Goal: Information Seeking & Learning: Compare options

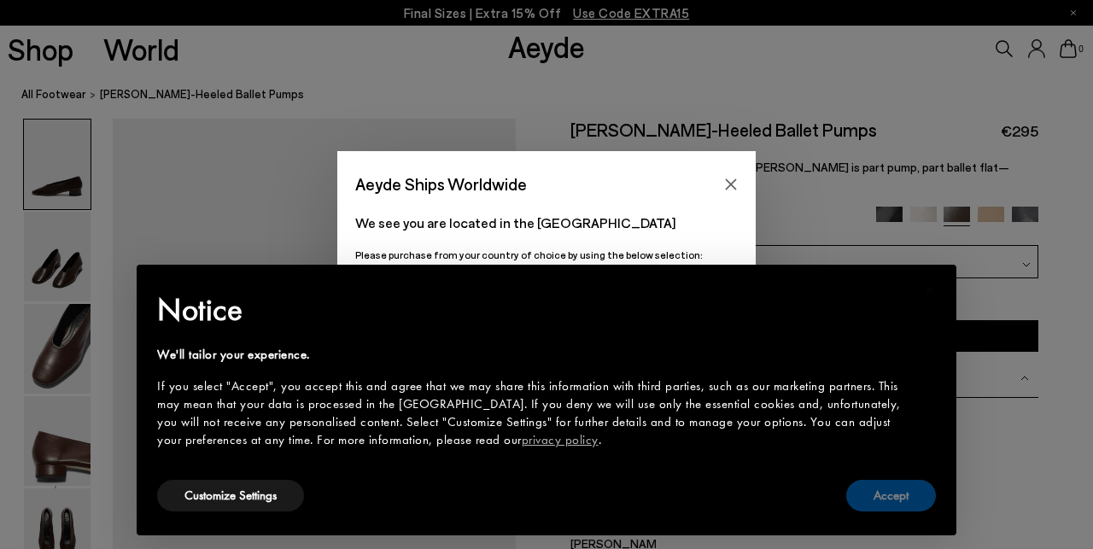
click at [878, 504] on button "Accept" at bounding box center [891, 496] width 90 height 32
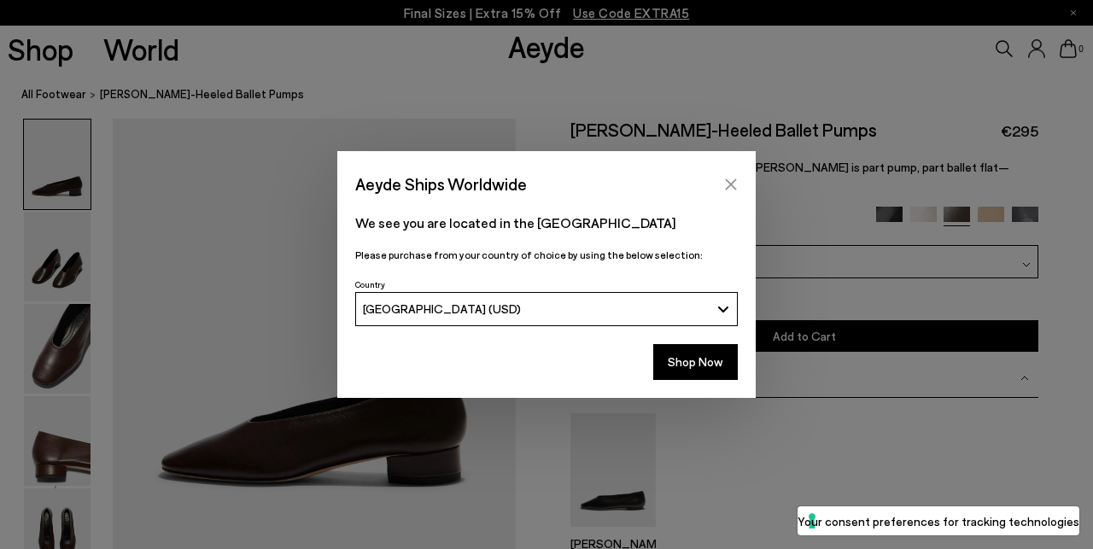
click at [731, 183] on icon "Close" at bounding box center [731, 185] width 14 height 14
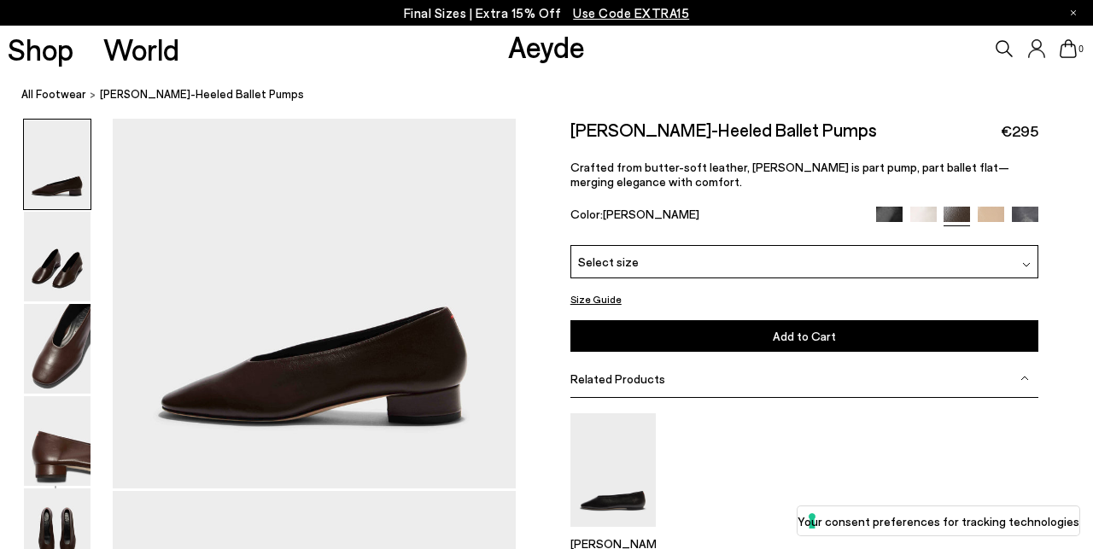
scroll to position [85, 3]
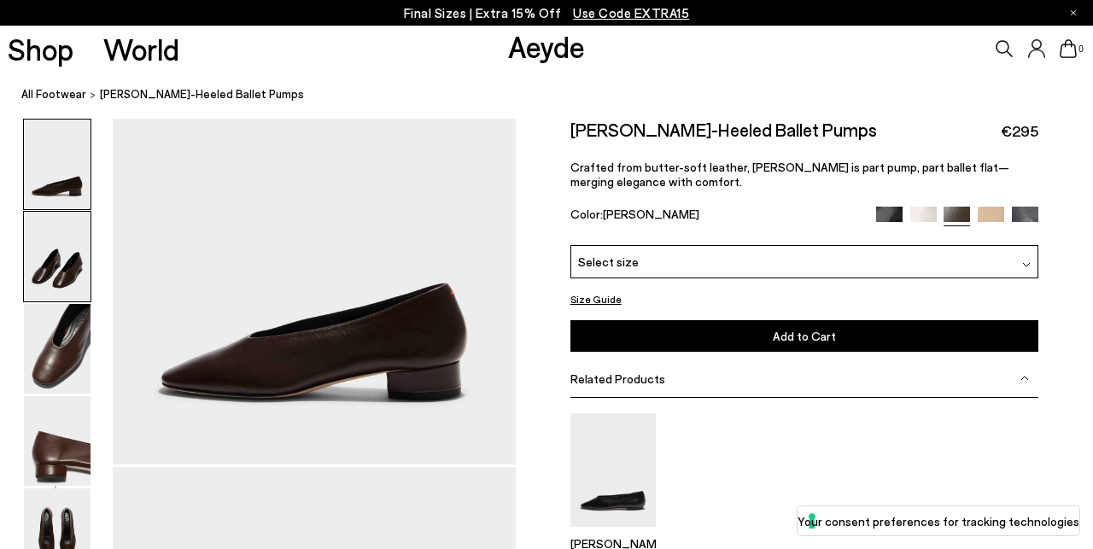
click at [57, 272] on img at bounding box center [57, 257] width 67 height 90
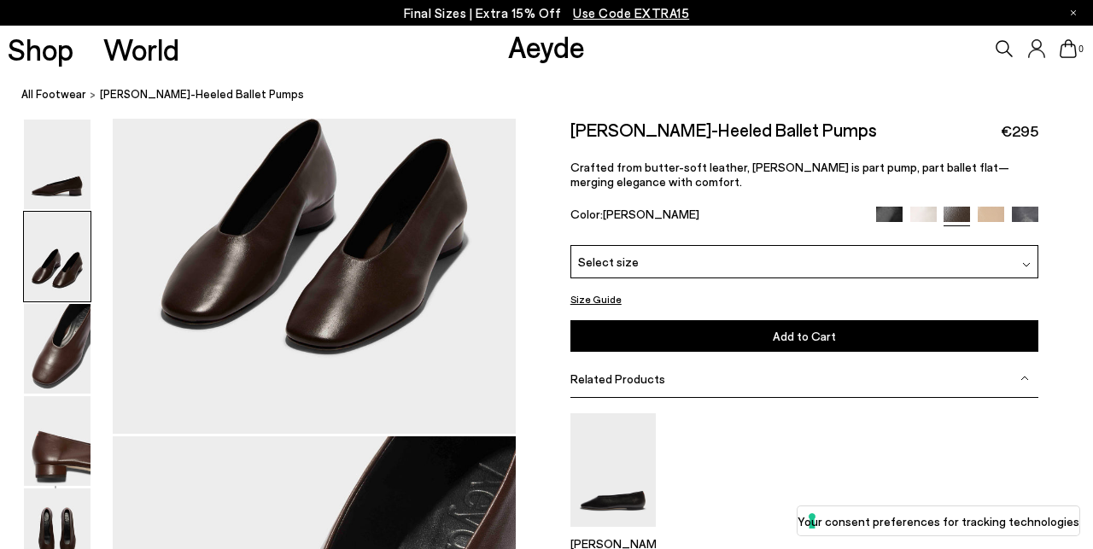
scroll to position [661, 3]
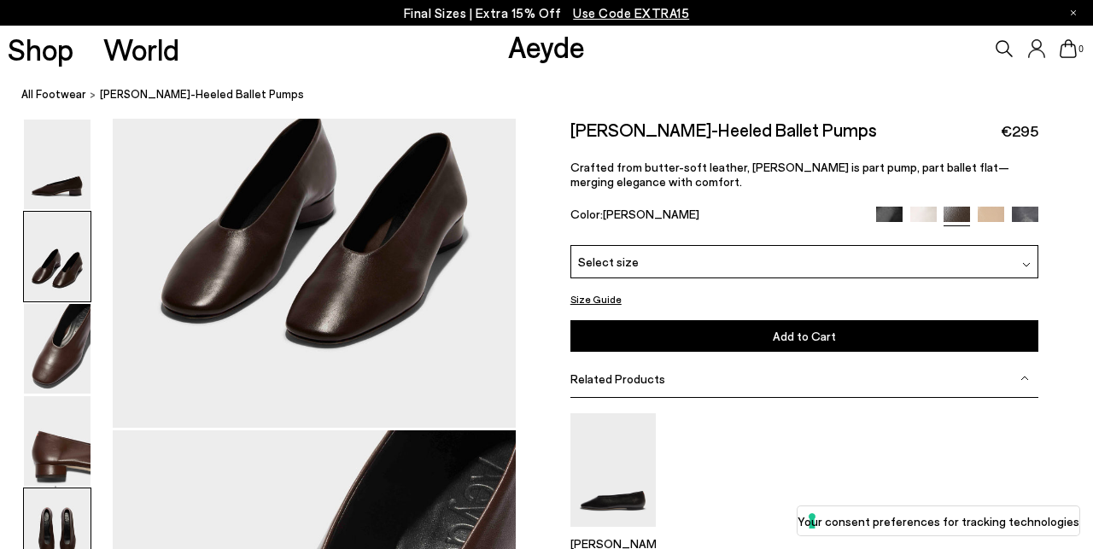
click at [71, 527] on img at bounding box center [57, 533] width 67 height 90
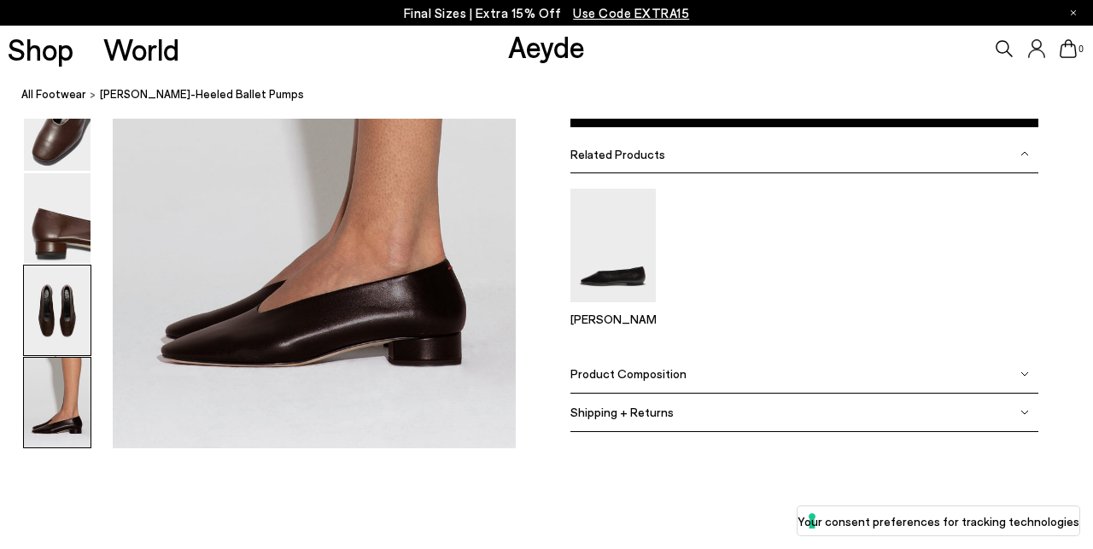
scroll to position [2799, 7]
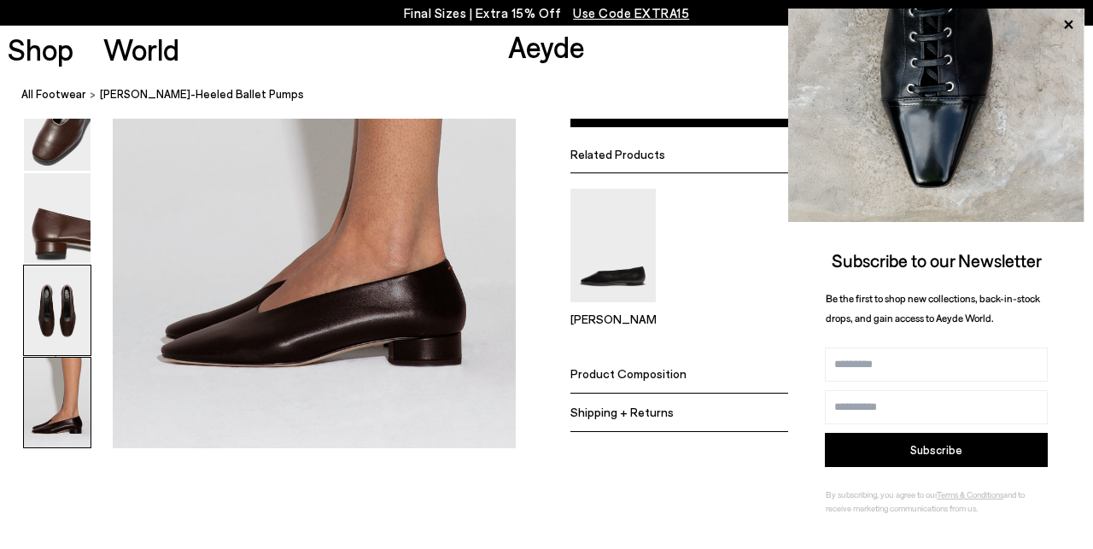
click at [41, 297] on img at bounding box center [57, 311] width 67 height 90
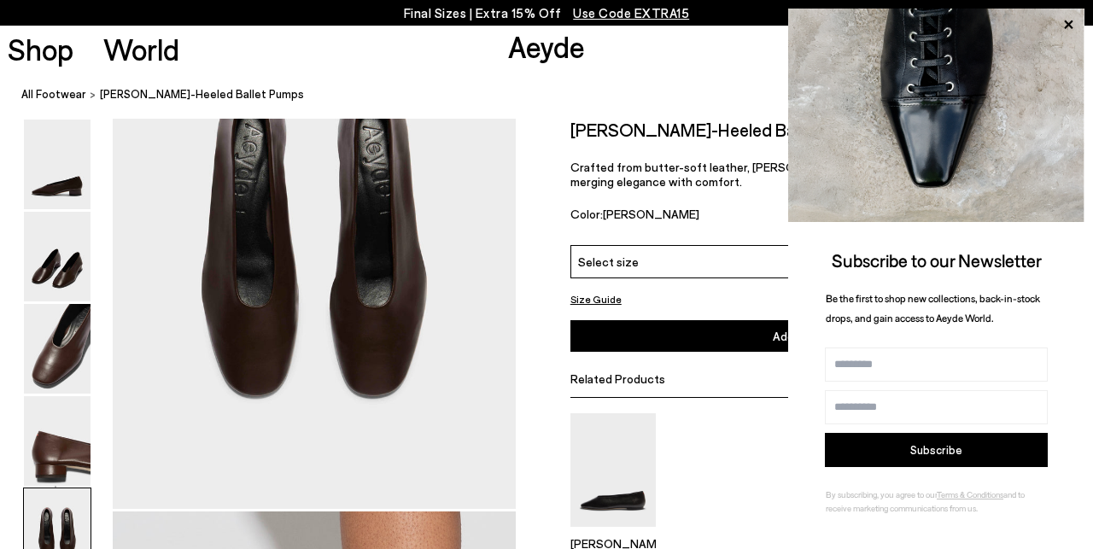
scroll to position [2053, 7]
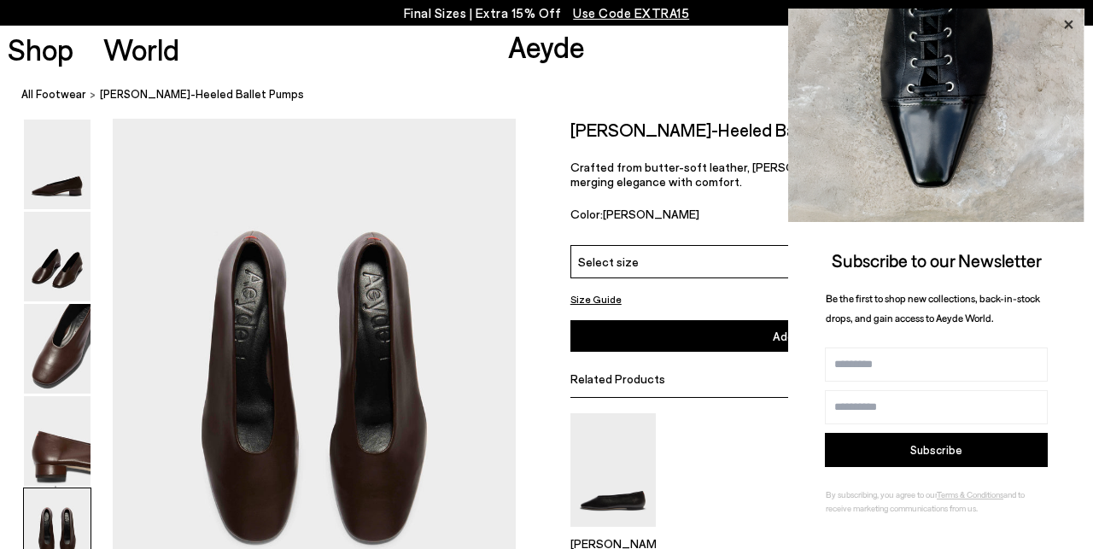
click at [1069, 25] on icon at bounding box center [1068, 24] width 9 height 9
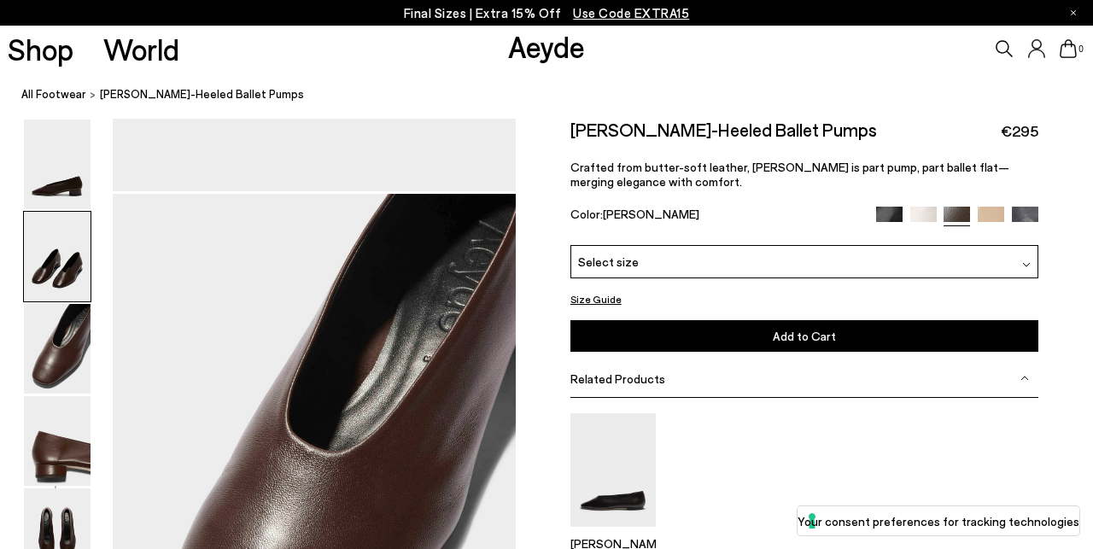
scroll to position [896, 6]
click at [42, 96] on link "All Footwear" at bounding box center [53, 94] width 65 height 18
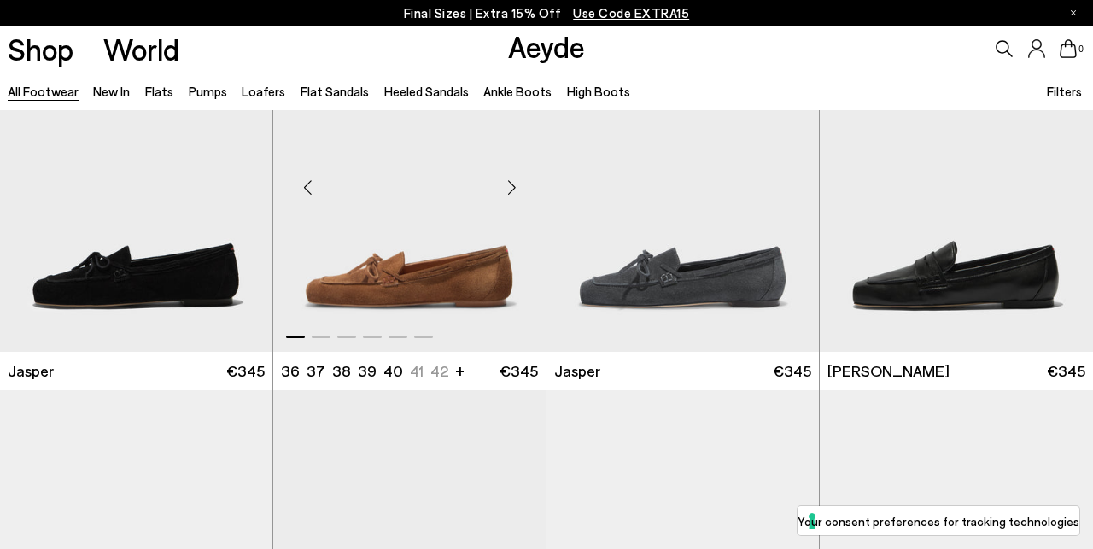
scroll to position [486, 0]
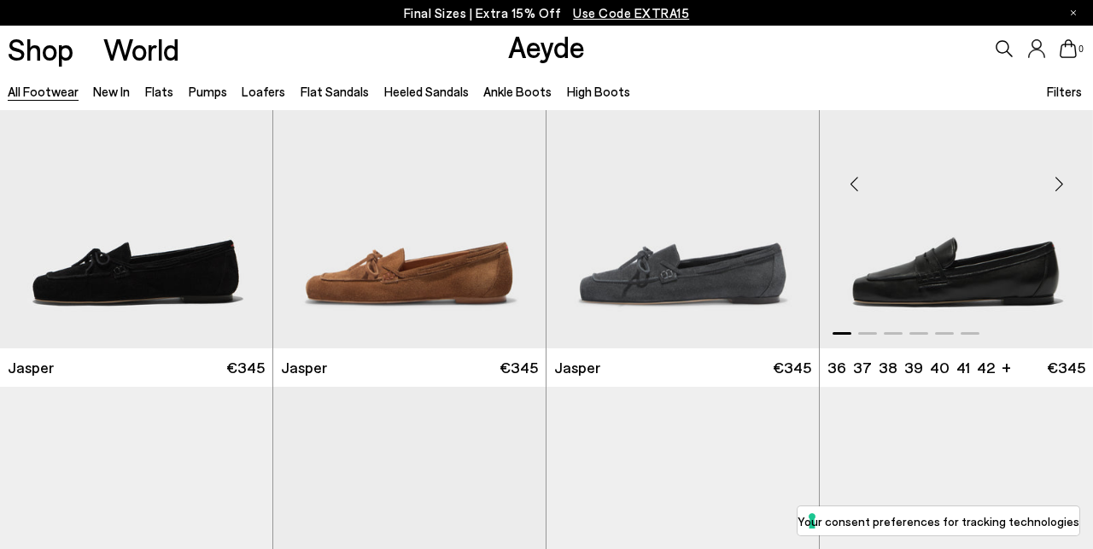
click at [867, 330] on div at bounding box center [956, 329] width 273 height 20
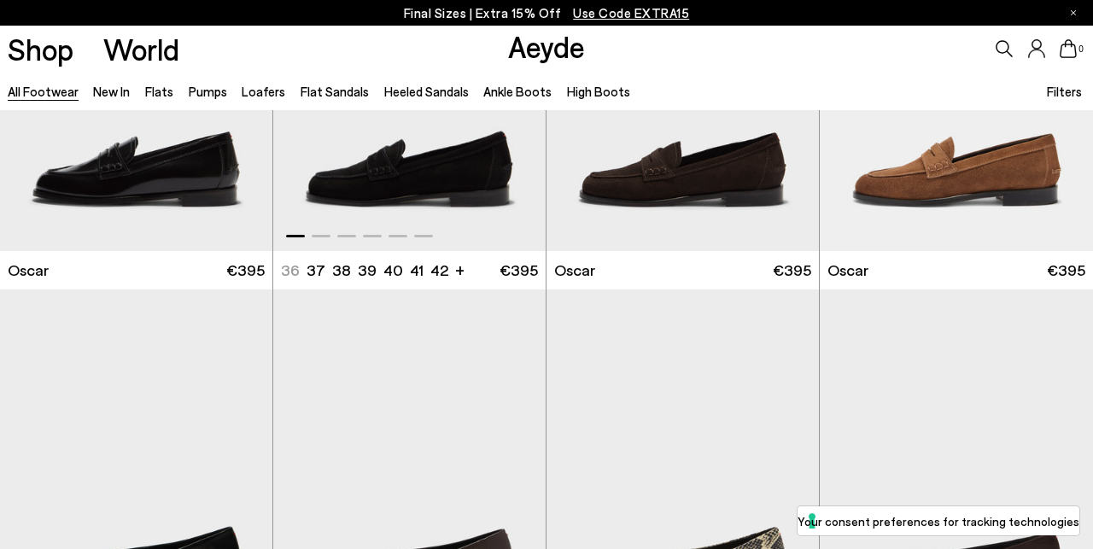
scroll to position [2113, 0]
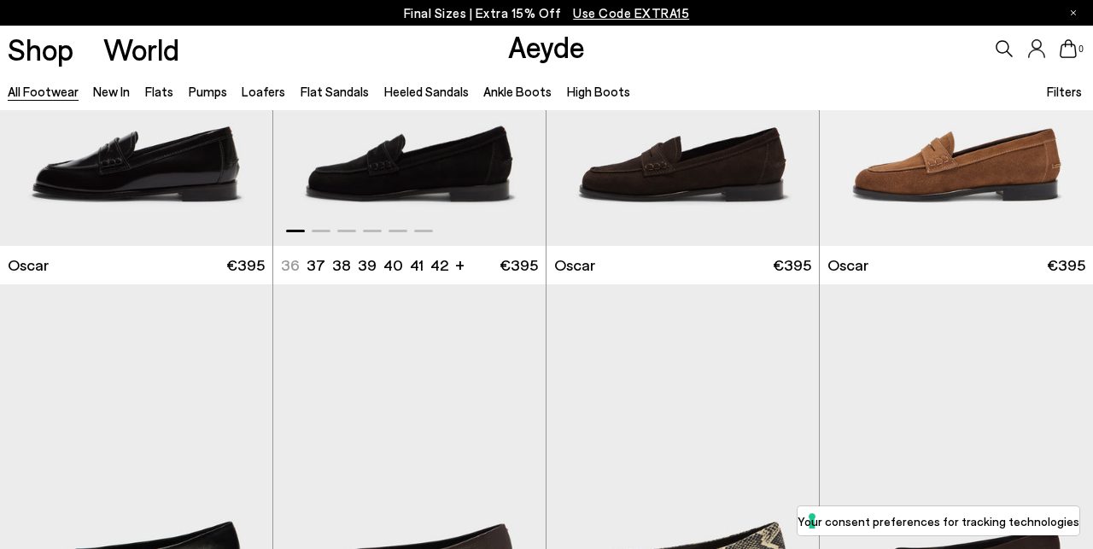
click at [416, 230] on span at bounding box center [423, 231] width 19 height 3
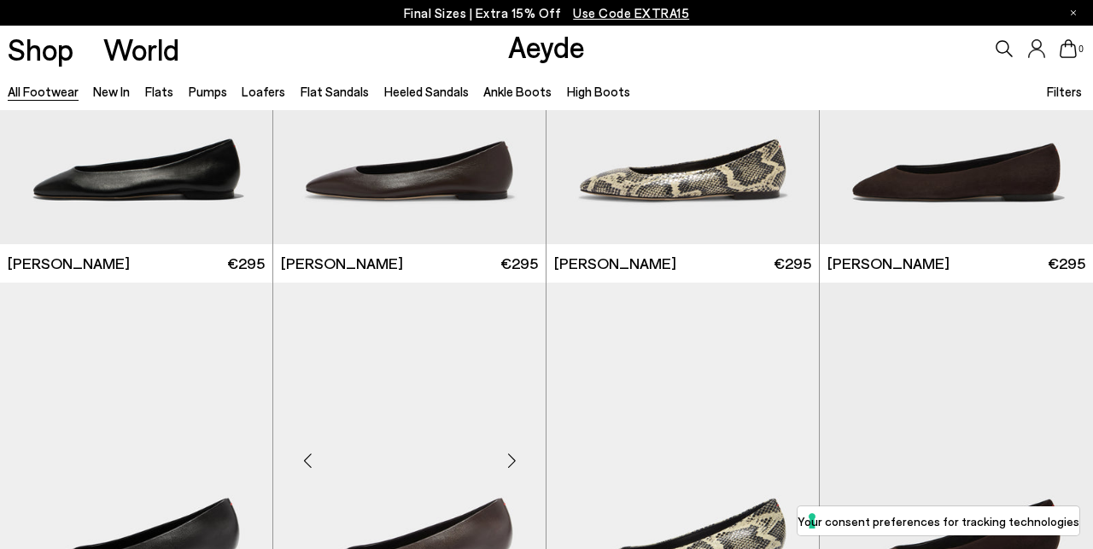
scroll to position [2496, 0]
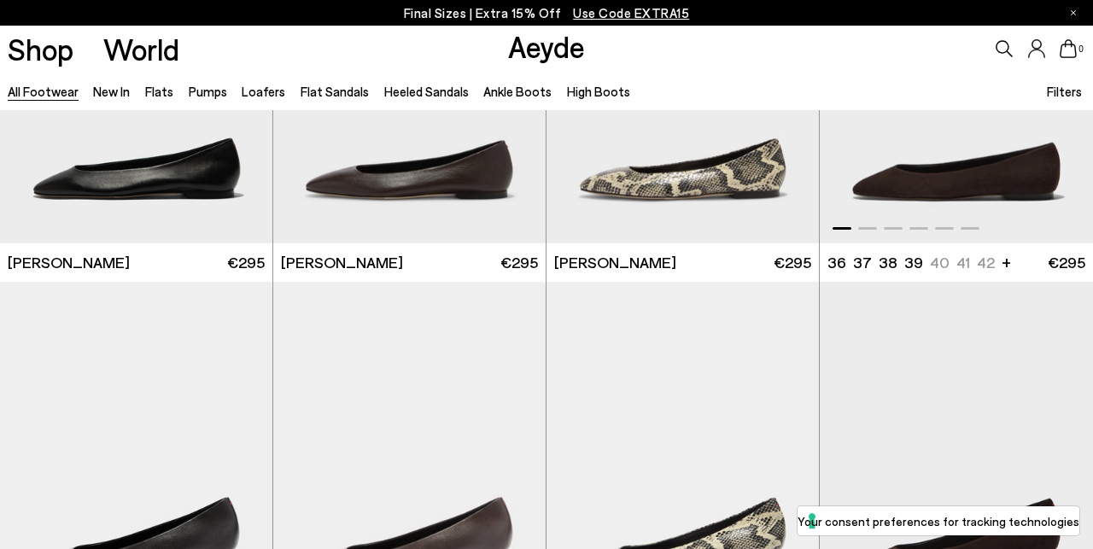
click at [956, 181] on img "1 / 6" at bounding box center [956, 72] width 273 height 342
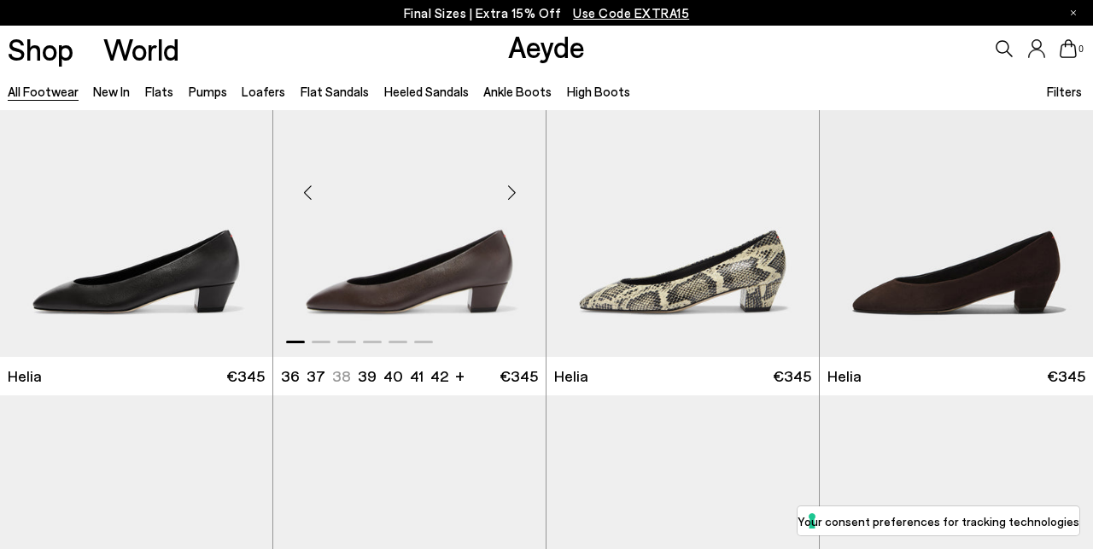
scroll to position [2768, 0]
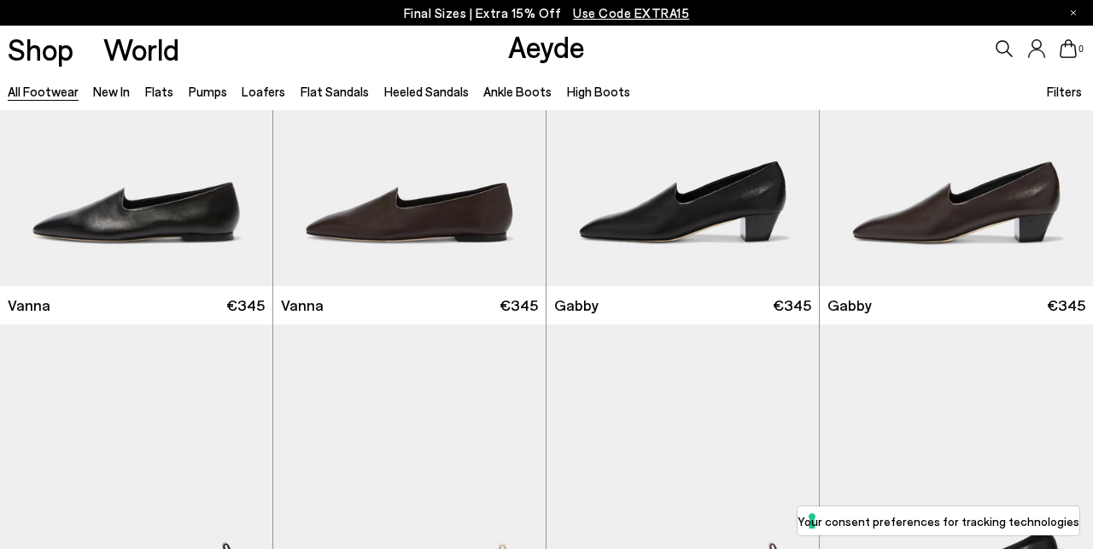
scroll to position [3218, 0]
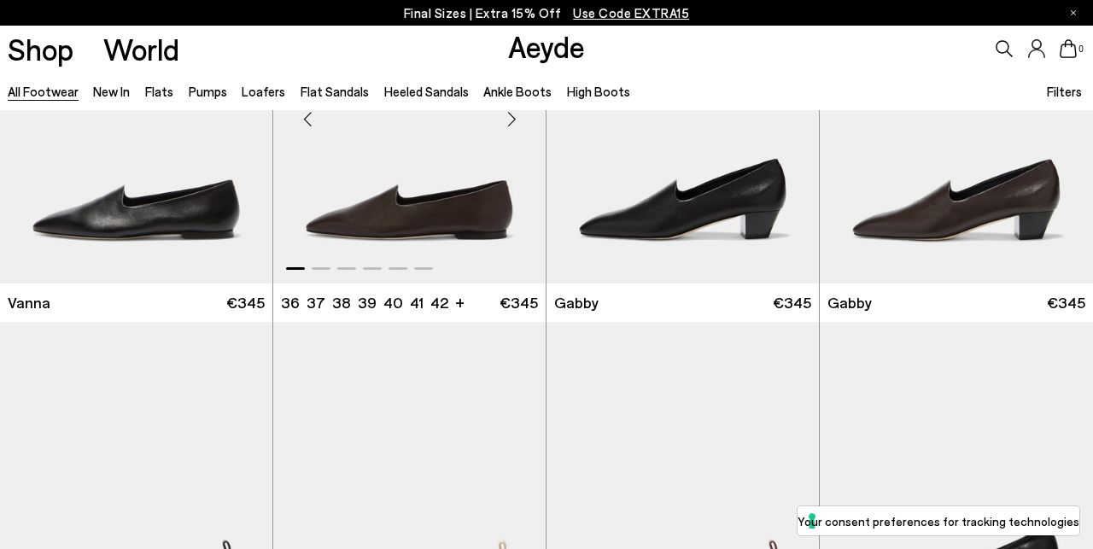
click at [374, 224] on img "1 / 6" at bounding box center [409, 112] width 272 height 342
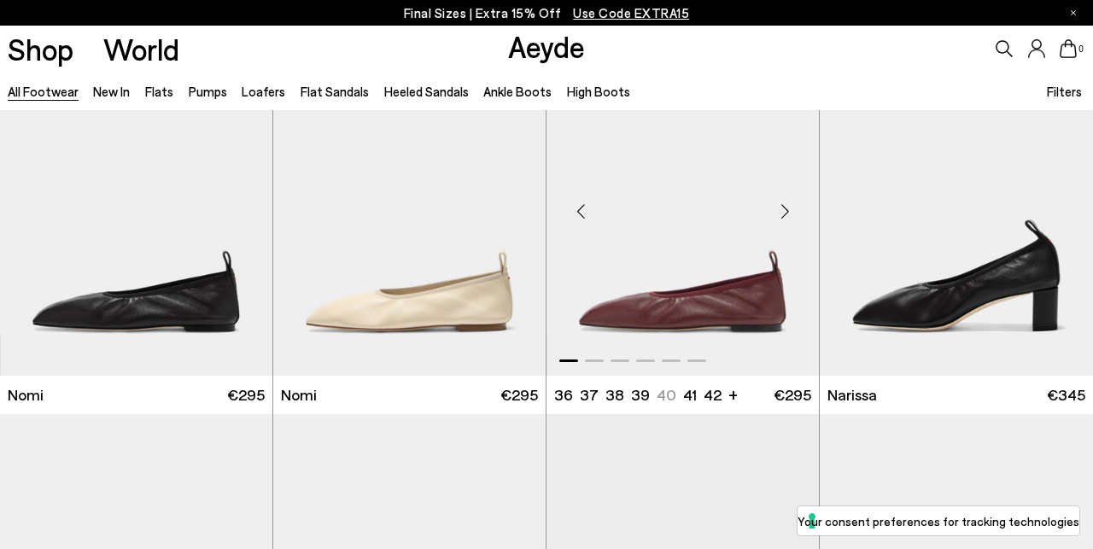
scroll to position [3515, 0]
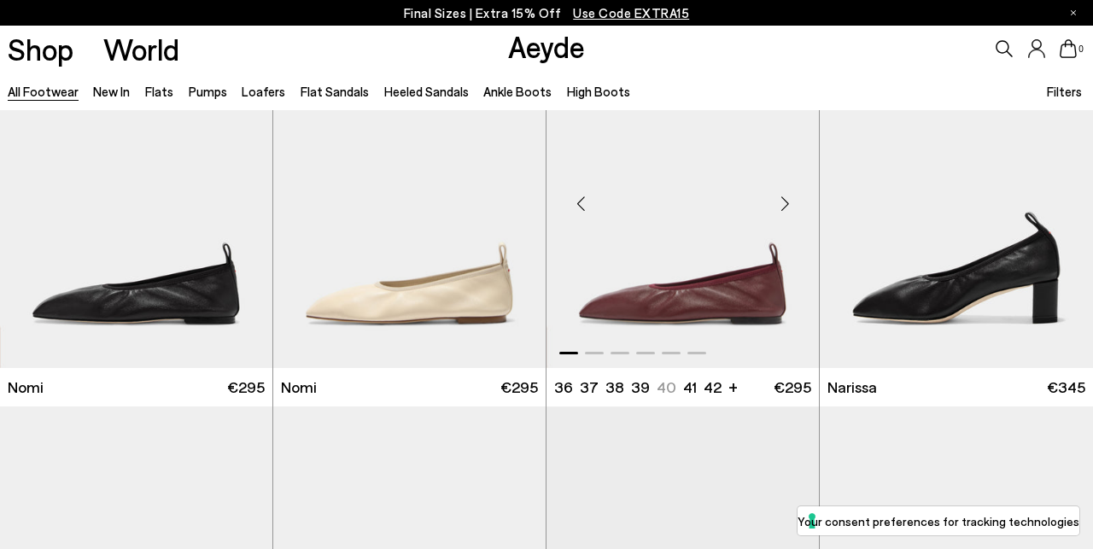
click at [666, 313] on img "1 / 6" at bounding box center [683, 196] width 272 height 342
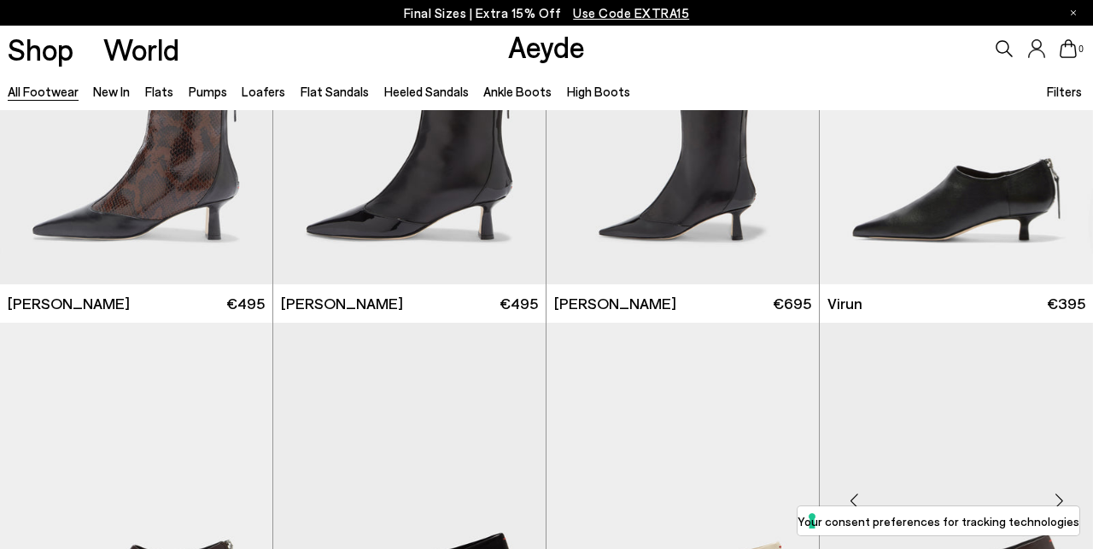
scroll to position [4743, 0]
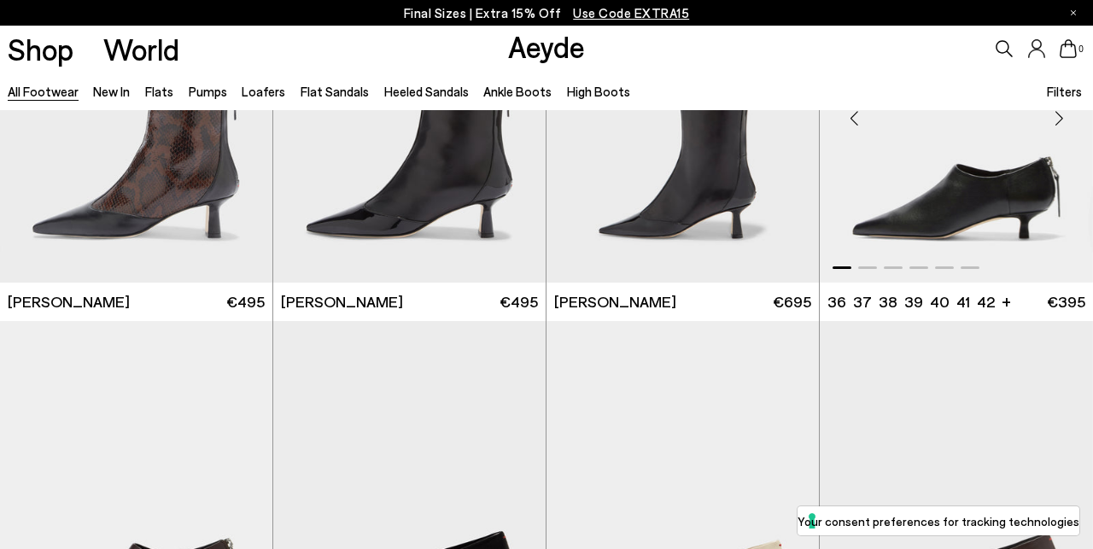
click at [939, 217] on img "1 / 6" at bounding box center [956, 111] width 273 height 342
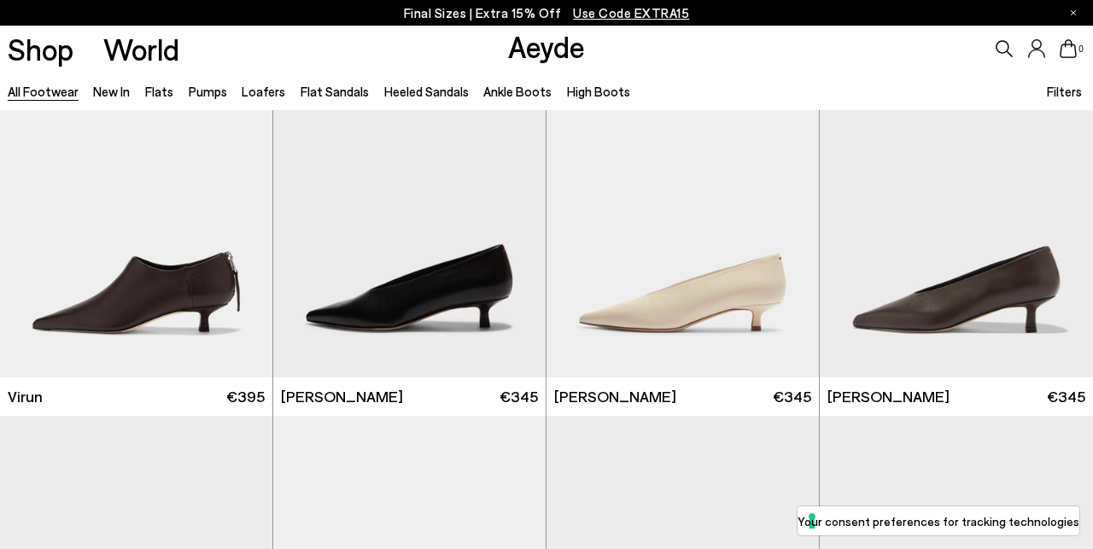
scroll to position [5026, 0]
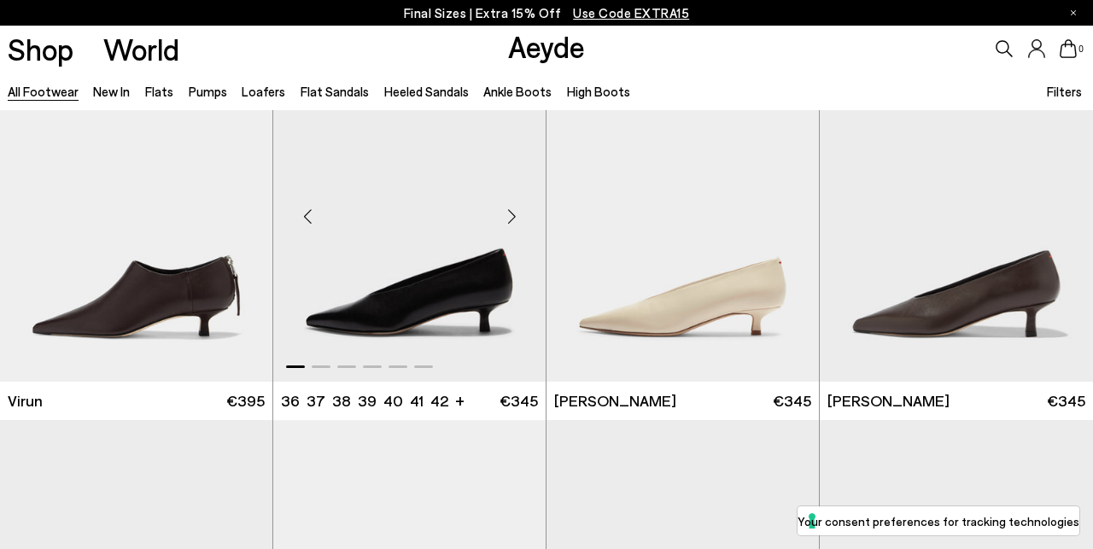
click at [473, 316] on img "1 / 6" at bounding box center [409, 209] width 272 height 342
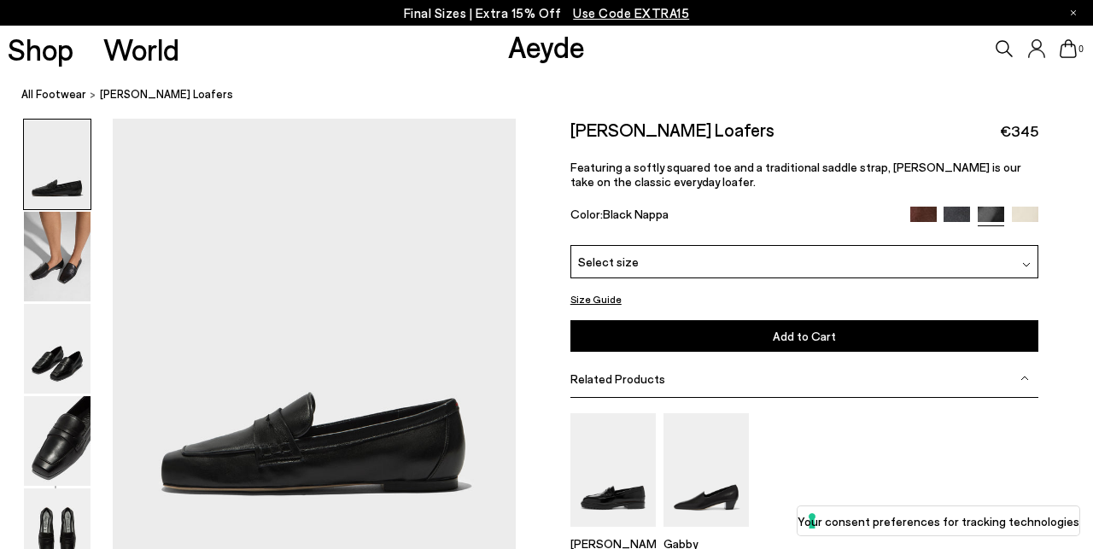
scroll to position [103, 2]
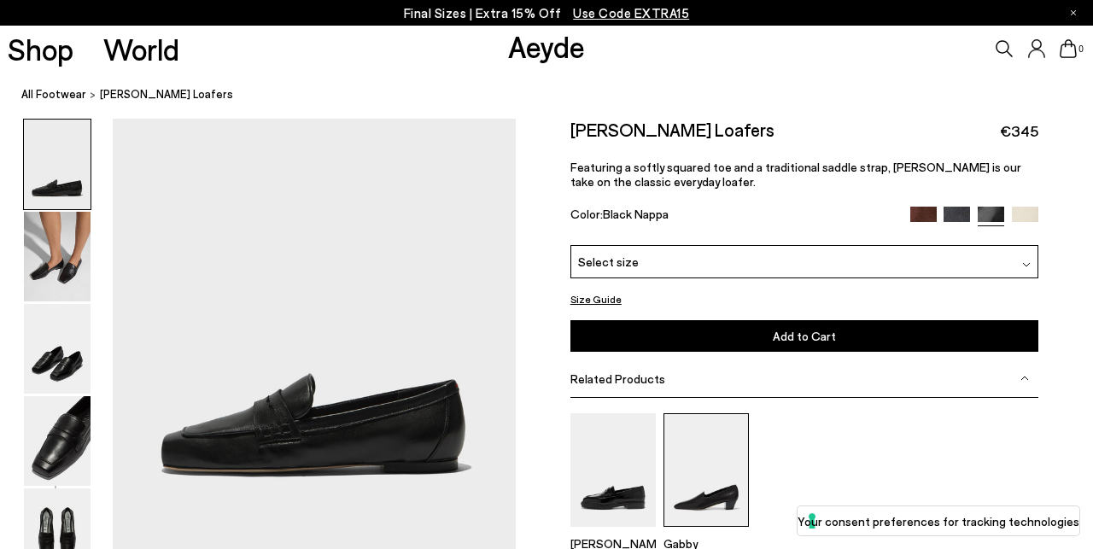
click at [678, 496] on img at bounding box center [706, 470] width 85 height 114
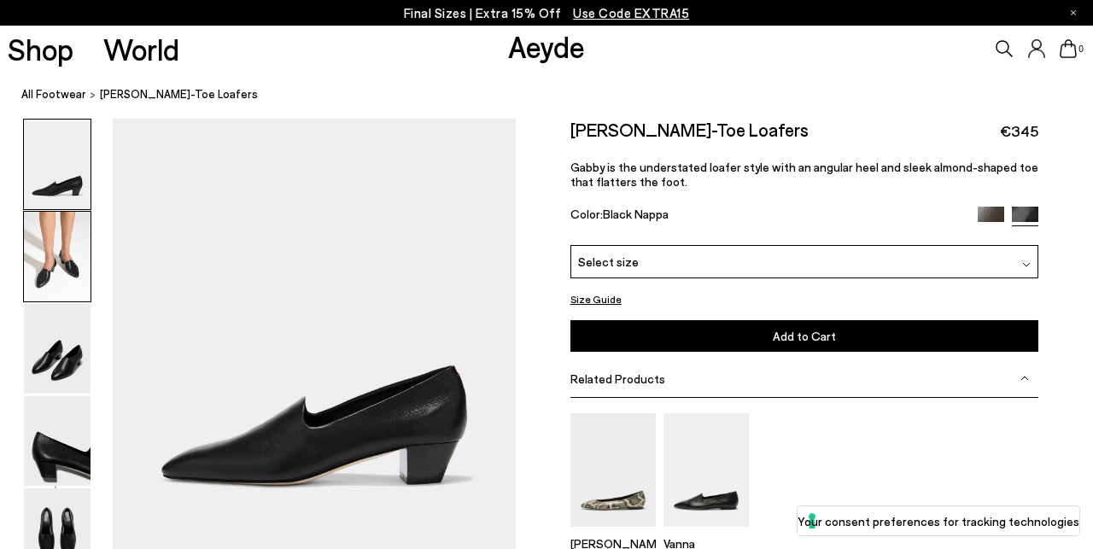
click at [36, 264] on img at bounding box center [57, 257] width 67 height 90
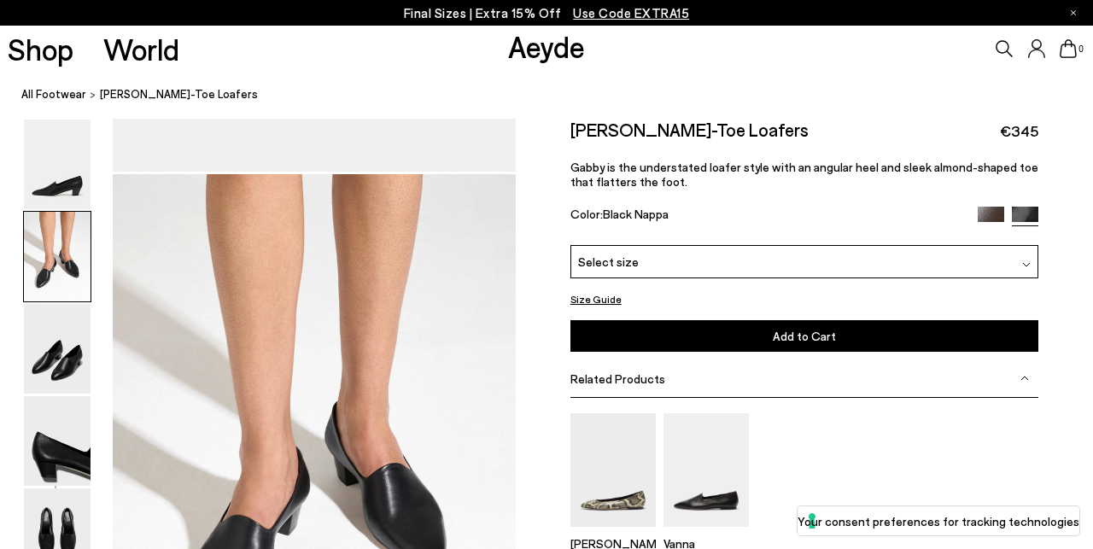
scroll to position [434, 0]
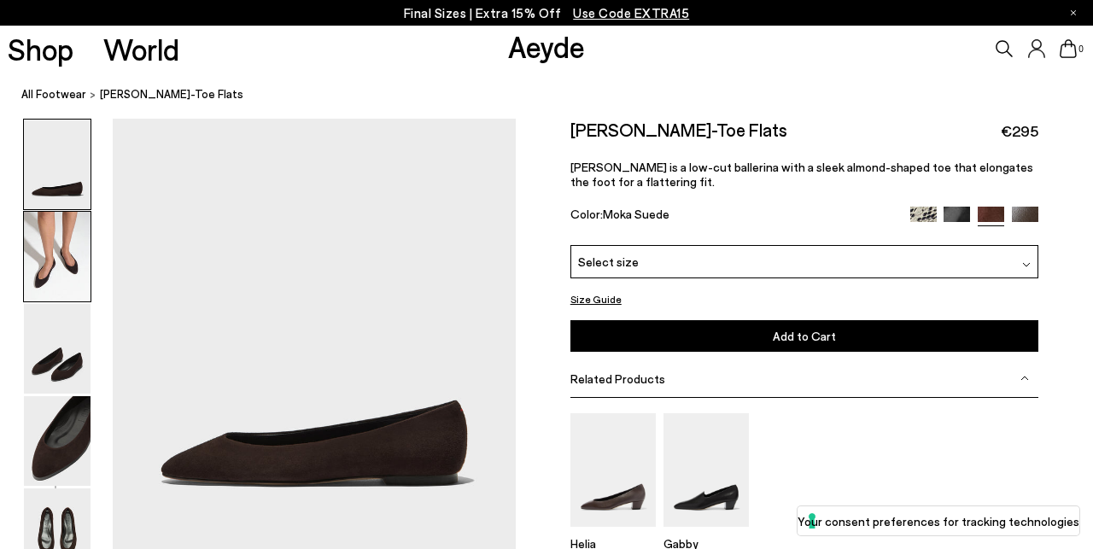
click at [50, 239] on img at bounding box center [57, 257] width 67 height 90
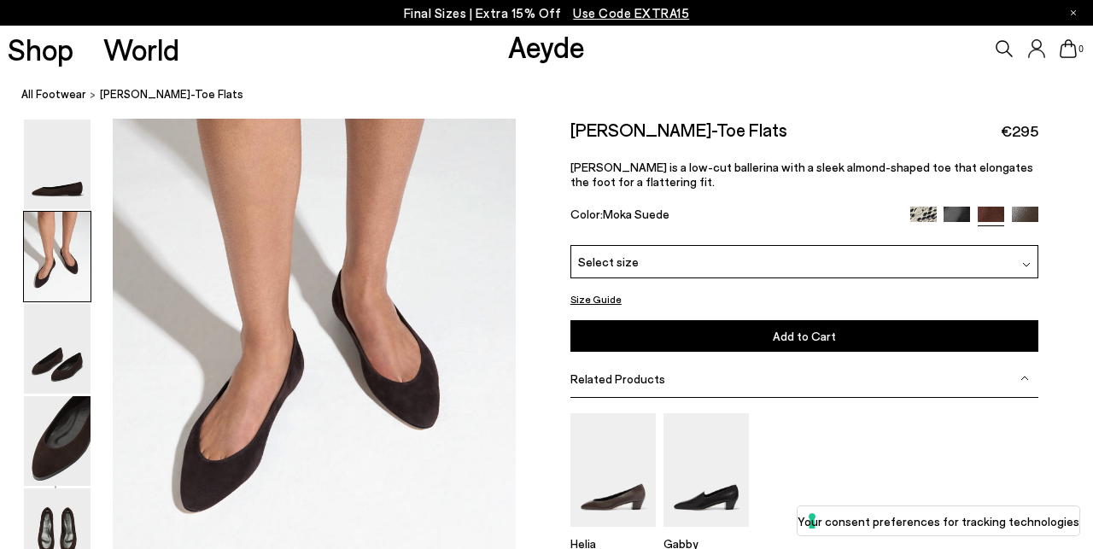
scroll to position [501, 0]
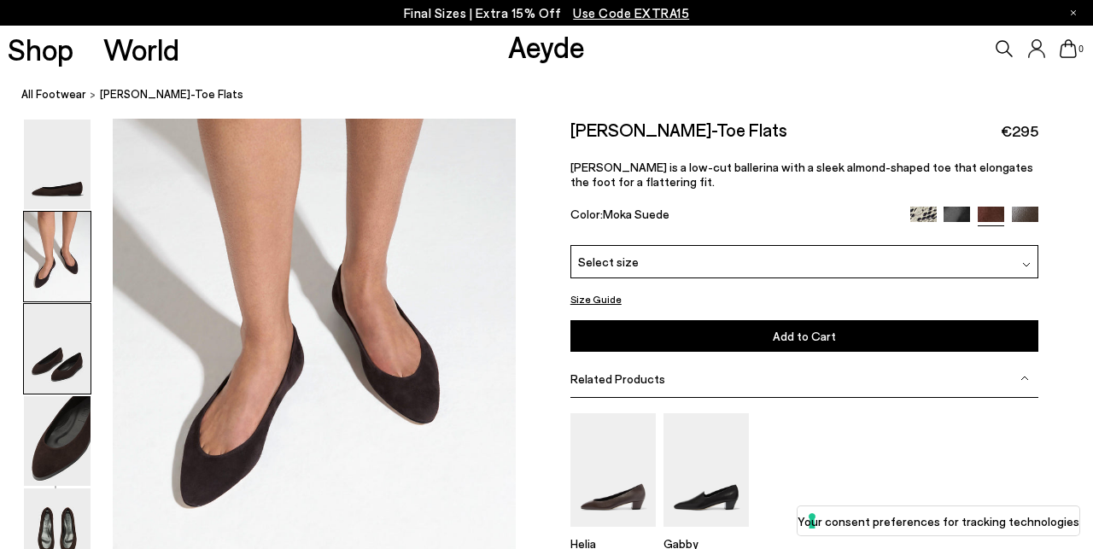
click at [68, 358] on img at bounding box center [57, 349] width 67 height 90
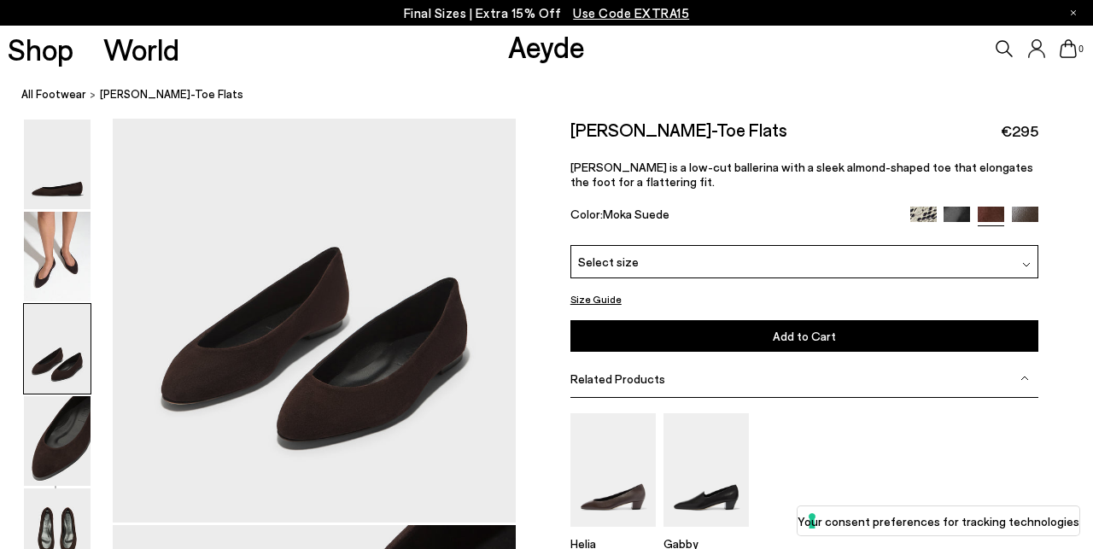
scroll to position [1107, 3]
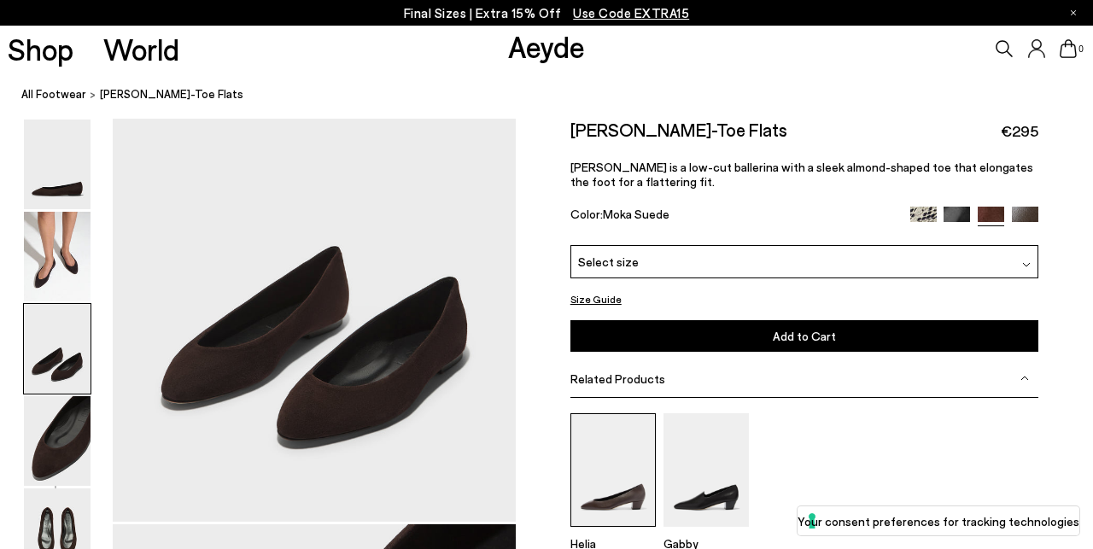
click at [603, 499] on img at bounding box center [612, 470] width 85 height 114
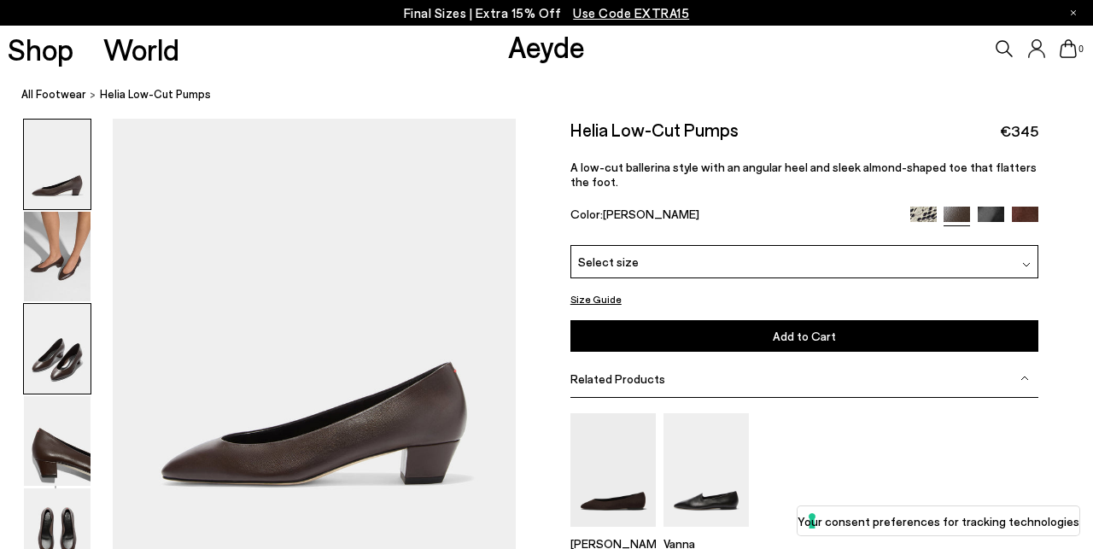
click at [71, 360] on img at bounding box center [57, 349] width 67 height 90
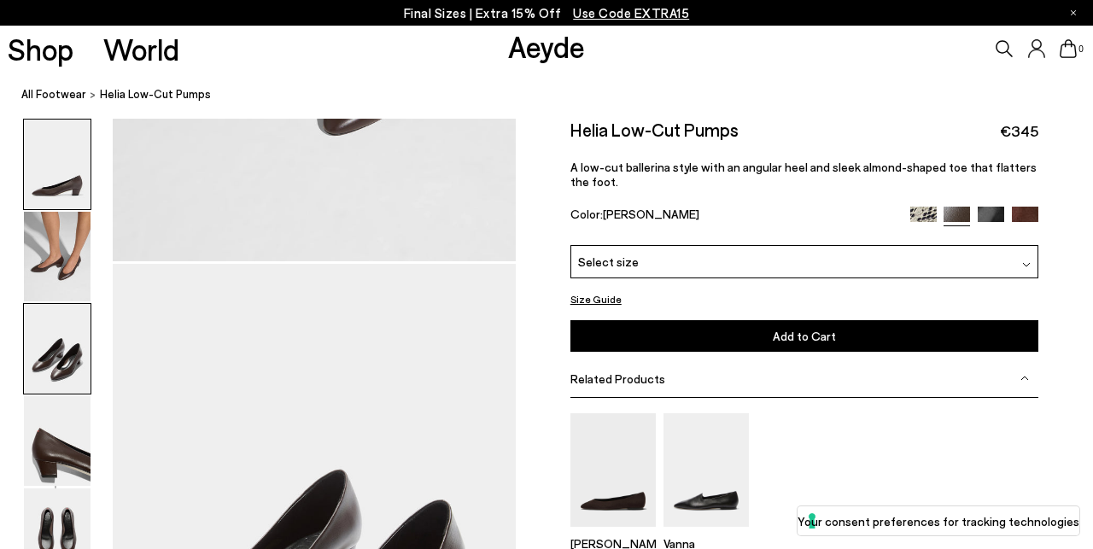
scroll to position [974, 0]
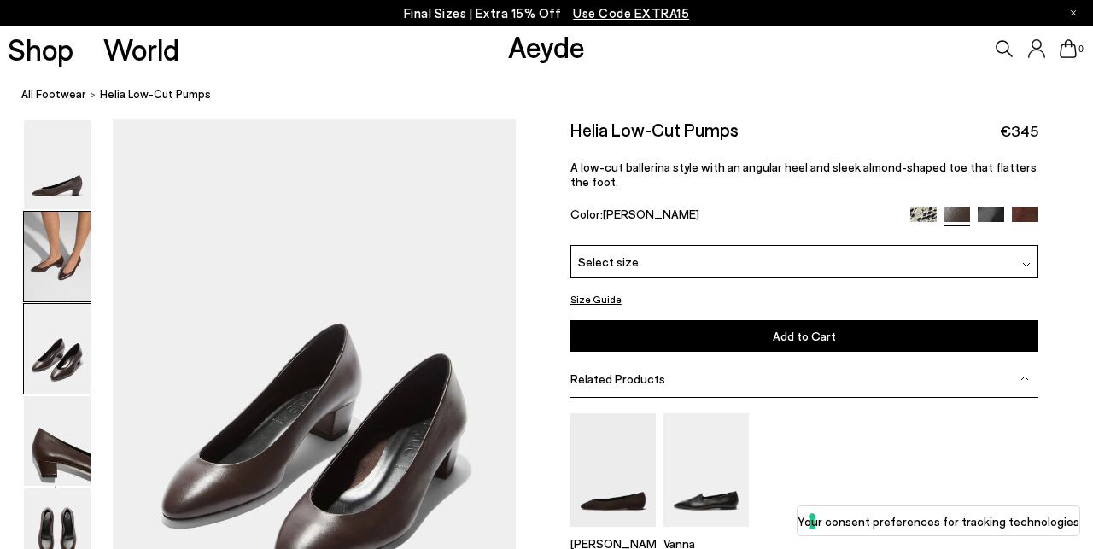
click at [67, 274] on img at bounding box center [57, 257] width 67 height 90
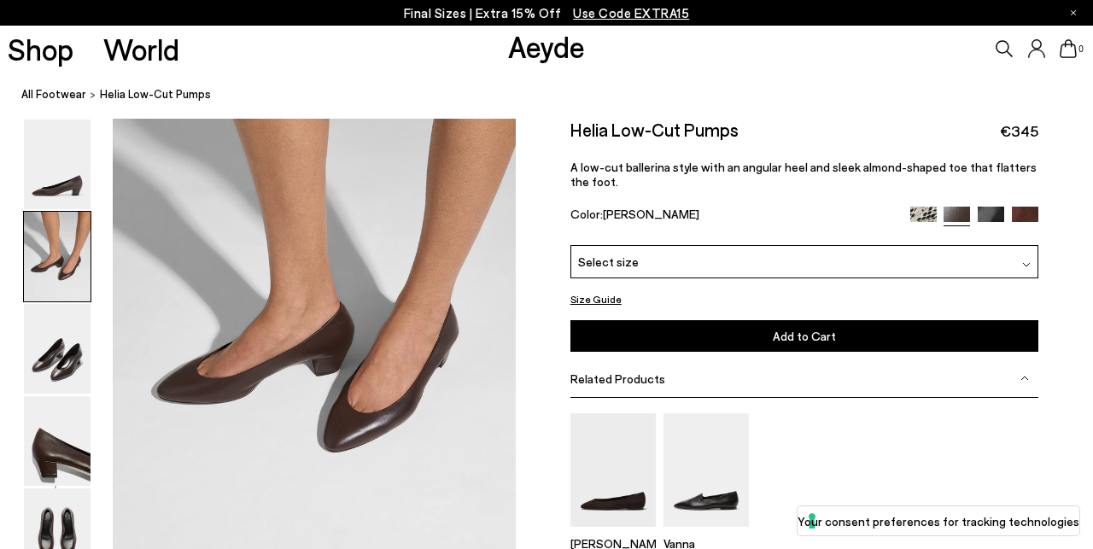
scroll to position [434, 0]
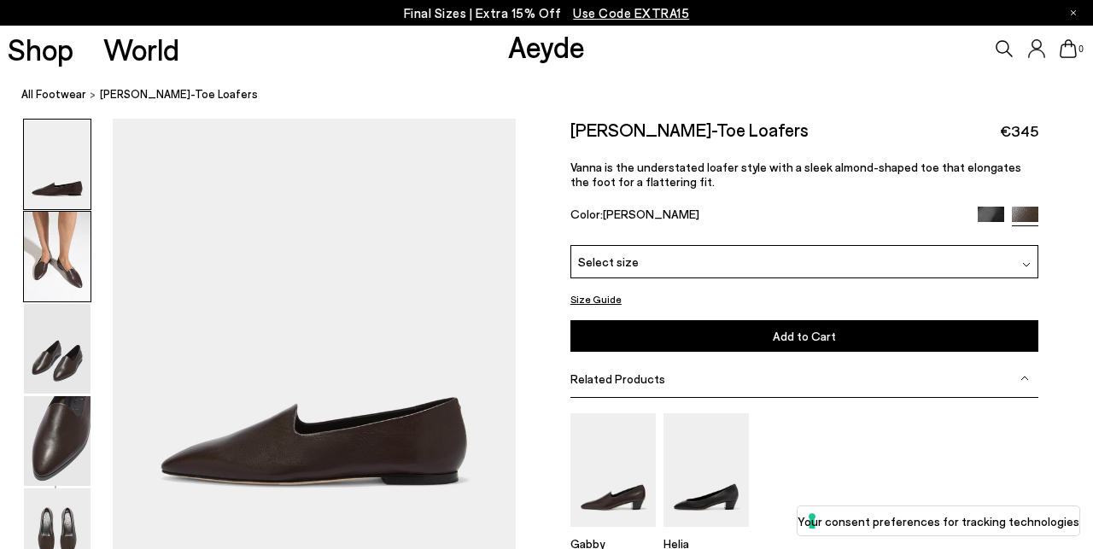
click at [85, 271] on img at bounding box center [57, 257] width 67 height 90
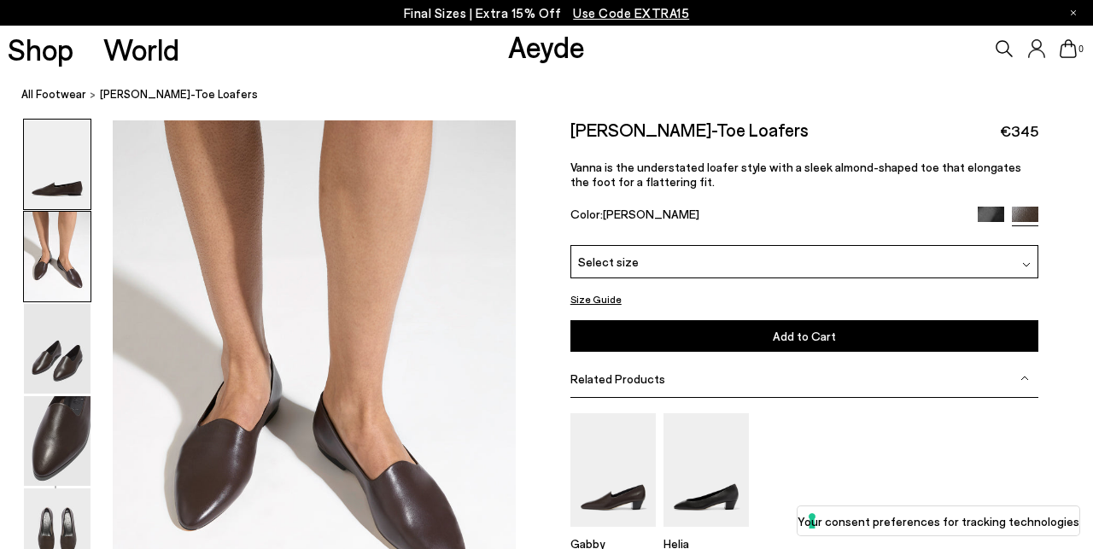
scroll to position [434, 0]
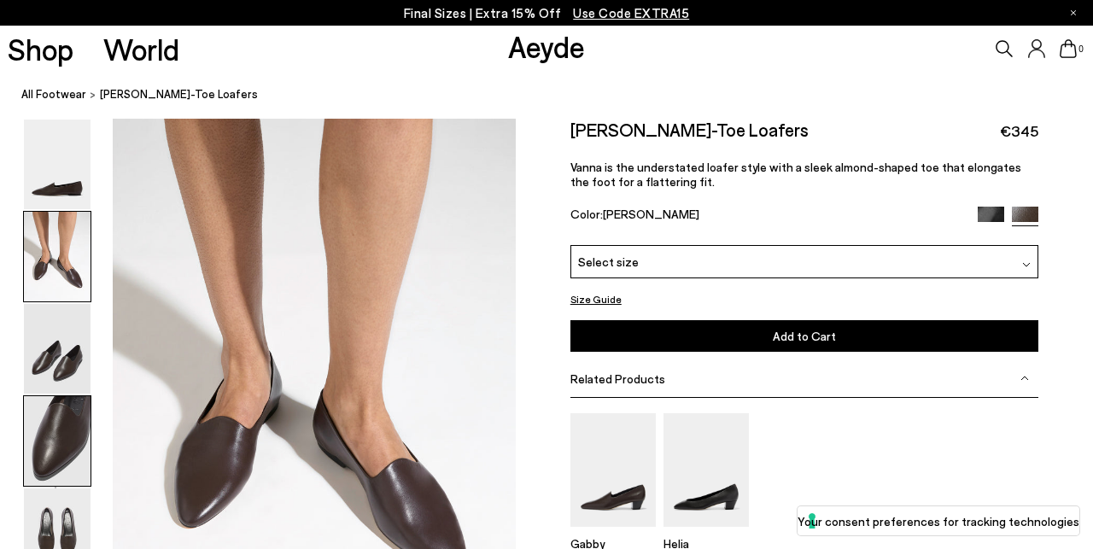
click at [67, 461] on img at bounding box center [57, 441] width 67 height 90
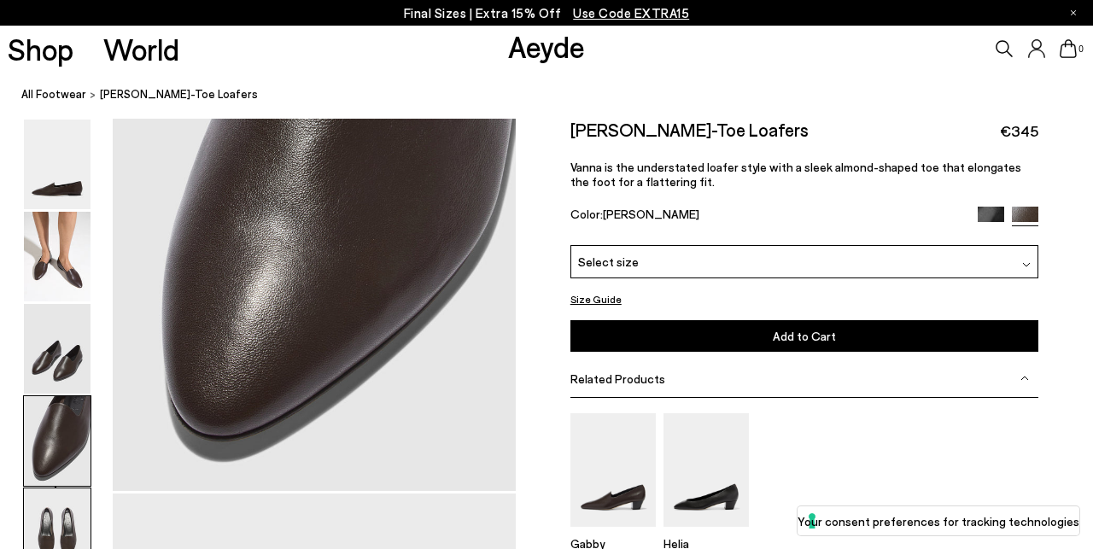
click at [58, 525] on img at bounding box center [57, 533] width 67 height 90
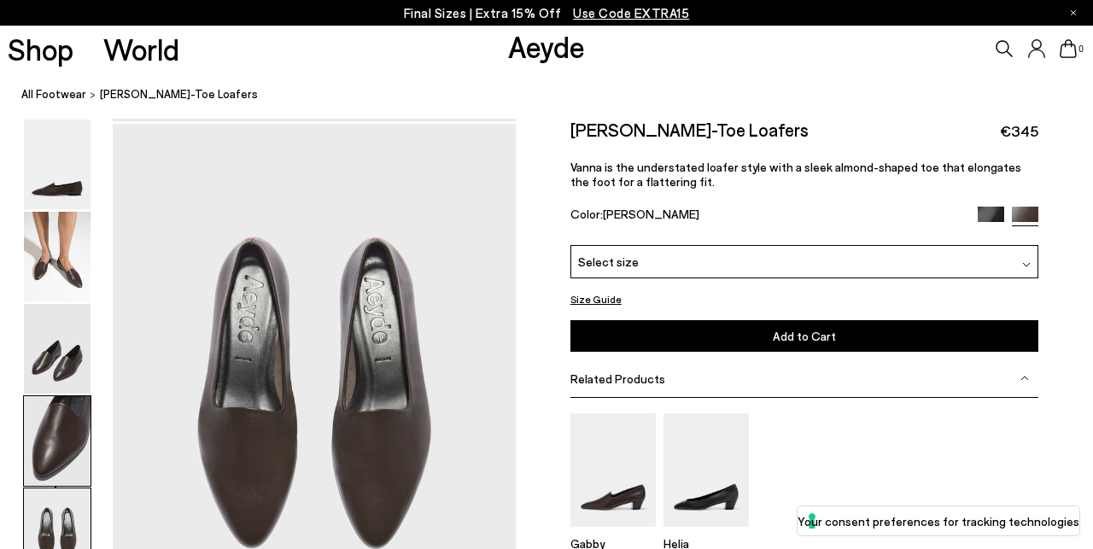
scroll to position [2053, 0]
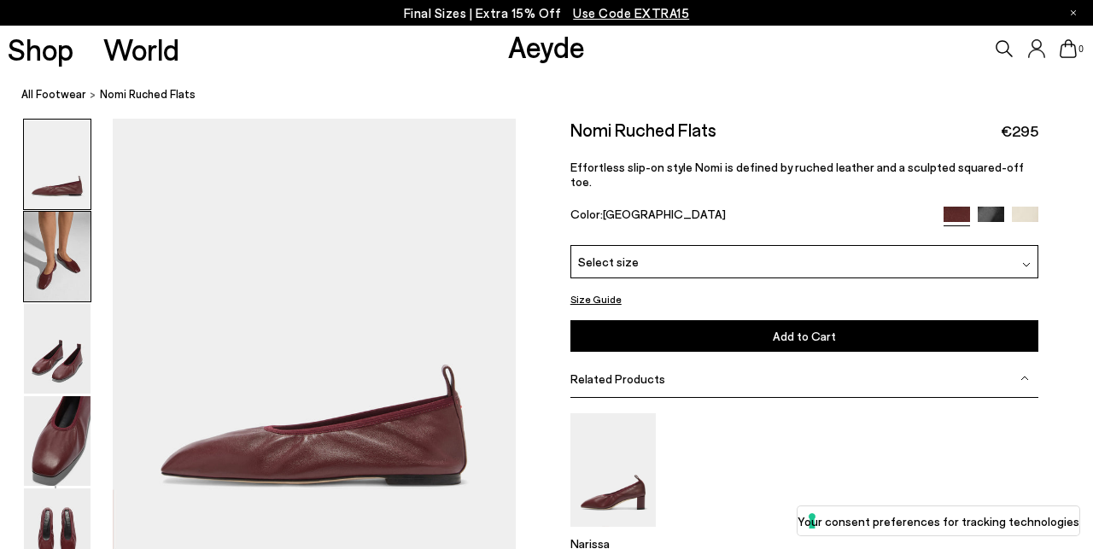
click at [45, 269] on img at bounding box center [57, 257] width 67 height 90
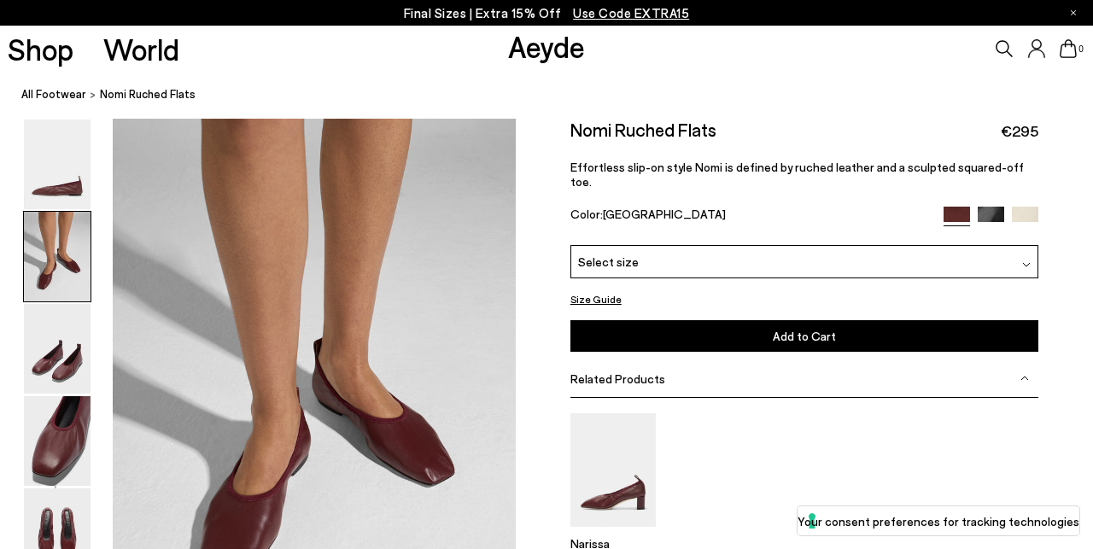
scroll to position [434, 0]
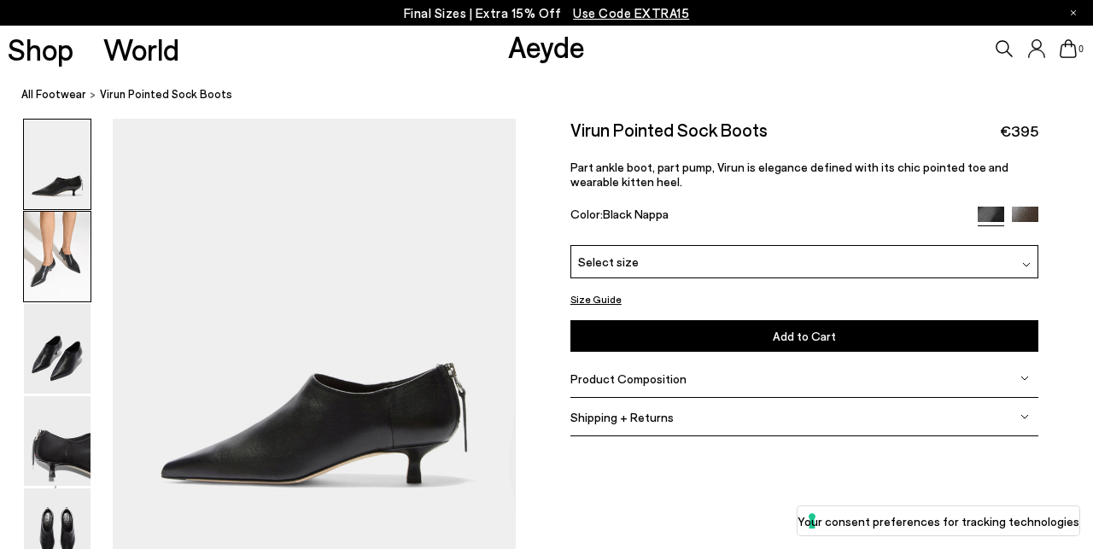
click at [74, 249] on img at bounding box center [57, 257] width 67 height 90
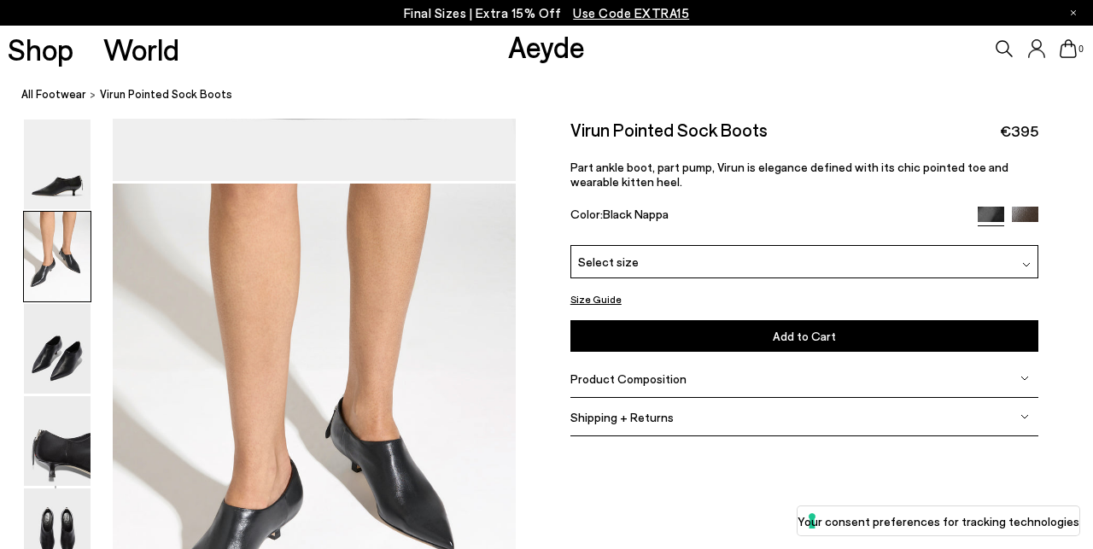
scroll to position [434, 0]
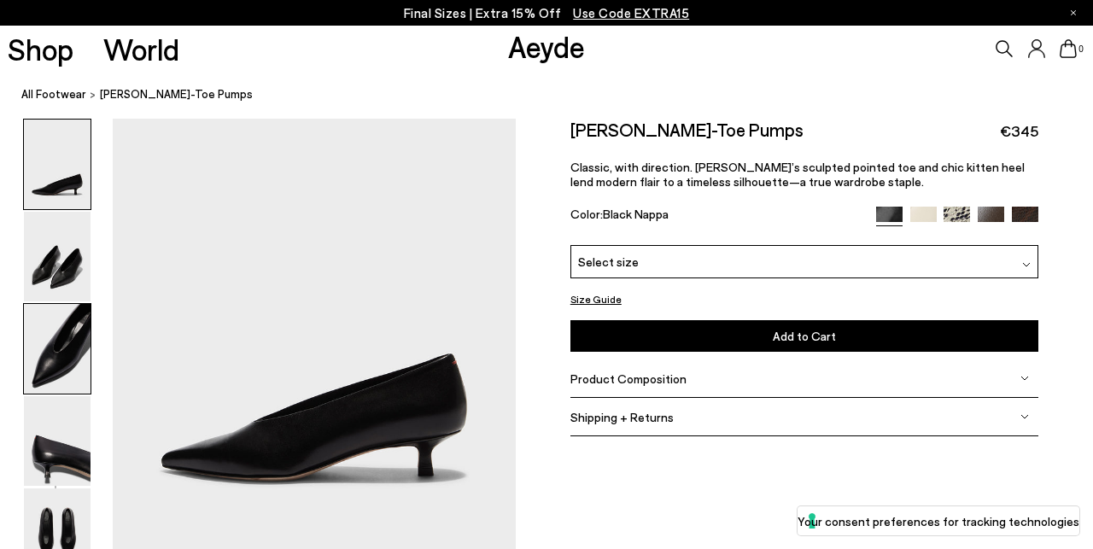
click at [61, 340] on img at bounding box center [57, 349] width 67 height 90
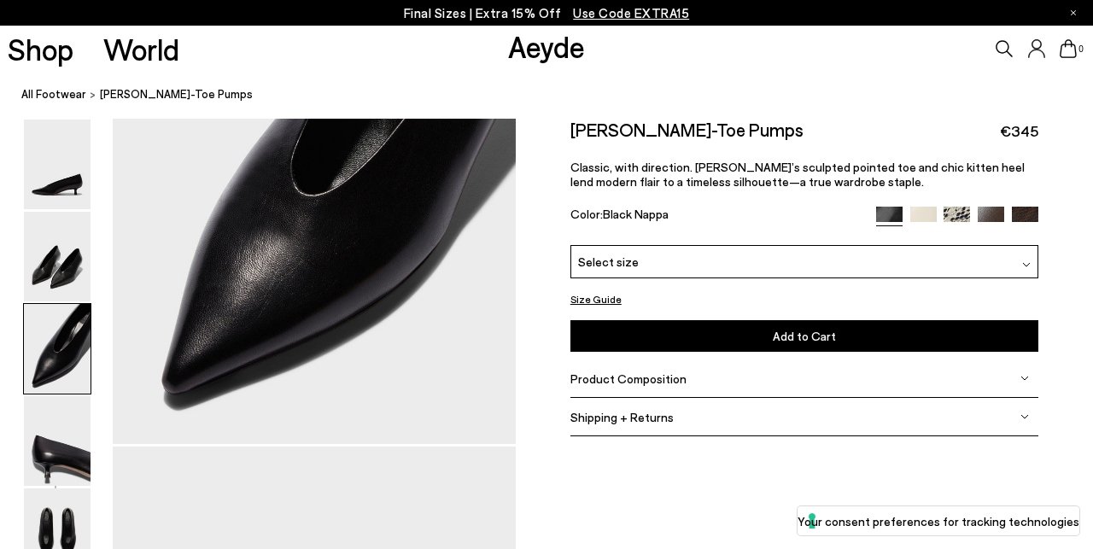
scroll to position [1190, 2]
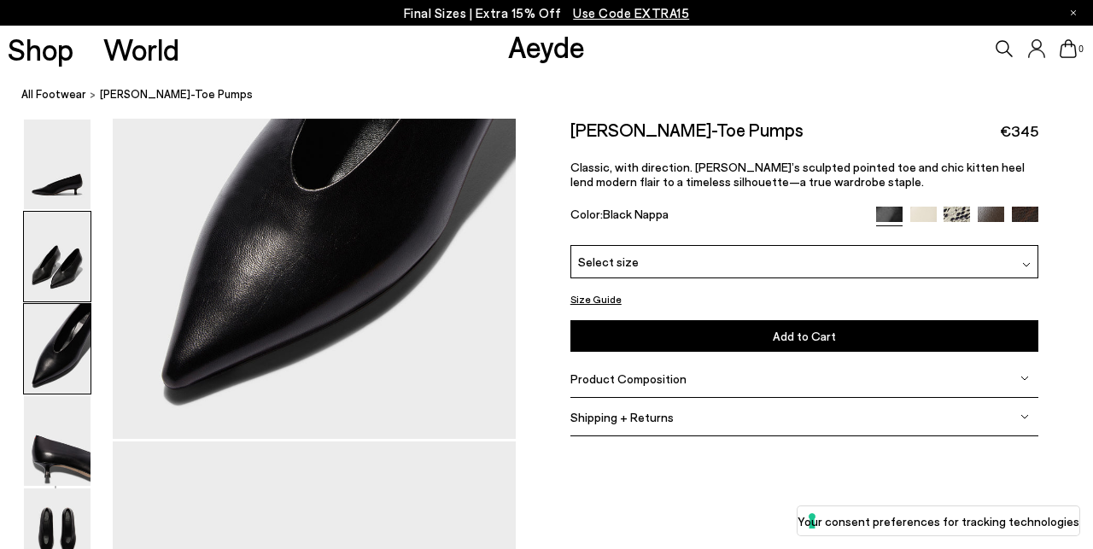
click at [41, 259] on img at bounding box center [57, 257] width 67 height 90
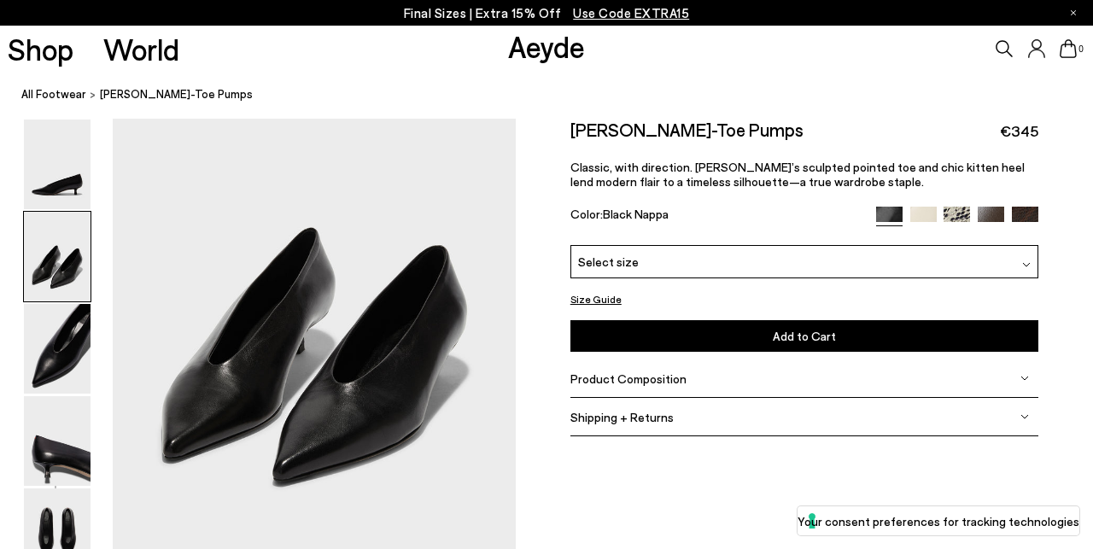
scroll to position [527, 3]
click at [66, 441] on img at bounding box center [57, 441] width 67 height 90
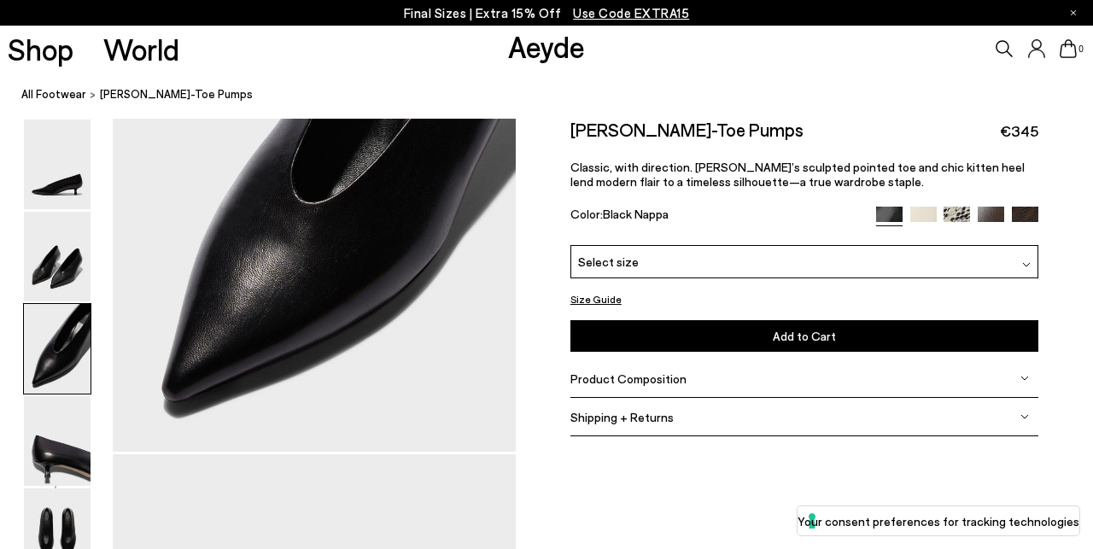
scroll to position [1187, 1]
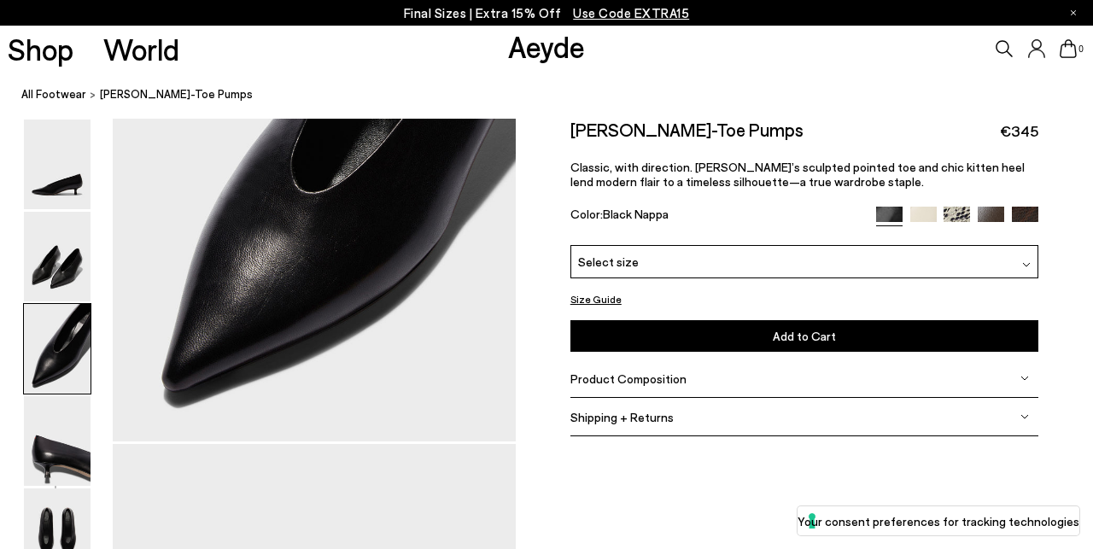
click at [950, 214] on img at bounding box center [957, 220] width 26 height 26
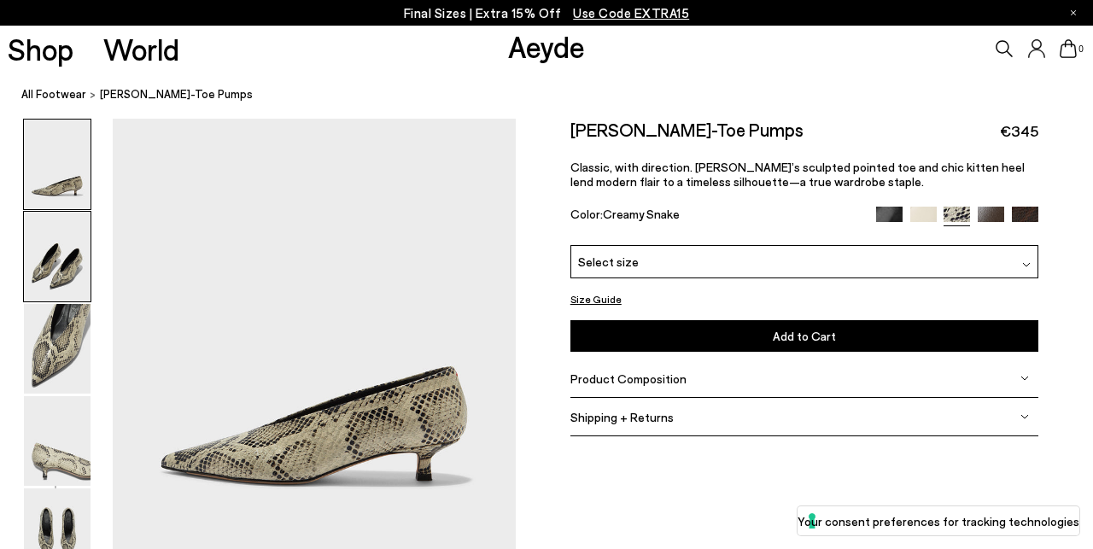
click at [73, 282] on img at bounding box center [57, 257] width 67 height 90
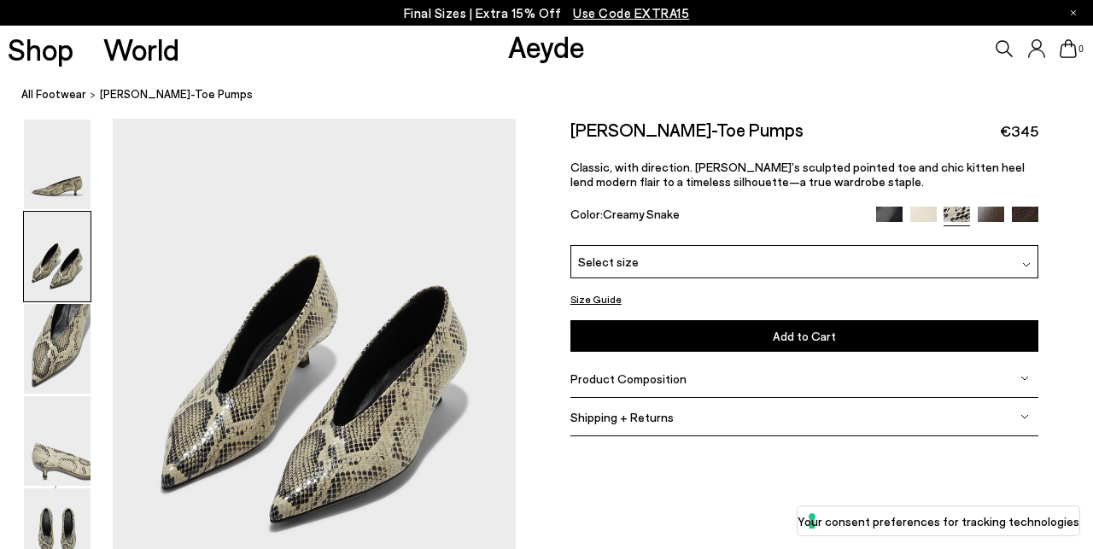
scroll to position [482, 0]
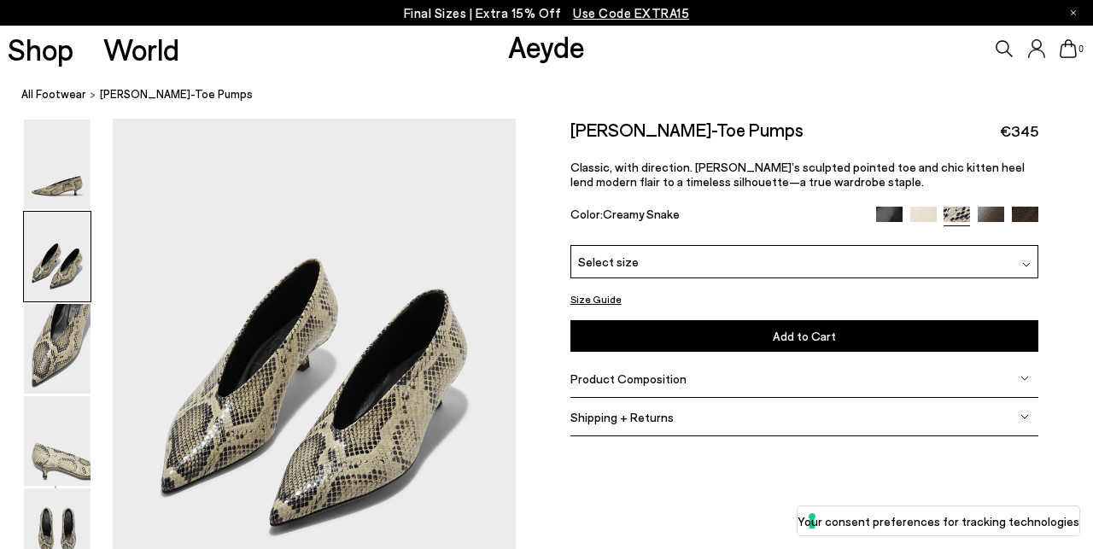
click at [987, 214] on img at bounding box center [991, 220] width 26 height 26
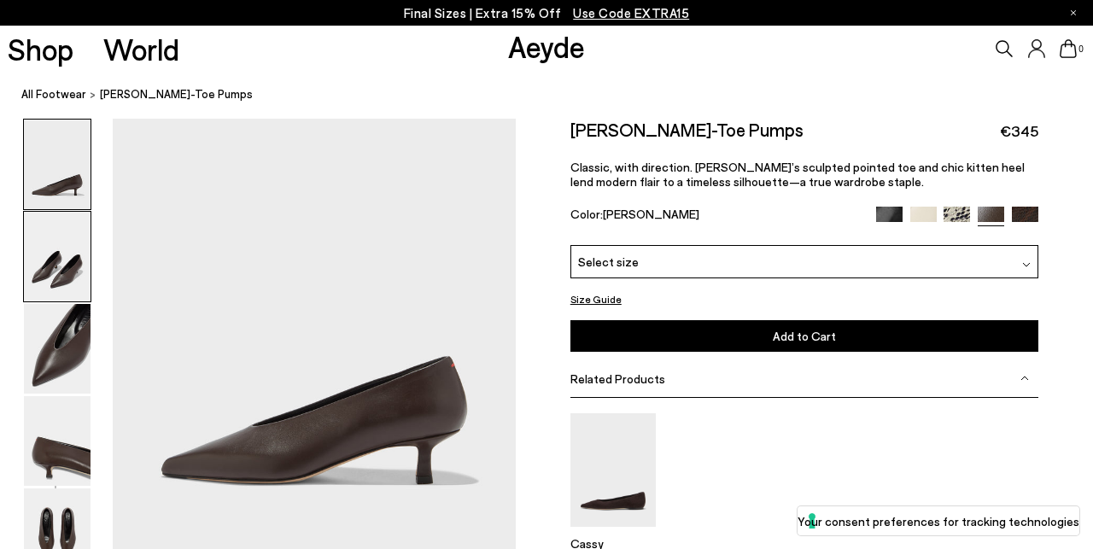
click at [69, 270] on img at bounding box center [57, 257] width 67 height 90
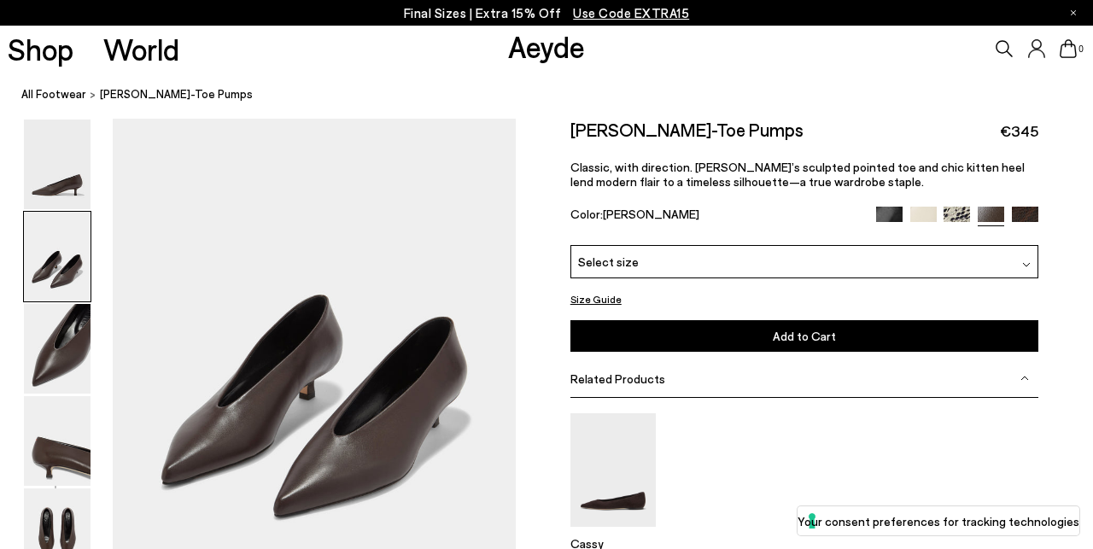
scroll to position [492, 2]
click at [1018, 214] on img at bounding box center [1025, 220] width 26 height 26
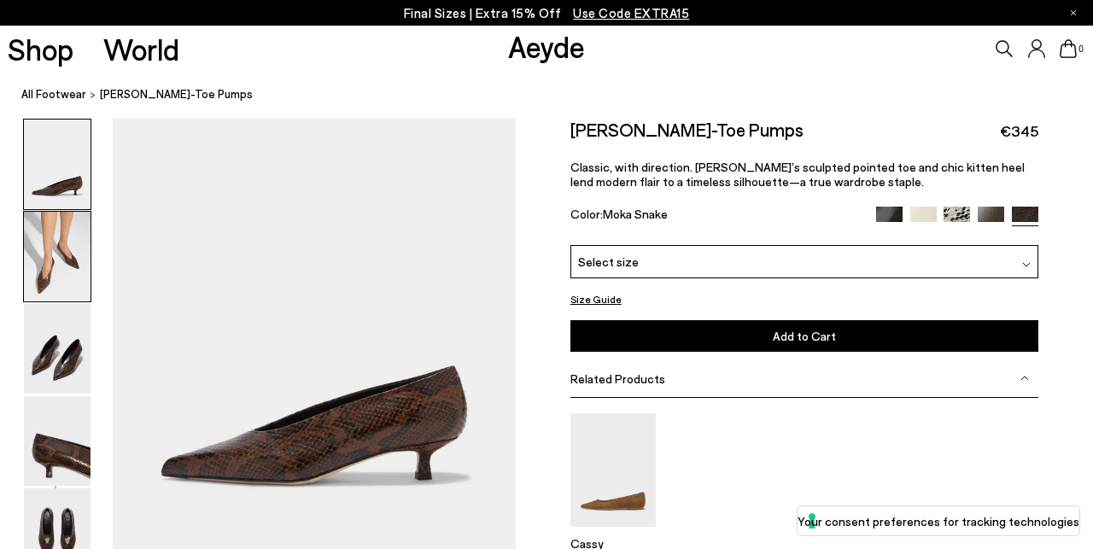
click at [55, 277] on img at bounding box center [57, 257] width 67 height 90
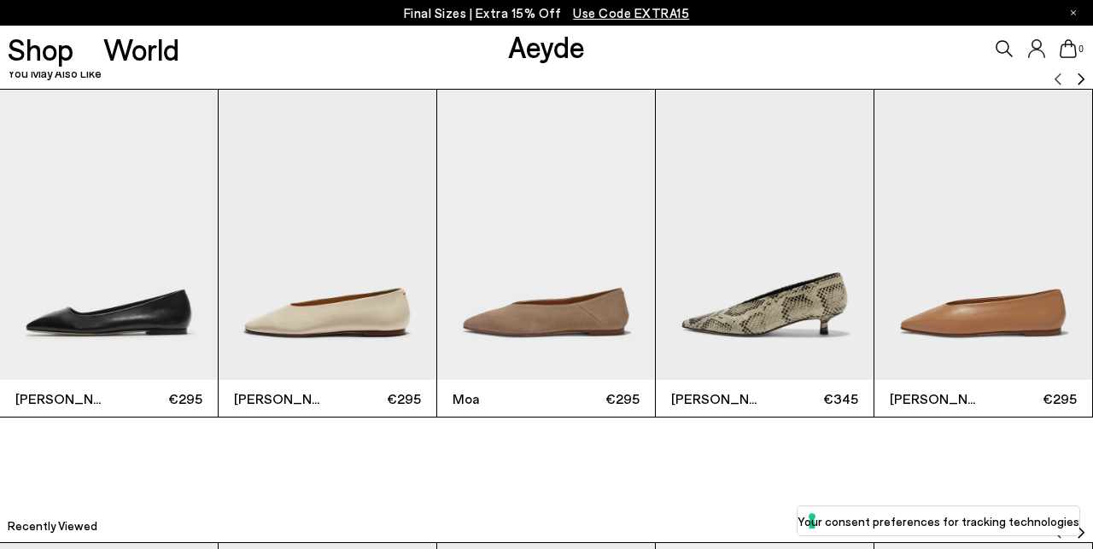
scroll to position [3284, 3]
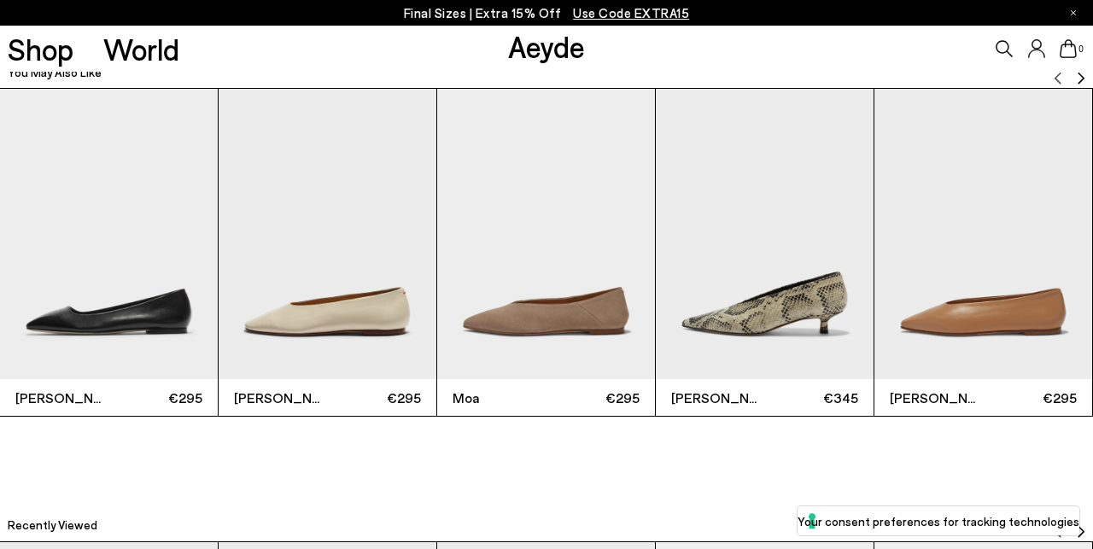
click at [938, 353] on img "5 / 6" at bounding box center [983, 234] width 218 height 290
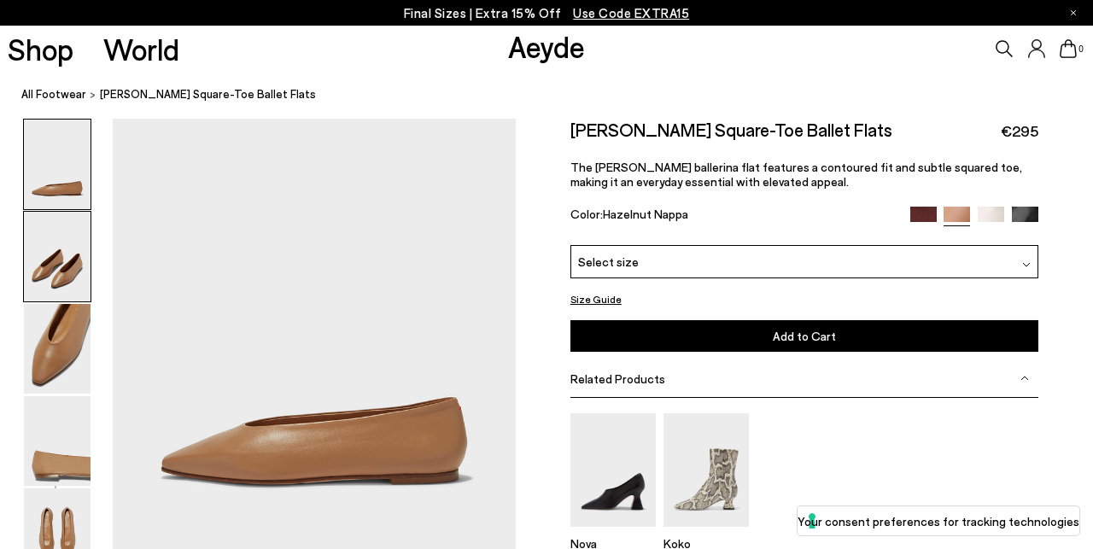
click at [66, 283] on img at bounding box center [57, 257] width 67 height 90
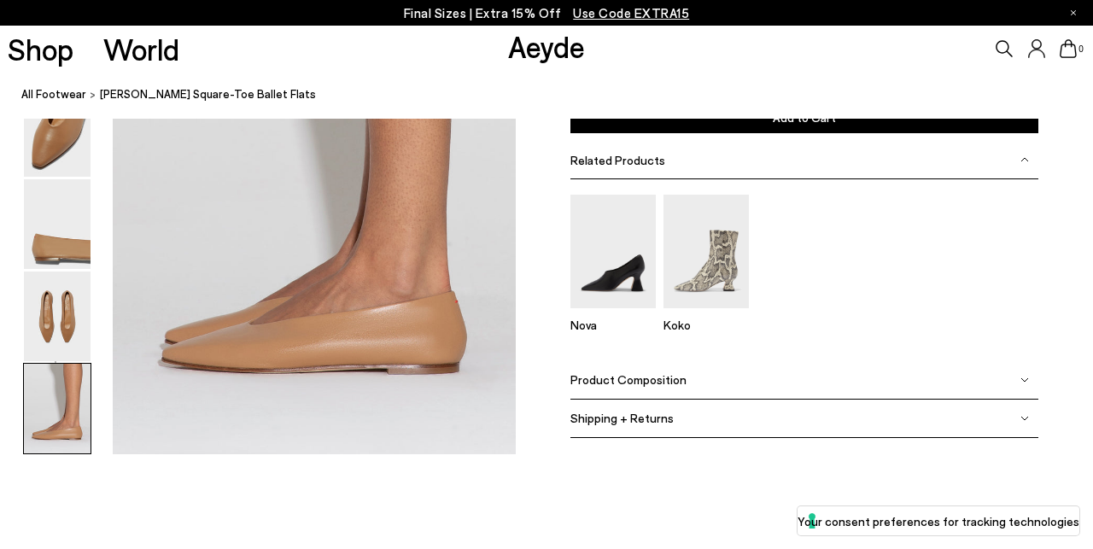
scroll to position [2795, 3]
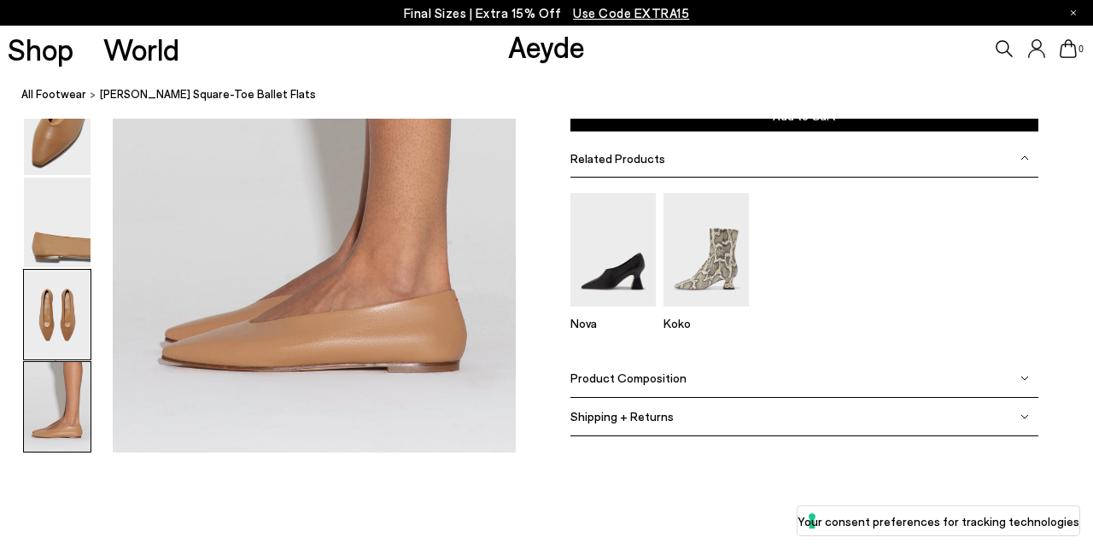
click at [50, 313] on img at bounding box center [57, 315] width 67 height 90
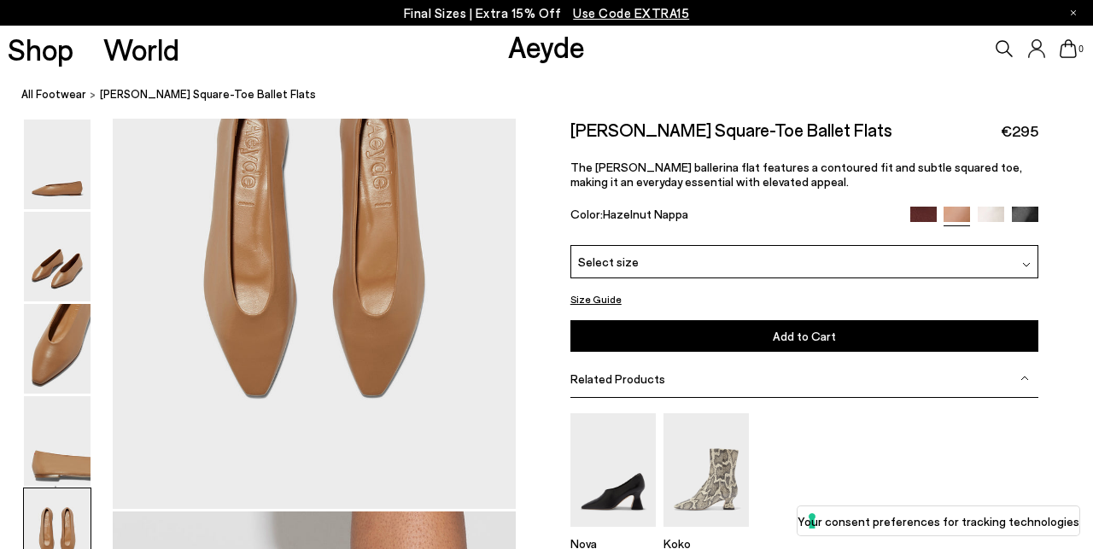
scroll to position [2053, 3]
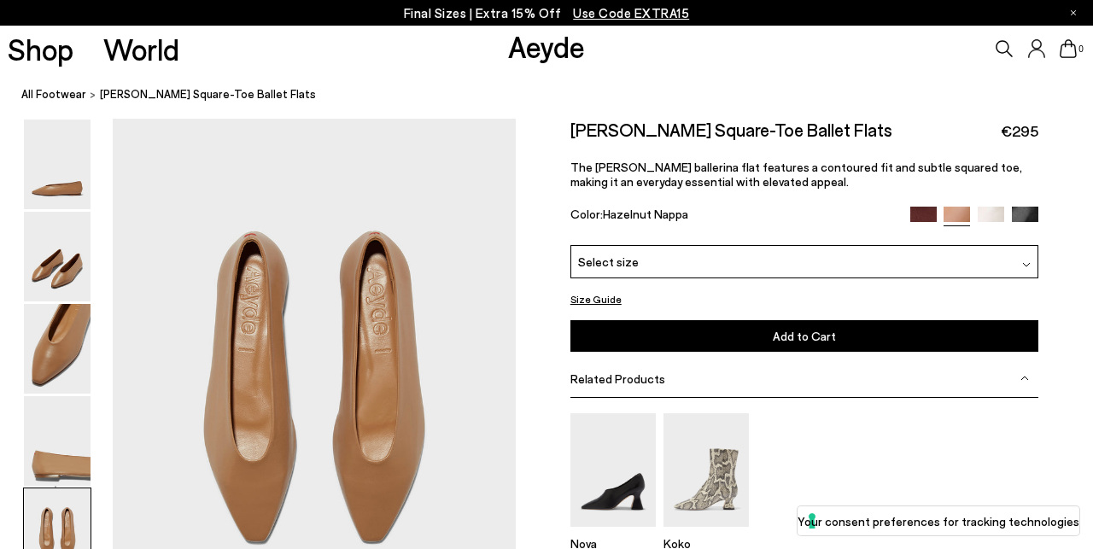
click at [915, 215] on img at bounding box center [923, 220] width 26 height 26
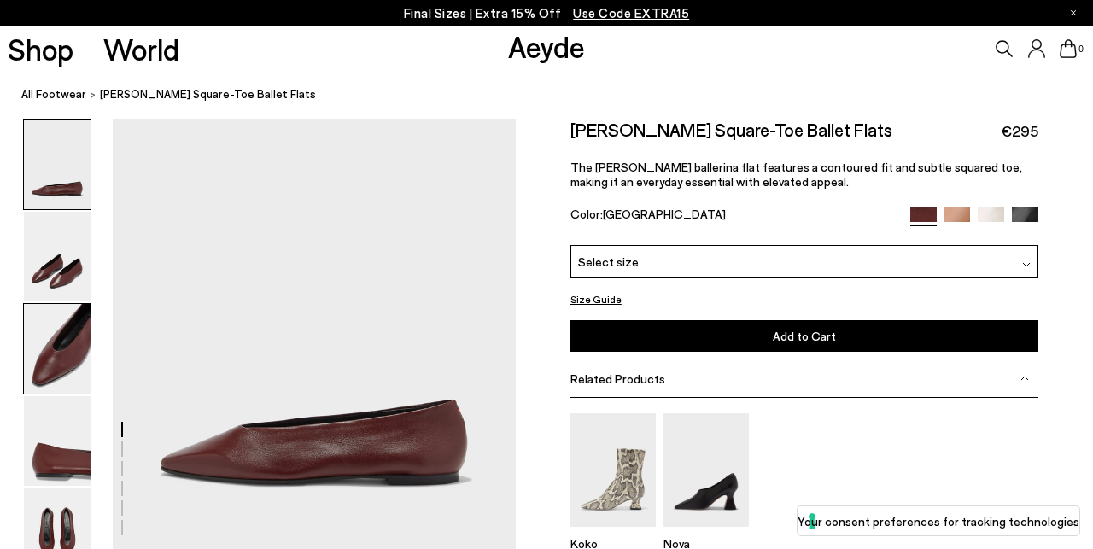
click at [64, 336] on img at bounding box center [57, 349] width 67 height 90
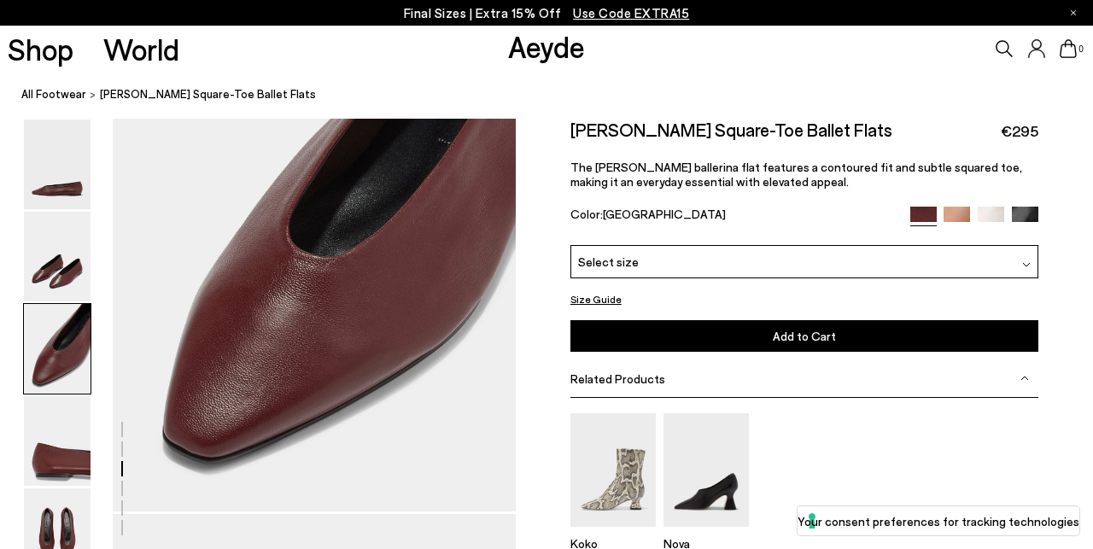
scroll to position [1114, 3]
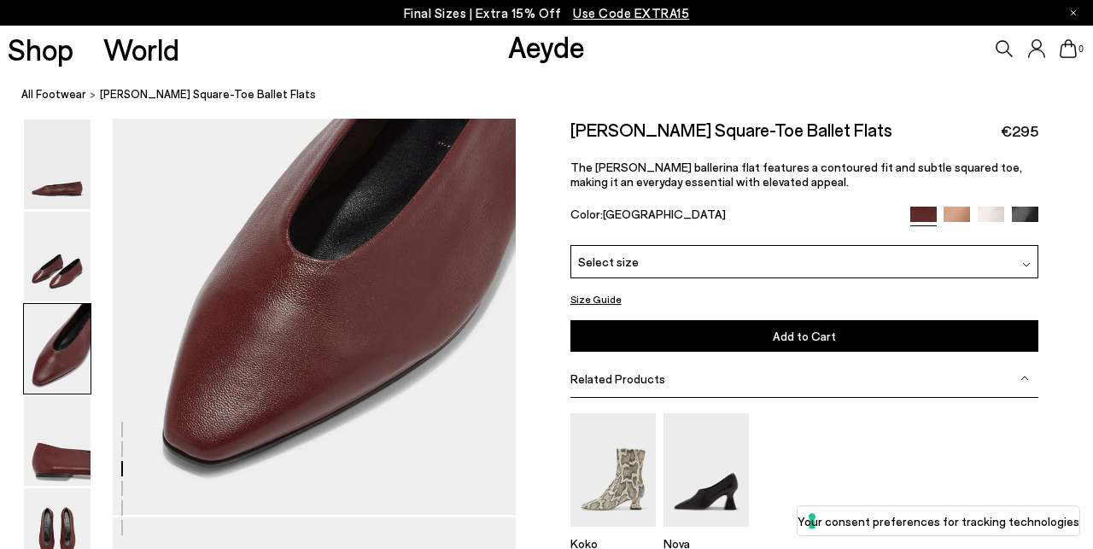
click at [991, 215] on img at bounding box center [991, 220] width 26 height 26
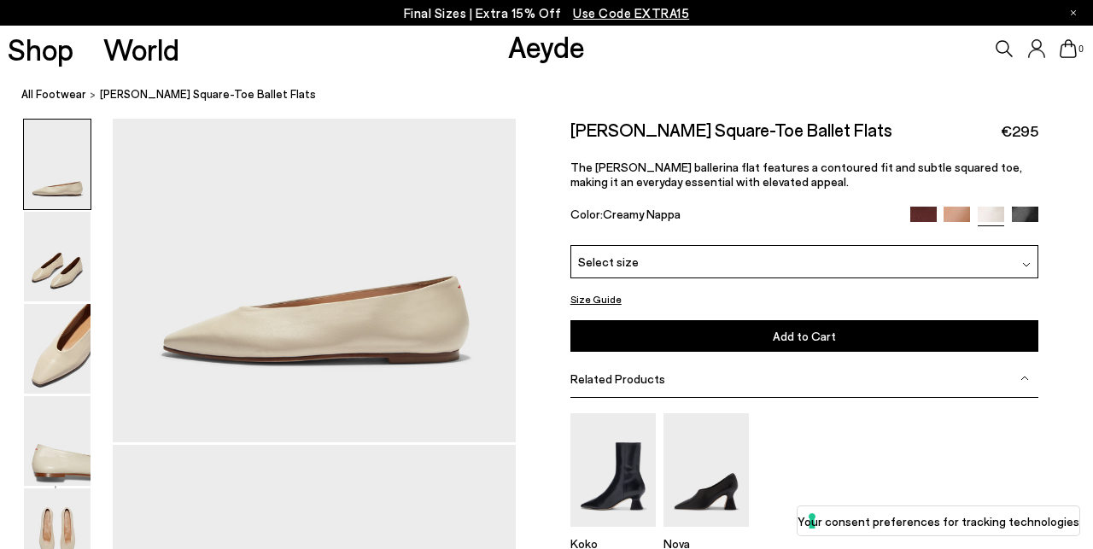
scroll to position [214, 1]
click at [47, 261] on img at bounding box center [57, 257] width 67 height 90
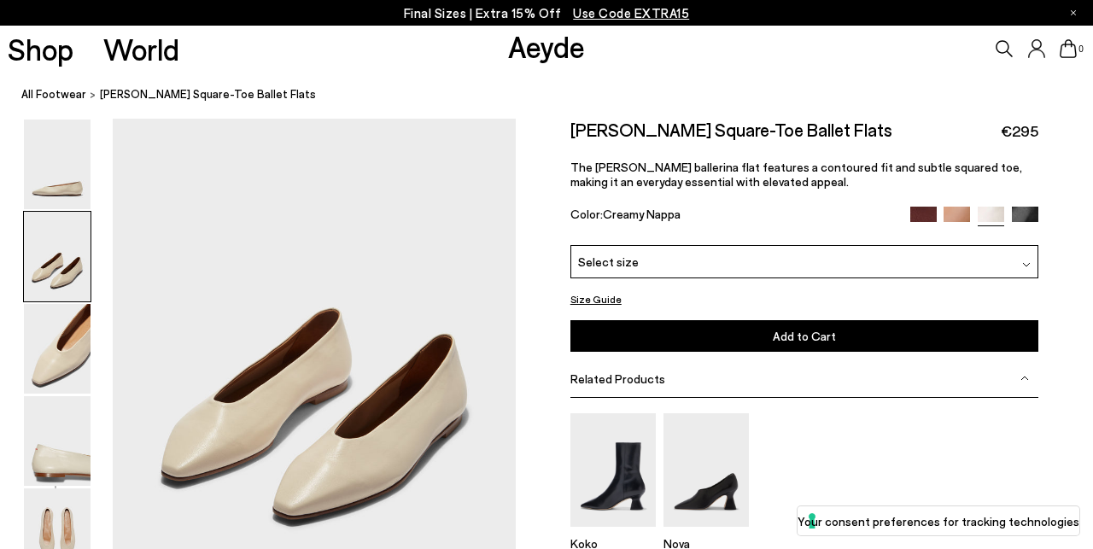
scroll to position [598, 1]
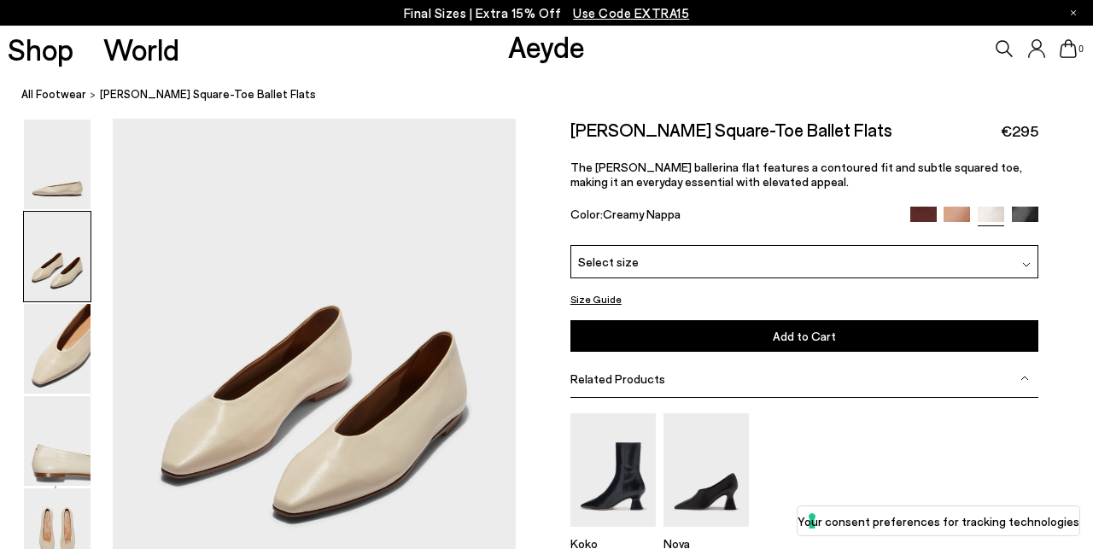
click at [1023, 213] on img at bounding box center [1025, 220] width 26 height 26
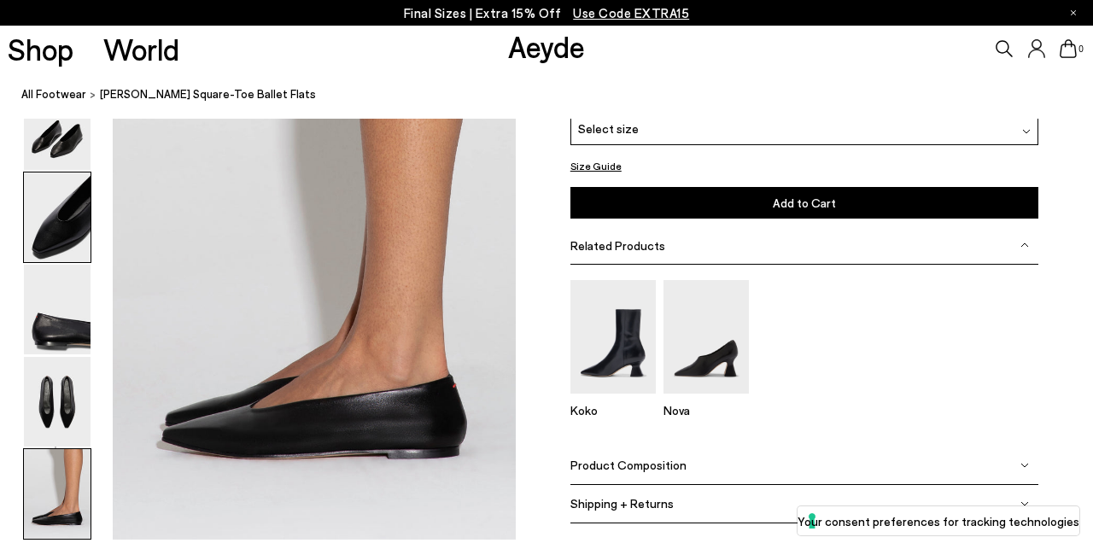
scroll to position [2710, 1]
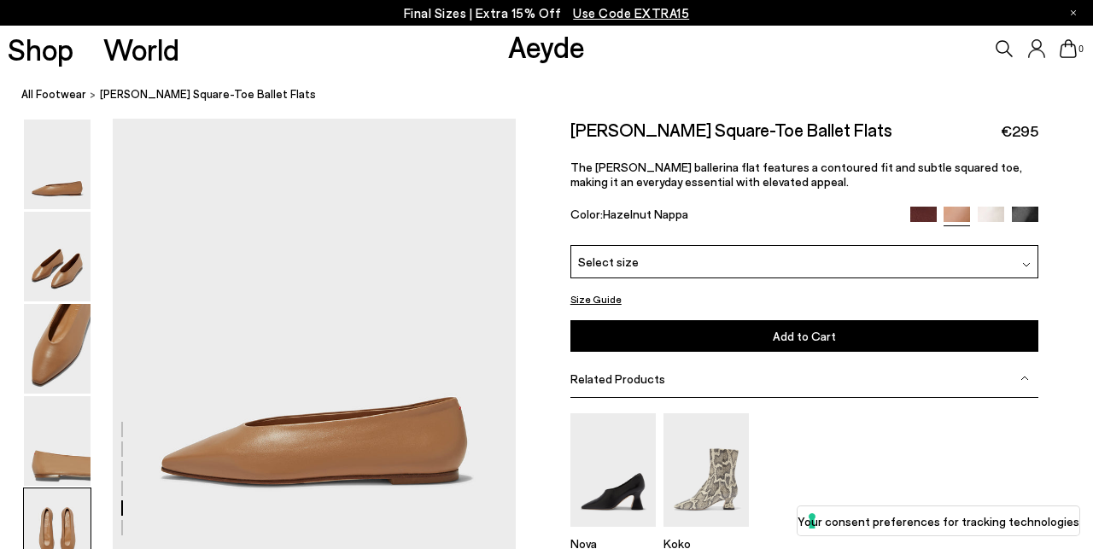
scroll to position [2053, 3]
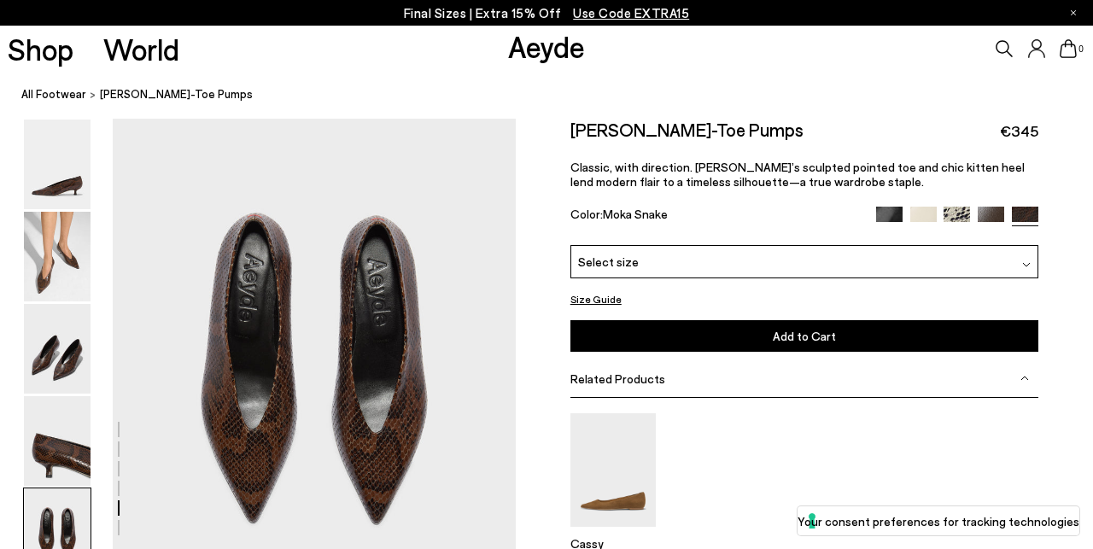
scroll to position [2073, 3]
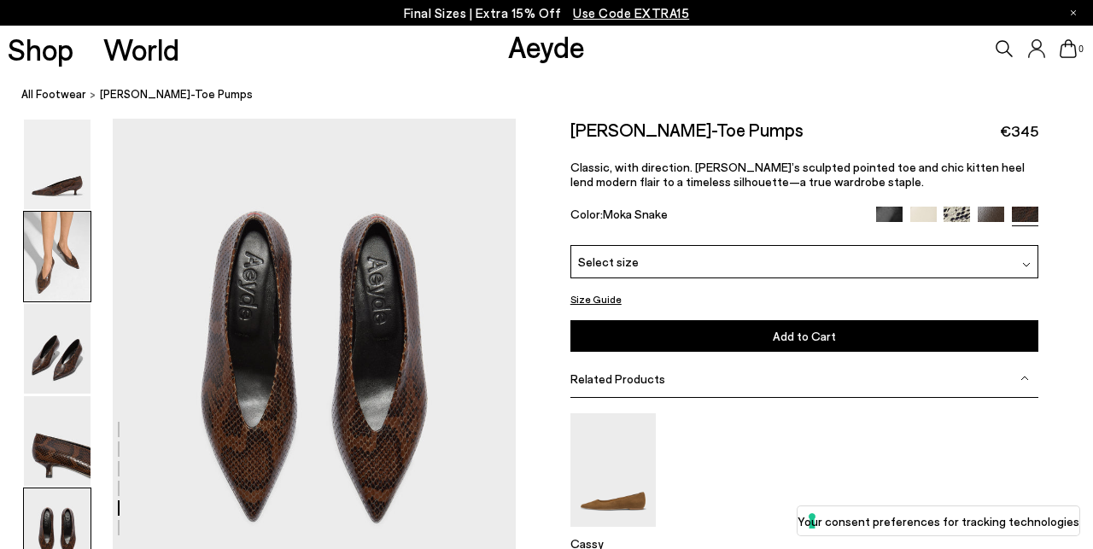
click at [40, 263] on img at bounding box center [57, 257] width 67 height 90
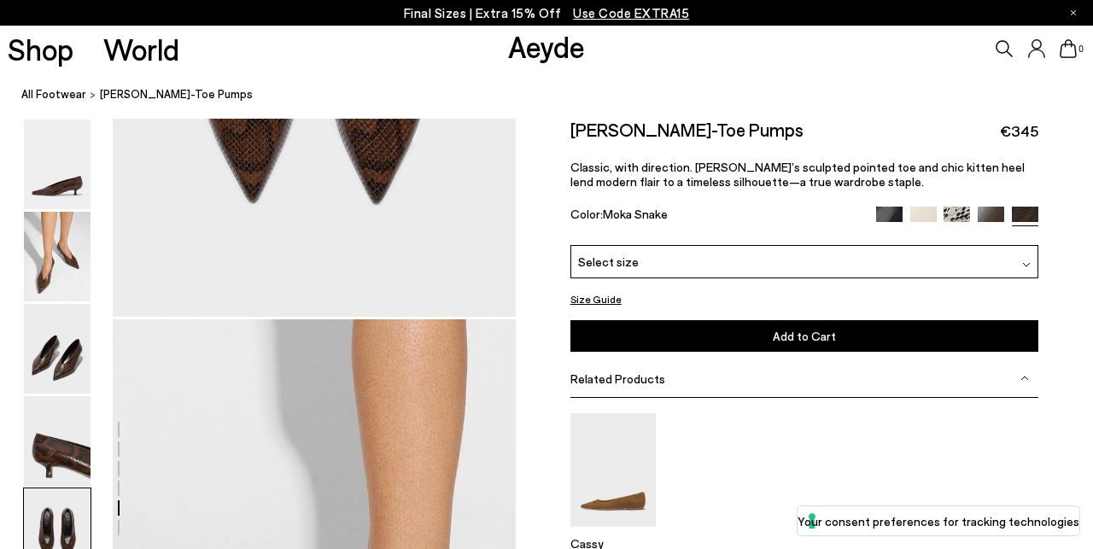
scroll to position [2402, 3]
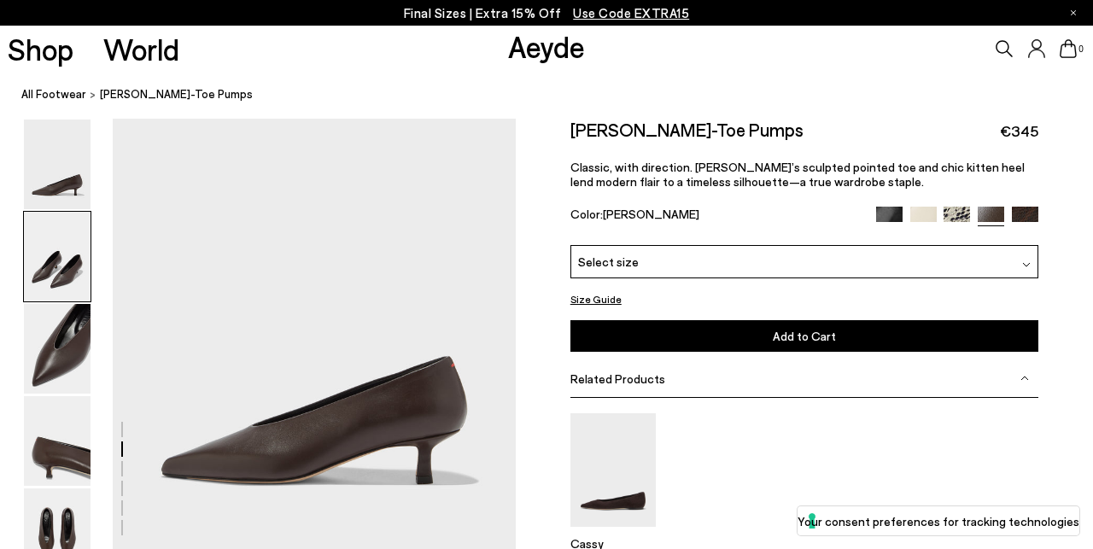
scroll to position [492, 2]
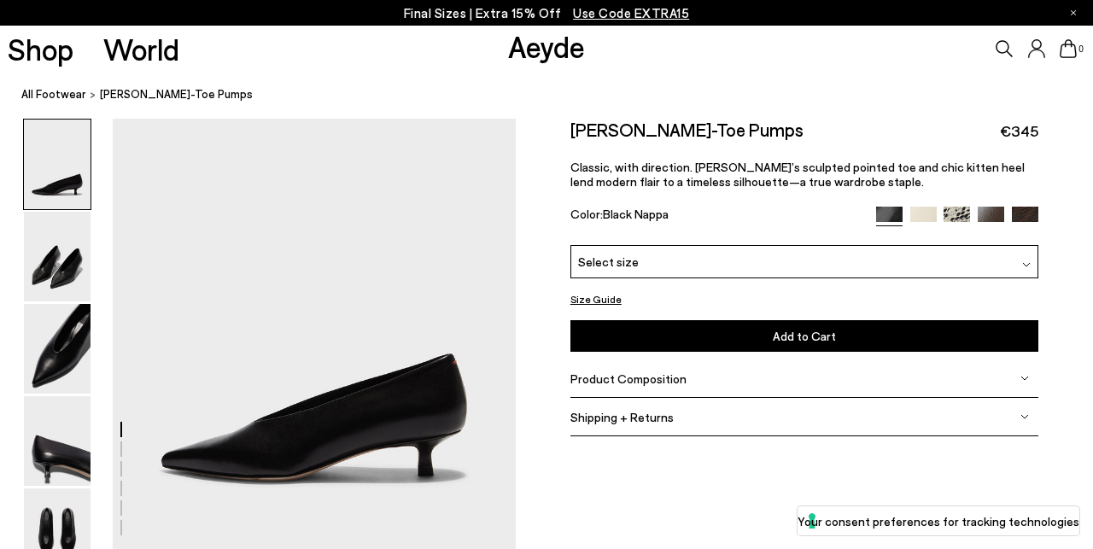
scroll to position [1187, 1]
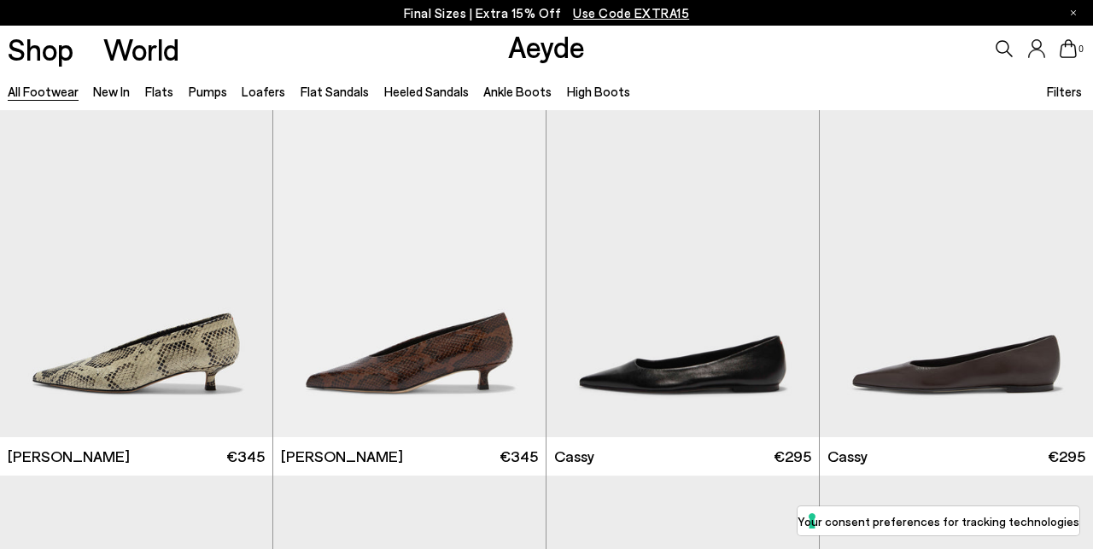
scroll to position [5353, 0]
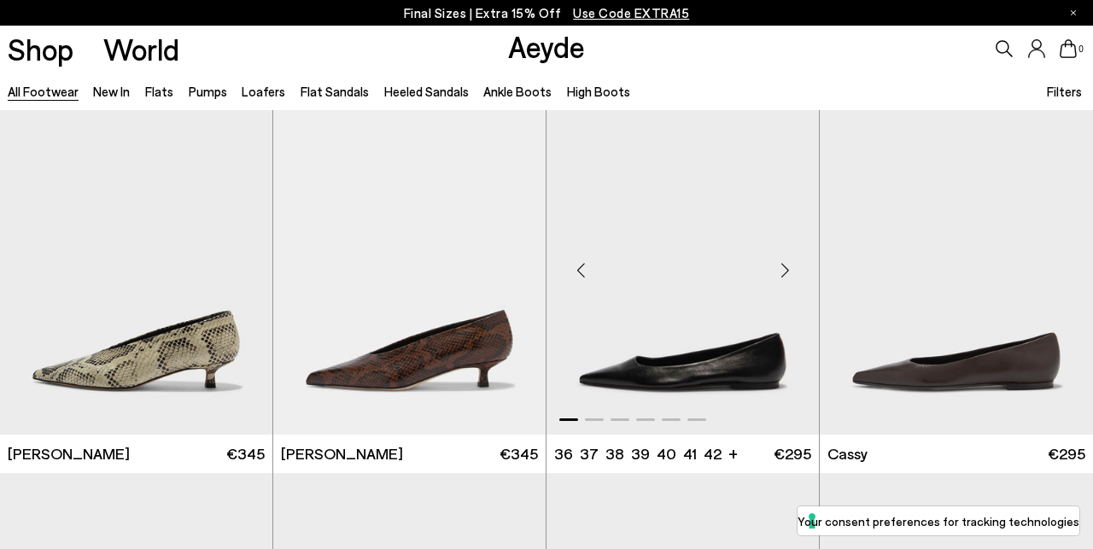
click at [693, 386] on img "1 / 6" at bounding box center [683, 263] width 272 height 342
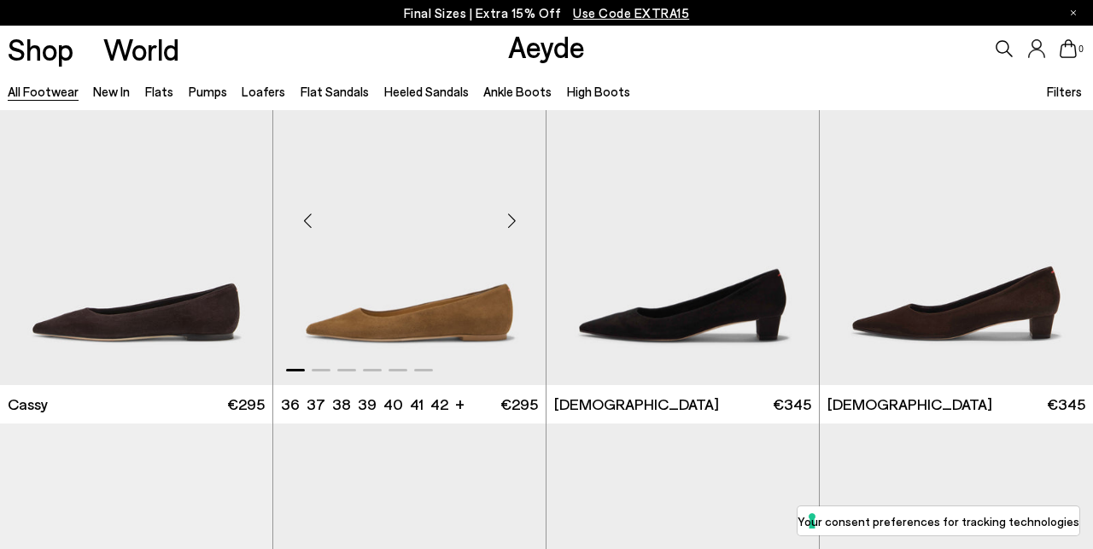
scroll to position [5786, 0]
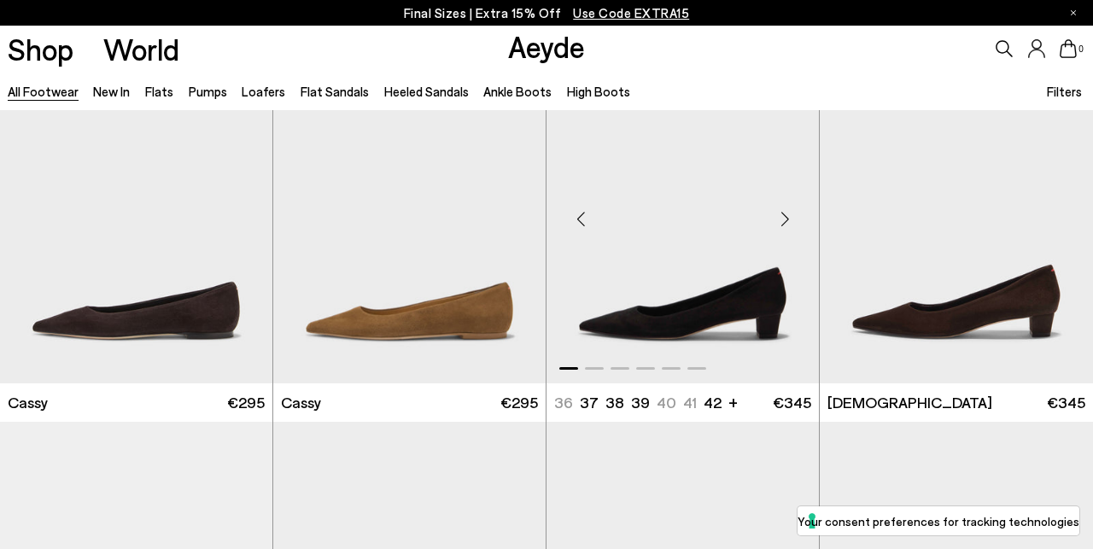
click at [663, 319] on img "1 / 6" at bounding box center [683, 212] width 272 height 342
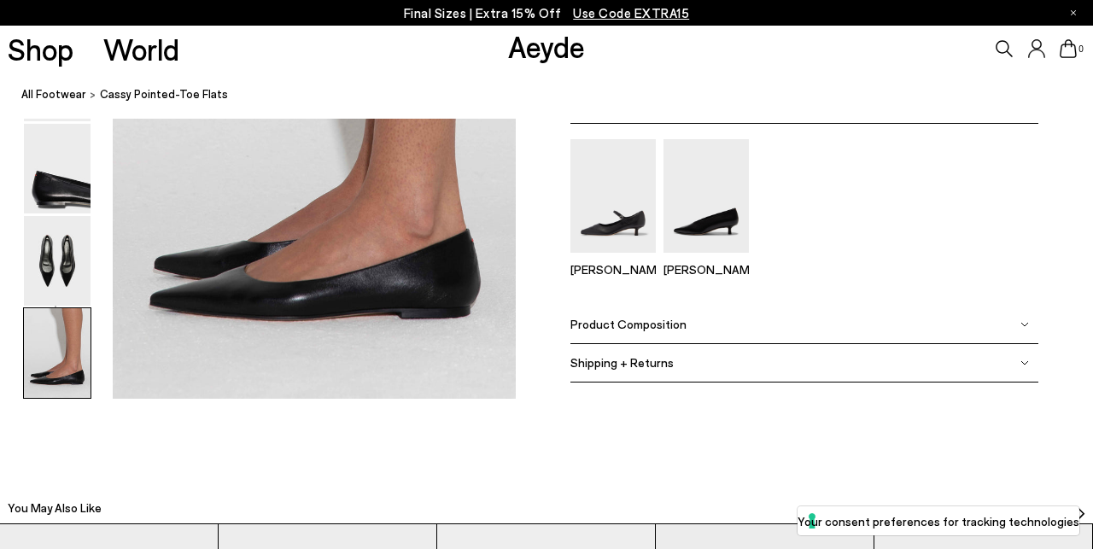
scroll to position [2877, 1]
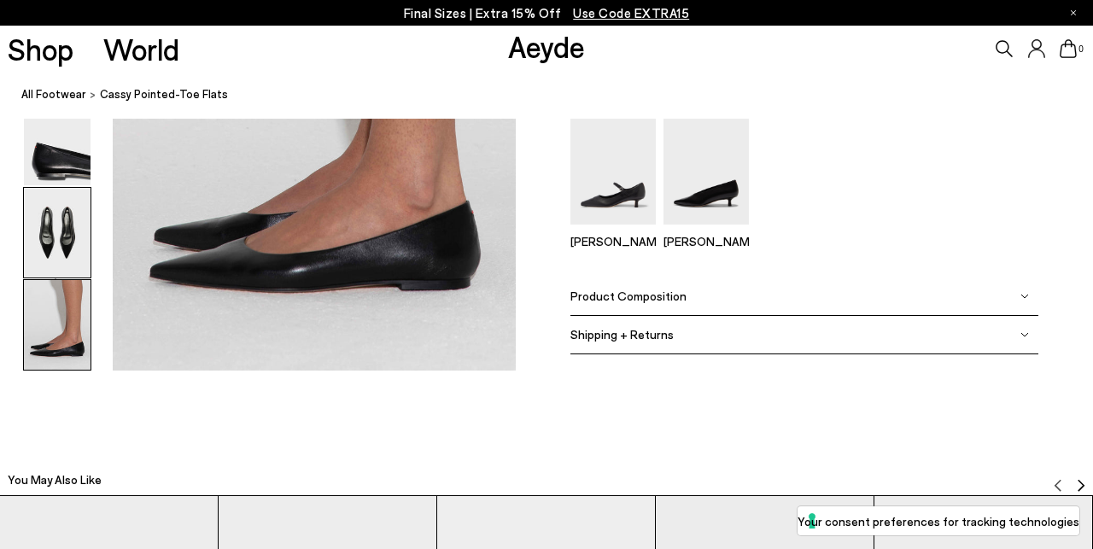
click at [56, 238] on img at bounding box center [57, 233] width 67 height 90
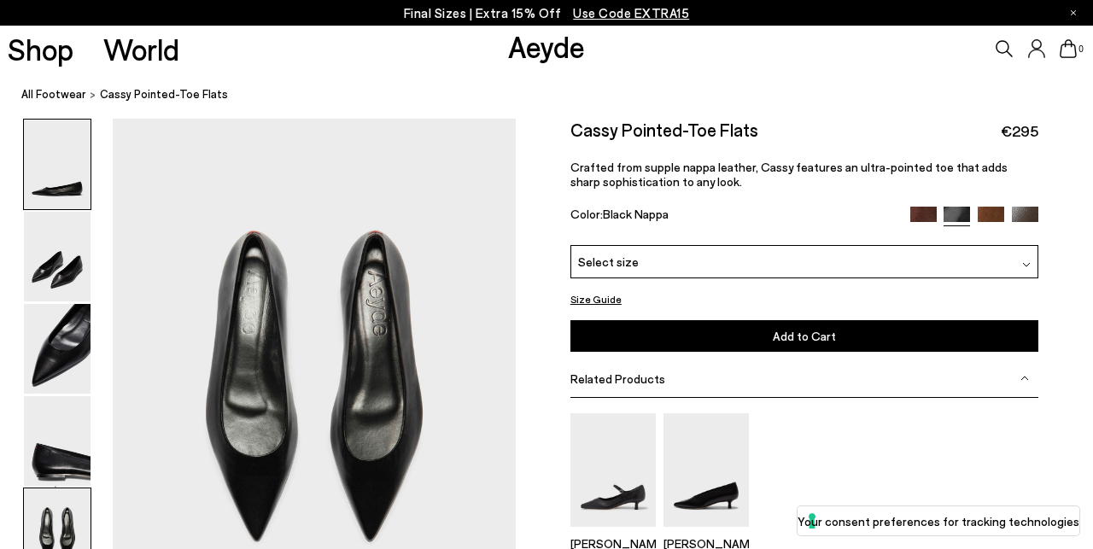
click at [73, 198] on img at bounding box center [57, 165] width 67 height 90
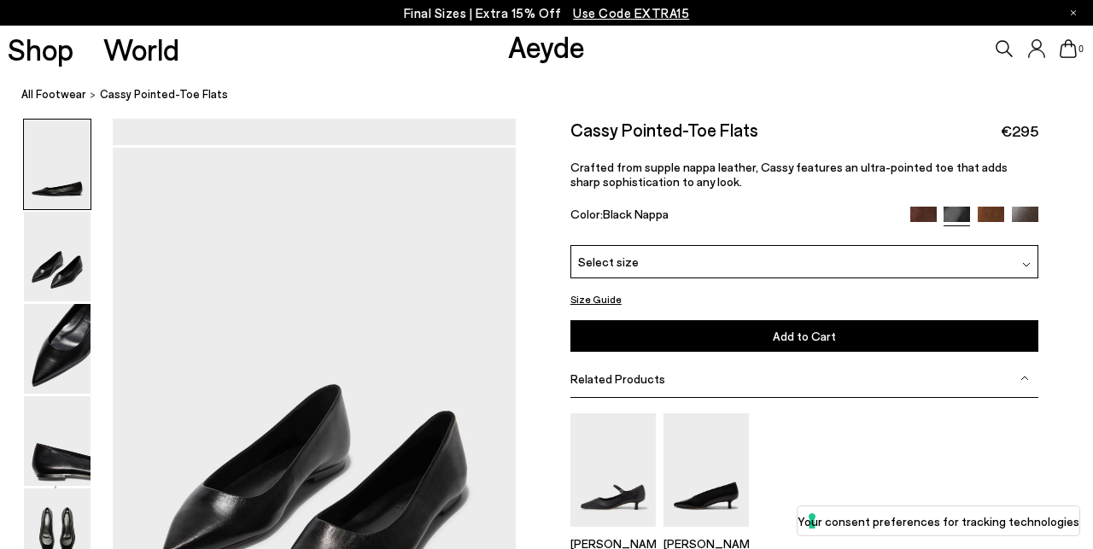
scroll to position [0, 1]
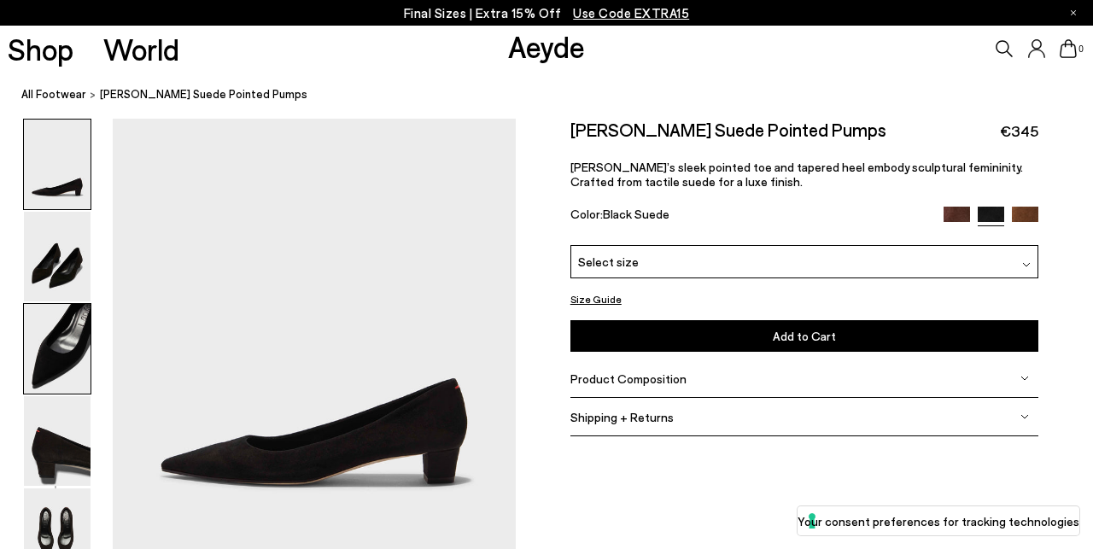
click at [51, 333] on img at bounding box center [57, 349] width 67 height 90
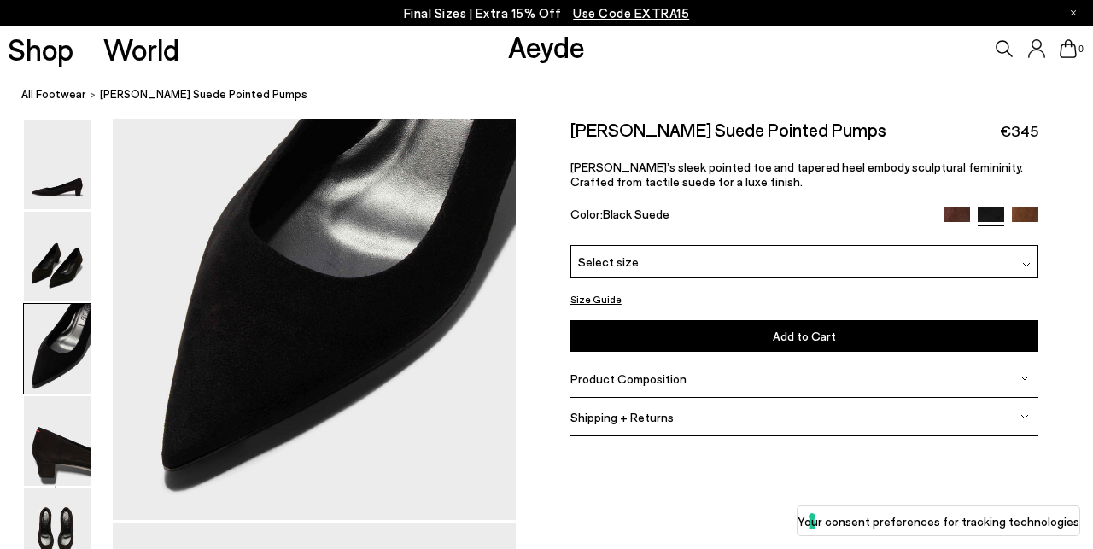
scroll to position [1109, 2]
click at [62, 450] on img at bounding box center [57, 441] width 67 height 90
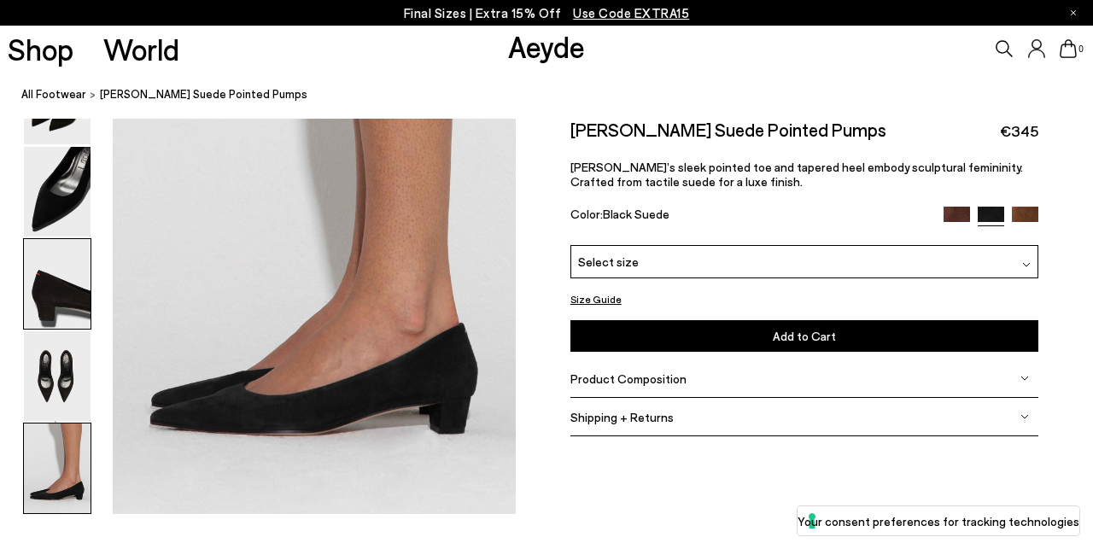
scroll to position [2739, 2]
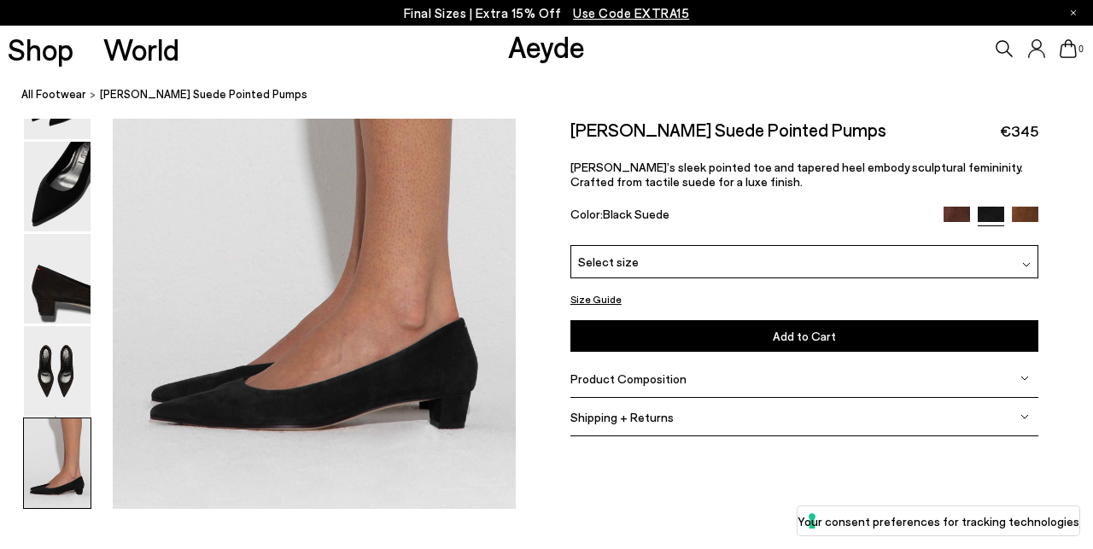
click at [955, 211] on img at bounding box center [957, 220] width 26 height 26
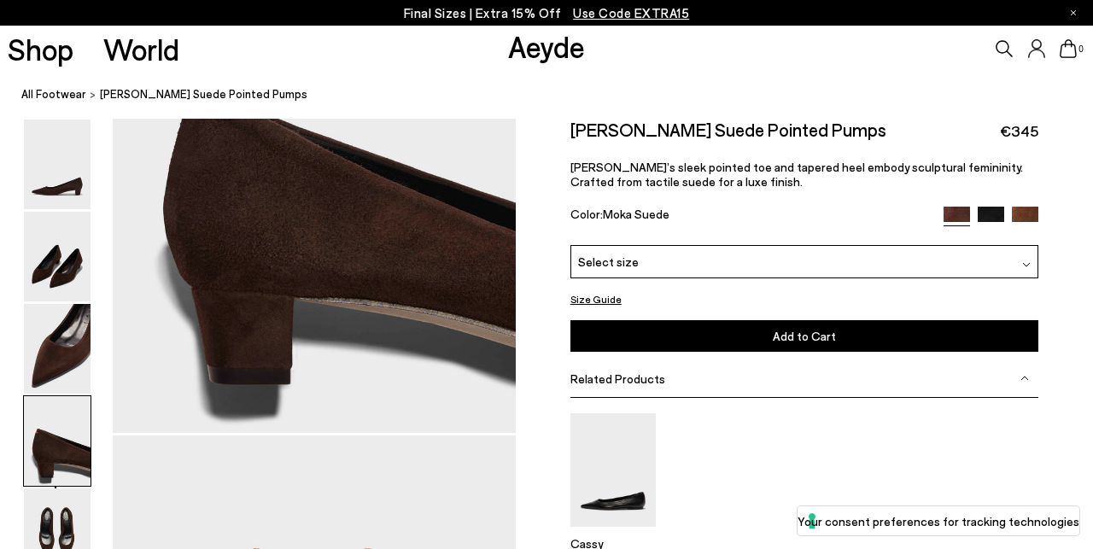
scroll to position [1732, 0]
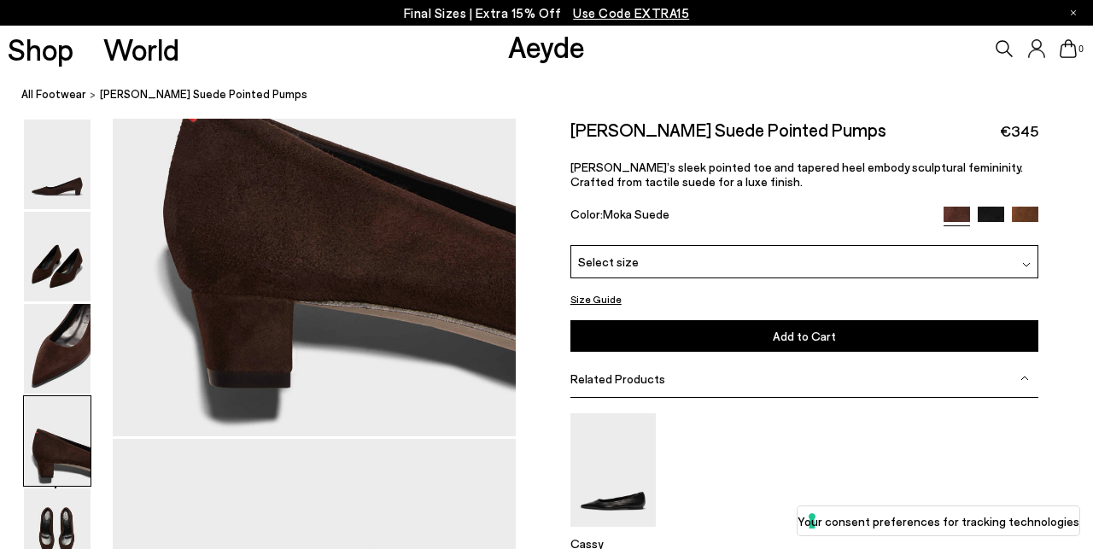
click at [1025, 214] on img at bounding box center [1025, 220] width 26 height 26
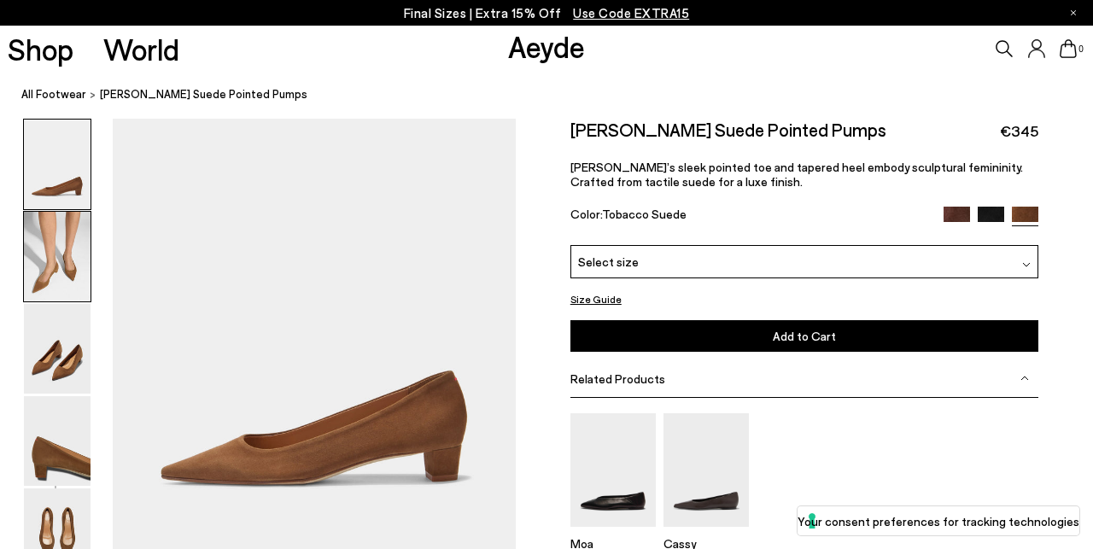
click at [55, 250] on img at bounding box center [57, 257] width 67 height 90
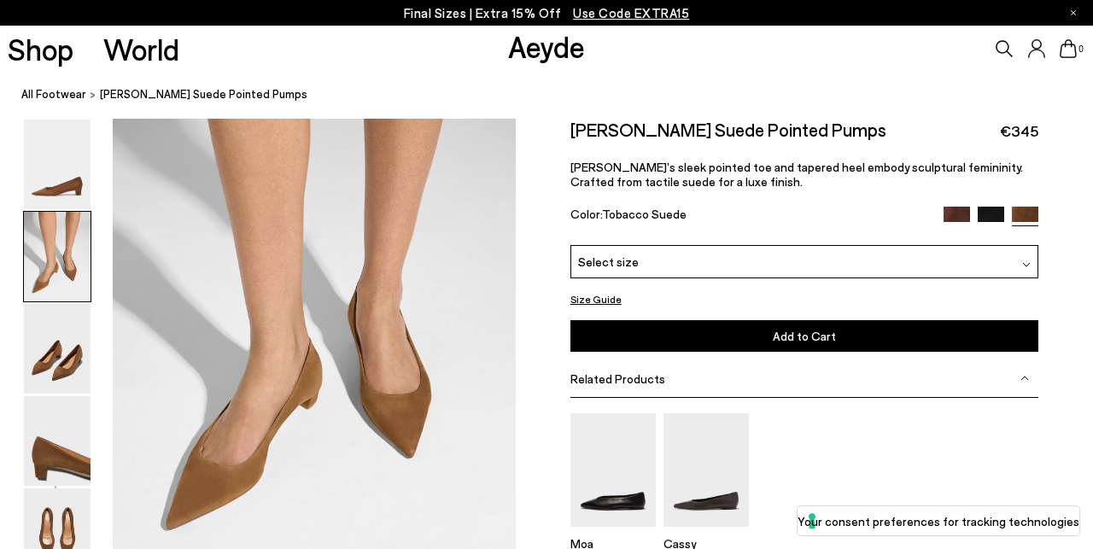
scroll to position [512, 0]
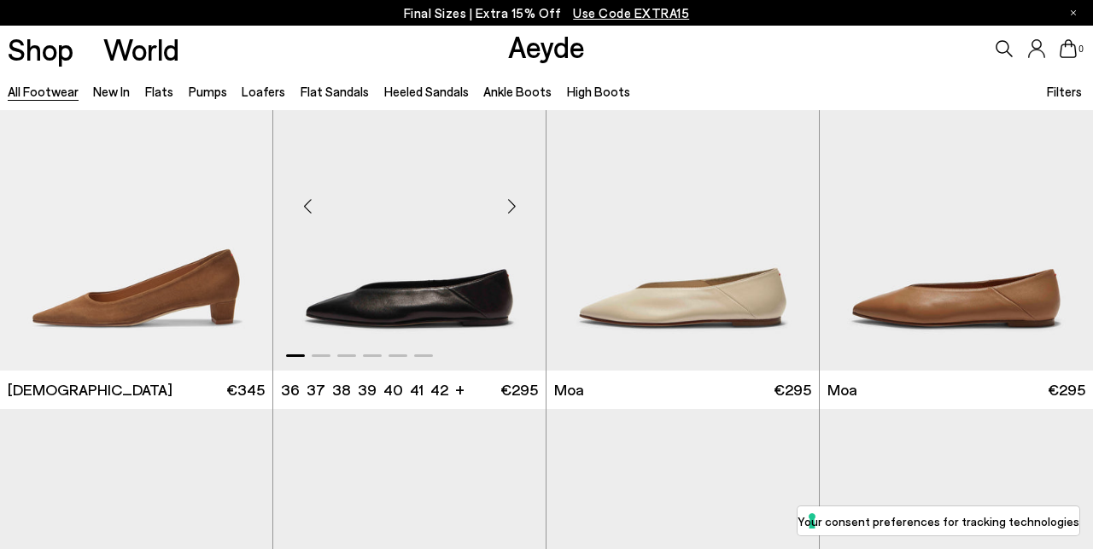
scroll to position [6181, 0]
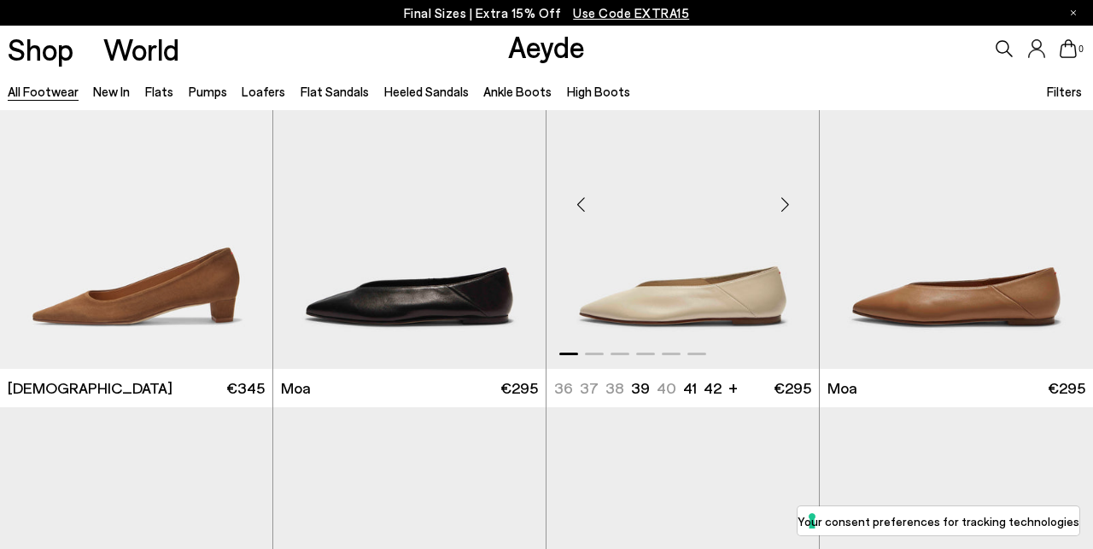
click at [639, 319] on img "1 / 6" at bounding box center [683, 197] width 272 height 342
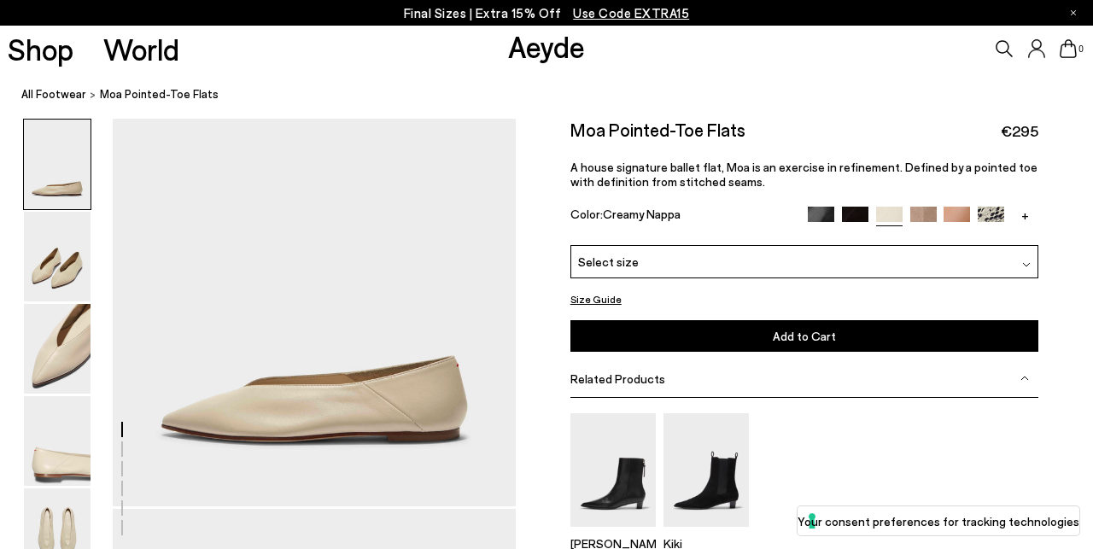
scroll to position [44, 0]
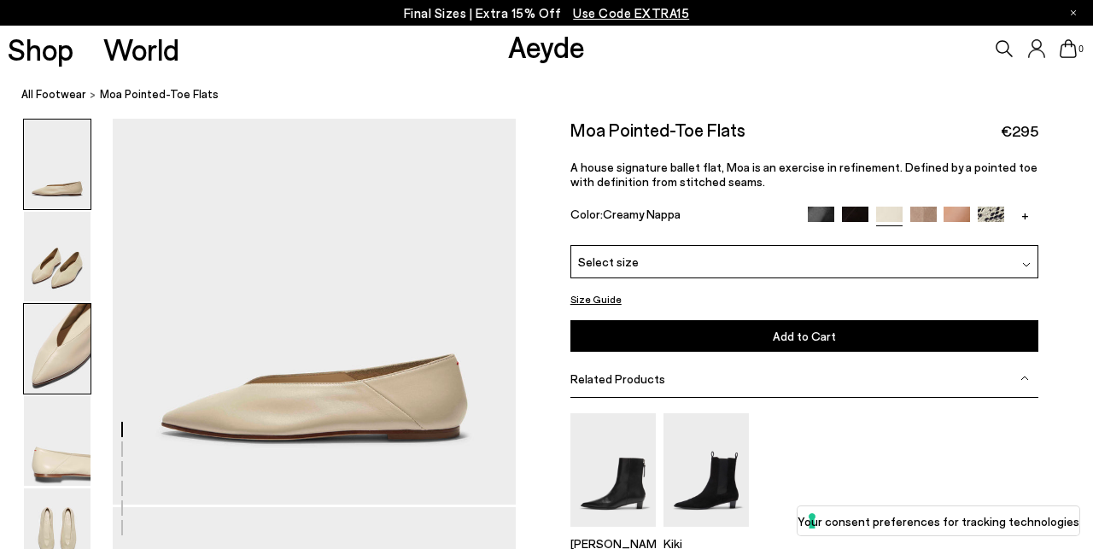
click at [56, 342] on img at bounding box center [57, 349] width 67 height 90
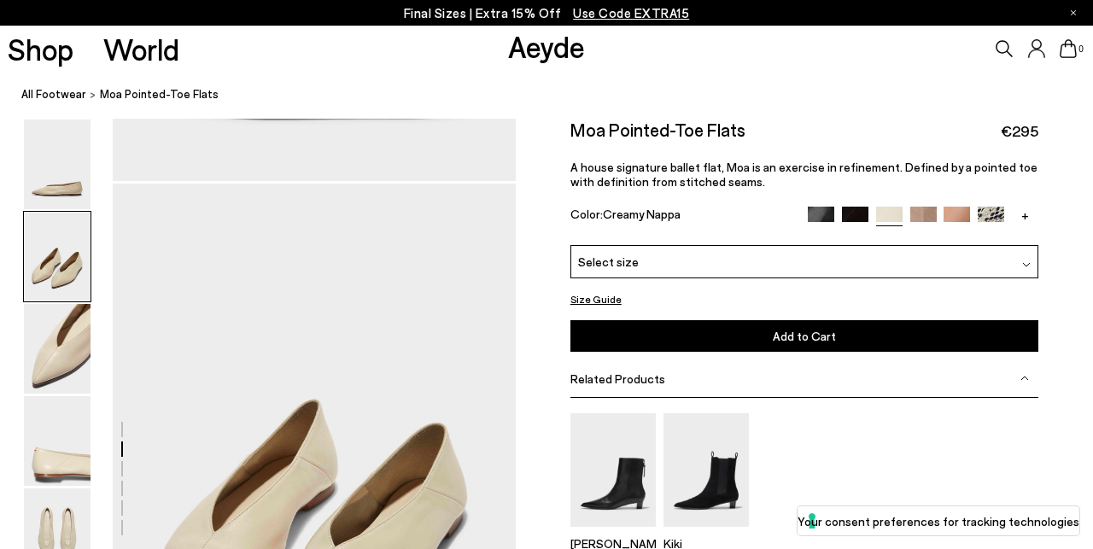
scroll to position [336, 0]
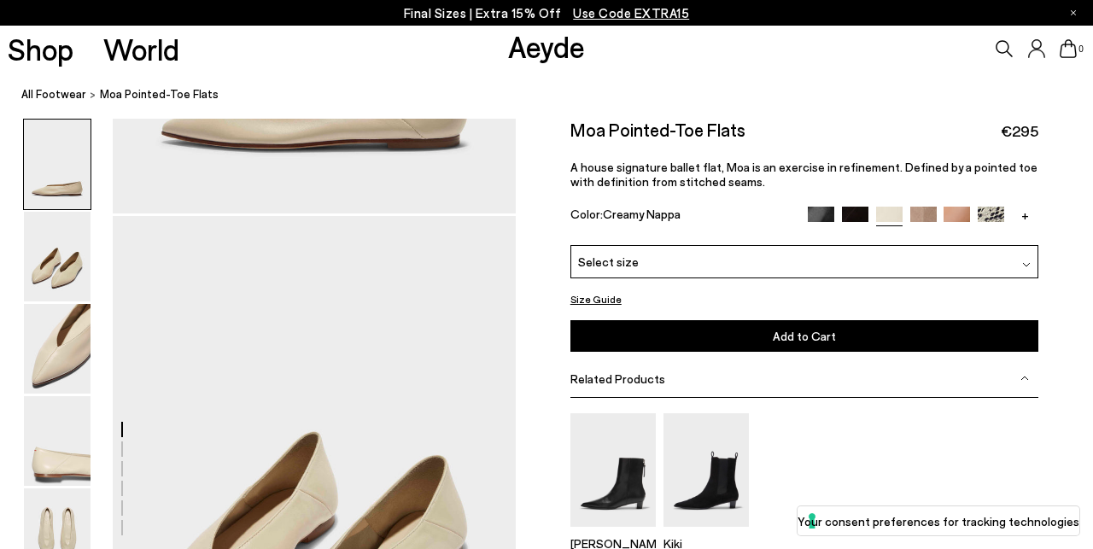
click at [996, 213] on img at bounding box center [991, 220] width 26 height 26
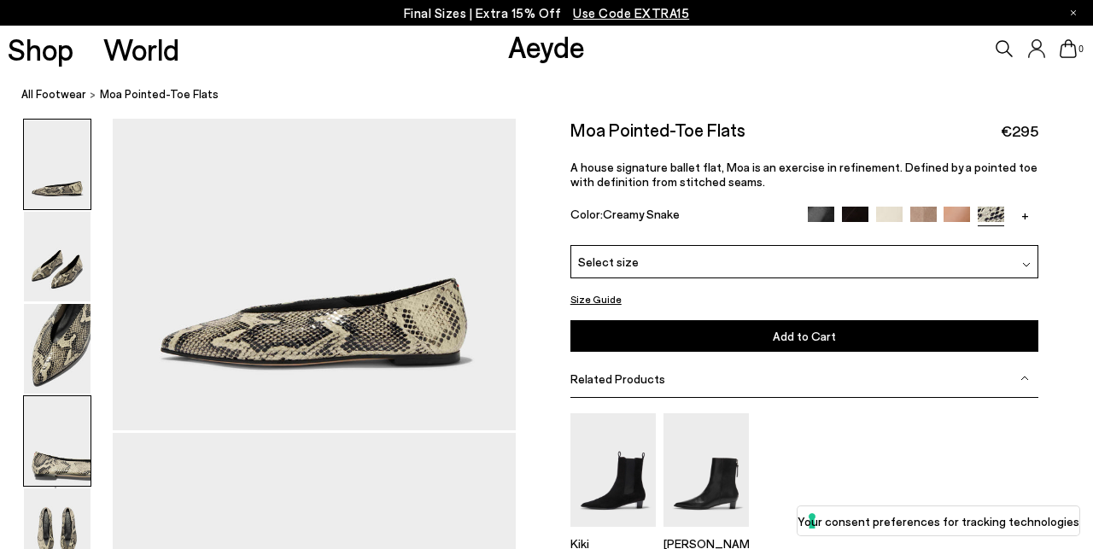
scroll to position [135, 1]
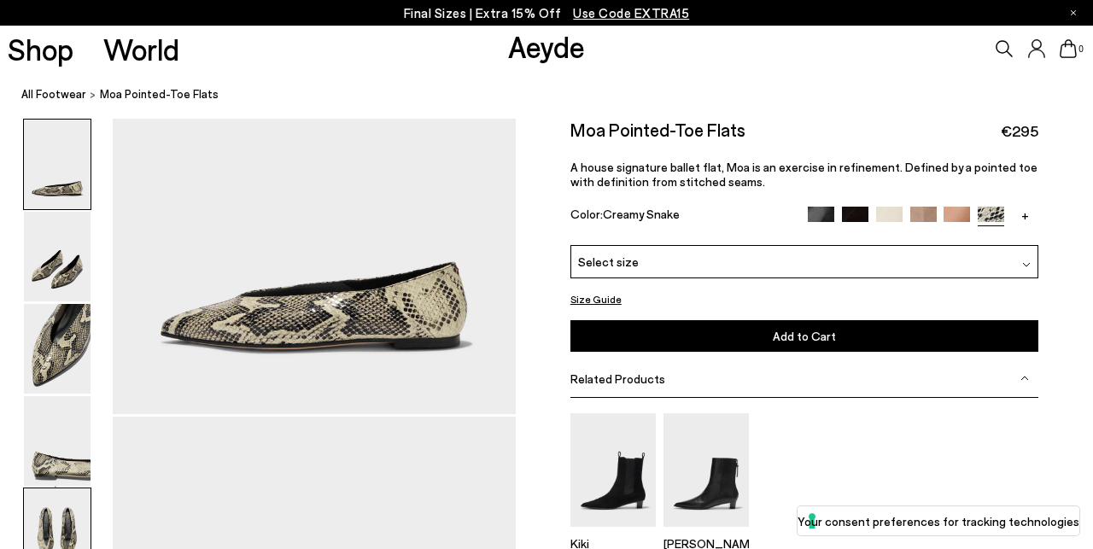
click at [61, 505] on img at bounding box center [57, 533] width 67 height 90
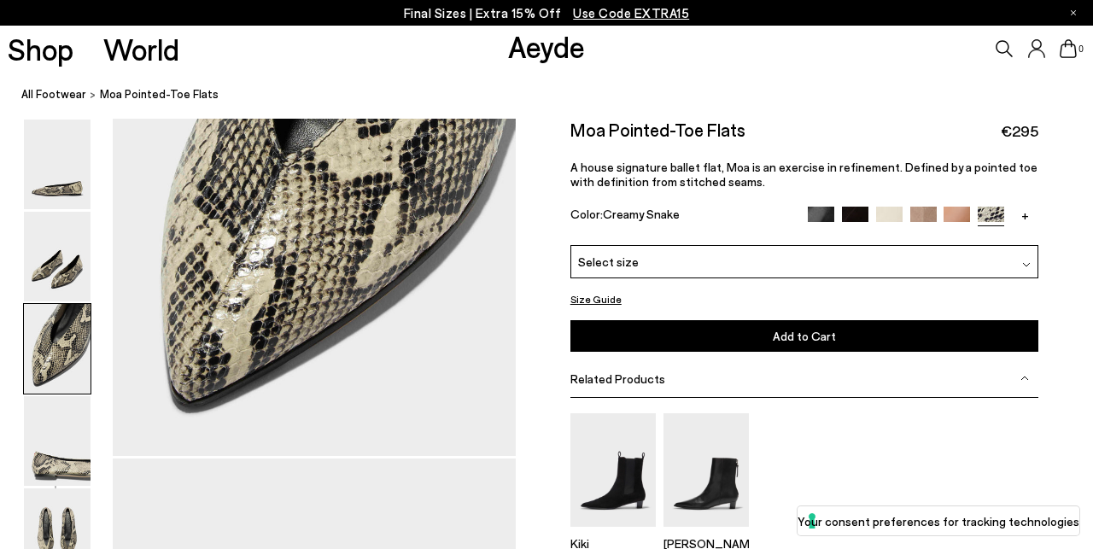
scroll to position [1166, 2]
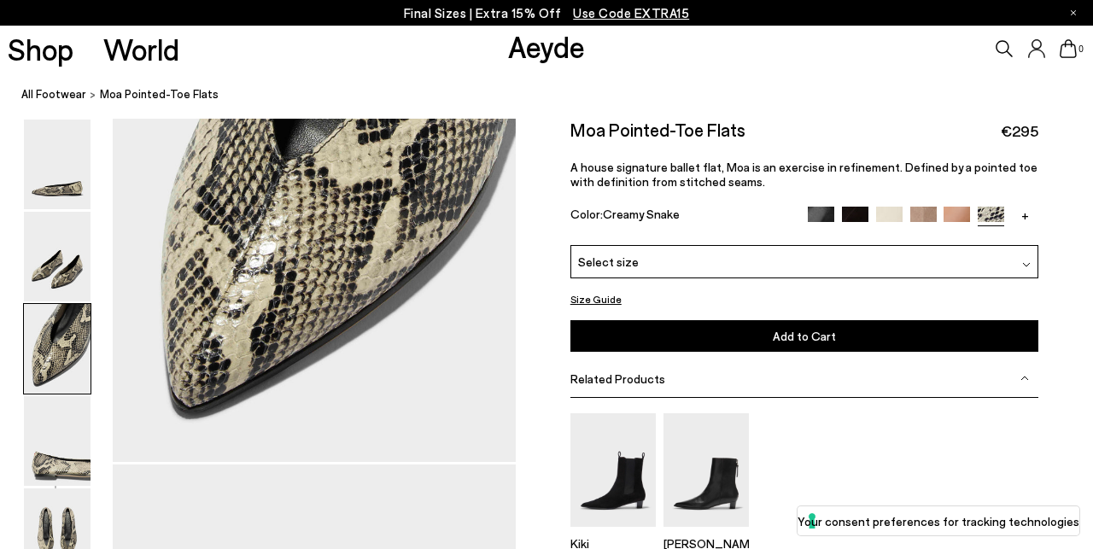
click at [860, 216] on img at bounding box center [855, 220] width 26 height 26
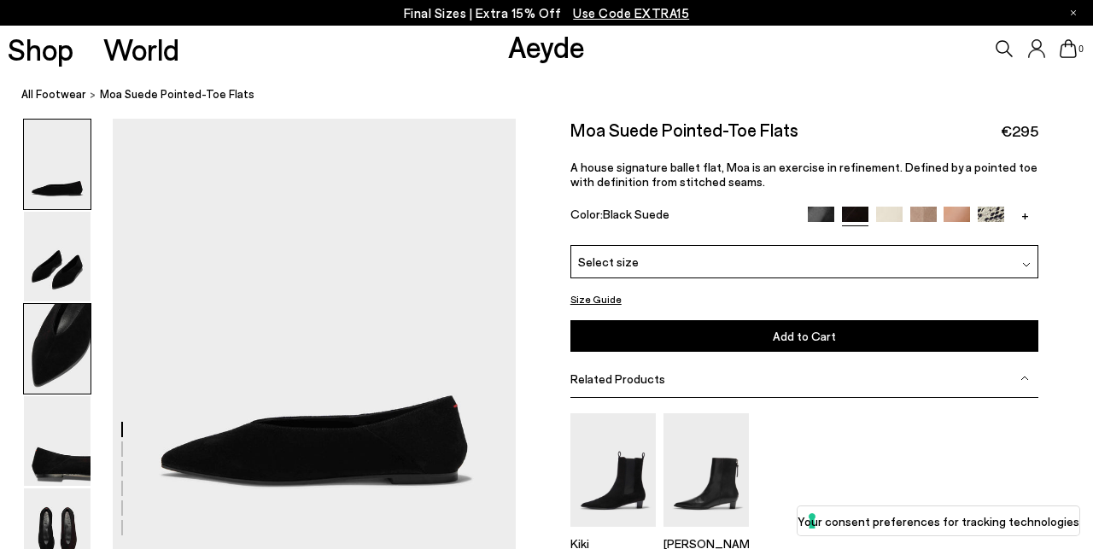
click at [66, 382] on img at bounding box center [57, 349] width 67 height 90
click at [817, 213] on img at bounding box center [821, 220] width 26 height 26
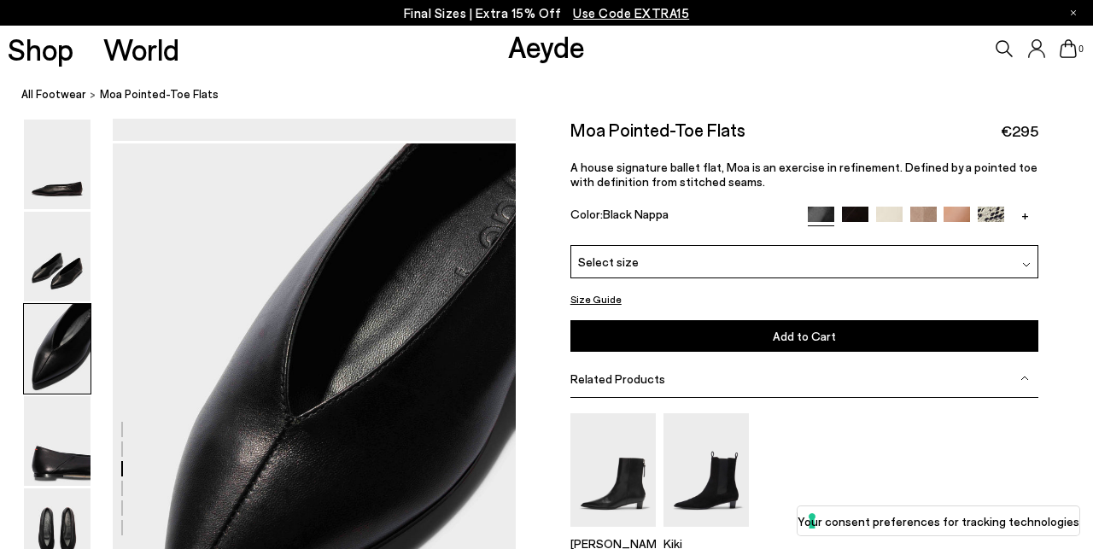
scroll to position [943, 0]
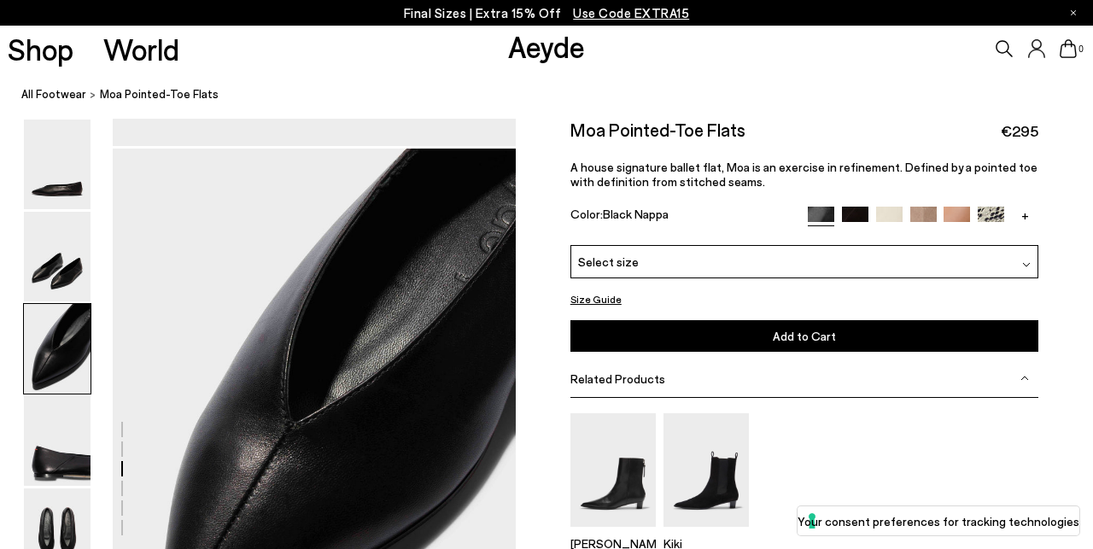
click at [921, 216] on img at bounding box center [923, 220] width 26 height 26
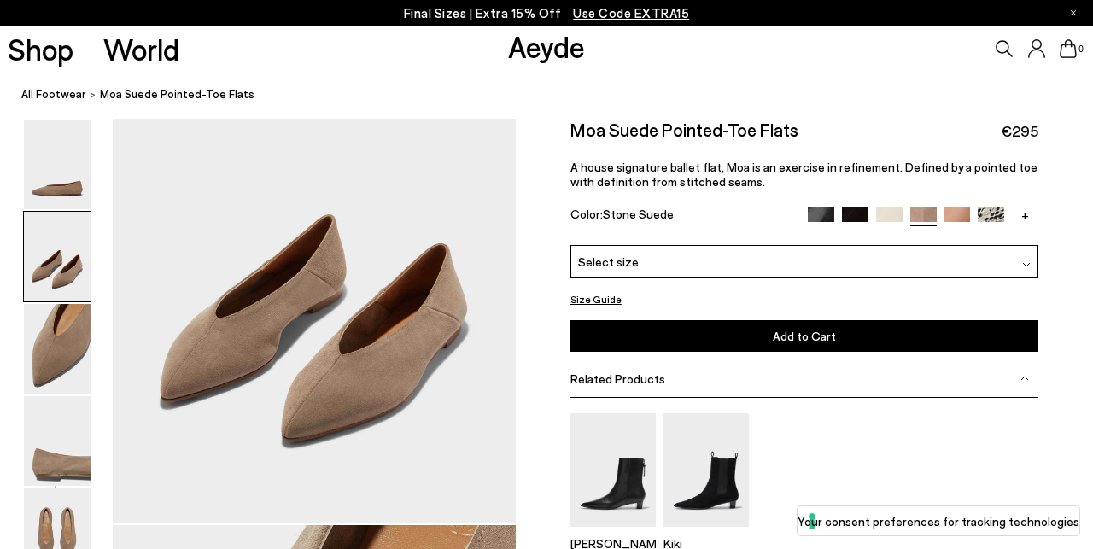
scroll to position [536, 0]
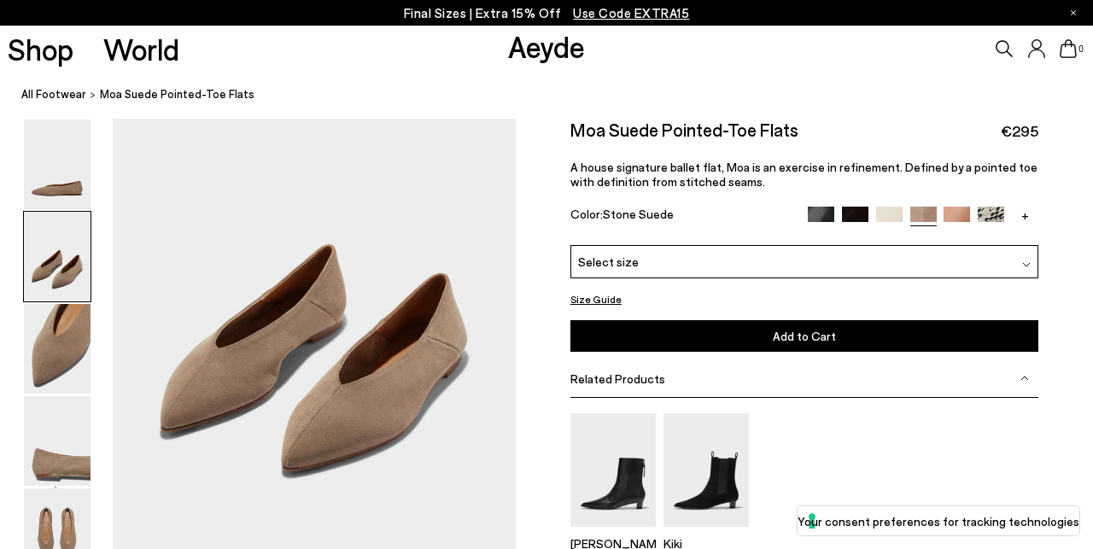
click at [959, 217] on img at bounding box center [957, 220] width 26 height 26
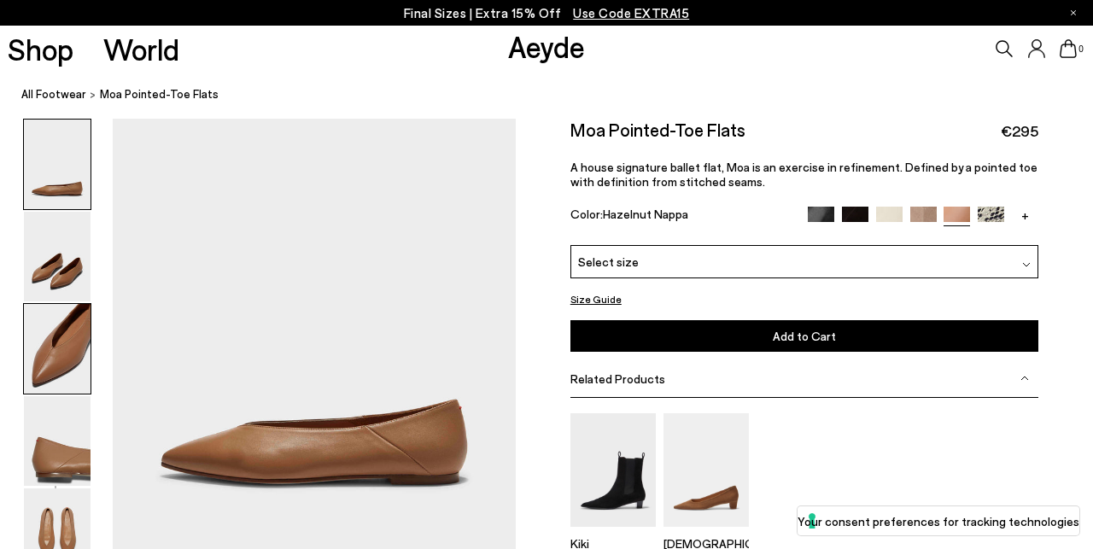
click at [73, 382] on img at bounding box center [57, 349] width 67 height 90
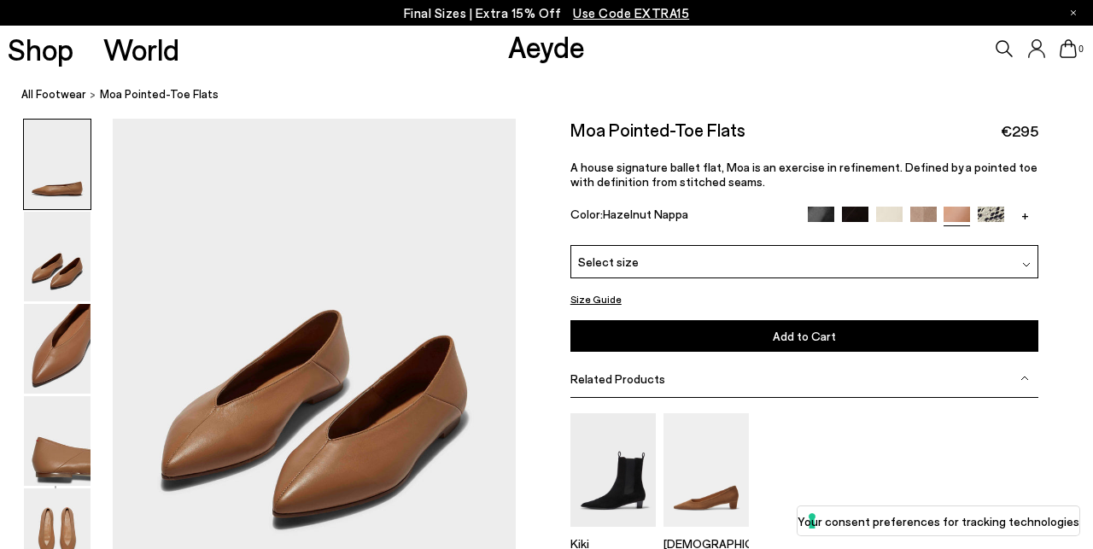
scroll to position [237, 3]
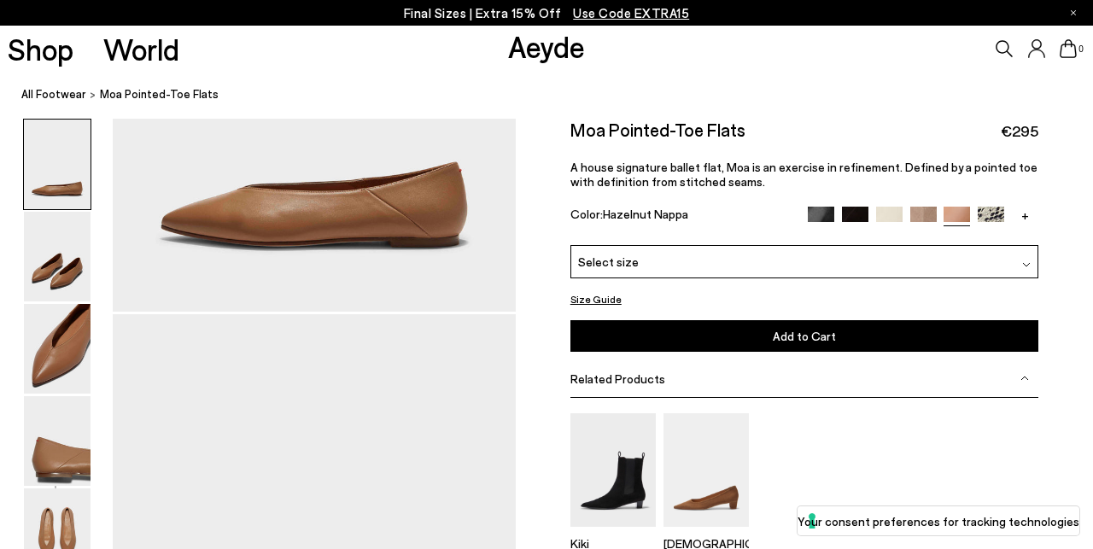
click at [1024, 217] on link "+" at bounding box center [1025, 214] width 26 height 15
click at [777, 213] on img at bounding box center [787, 220] width 26 height 26
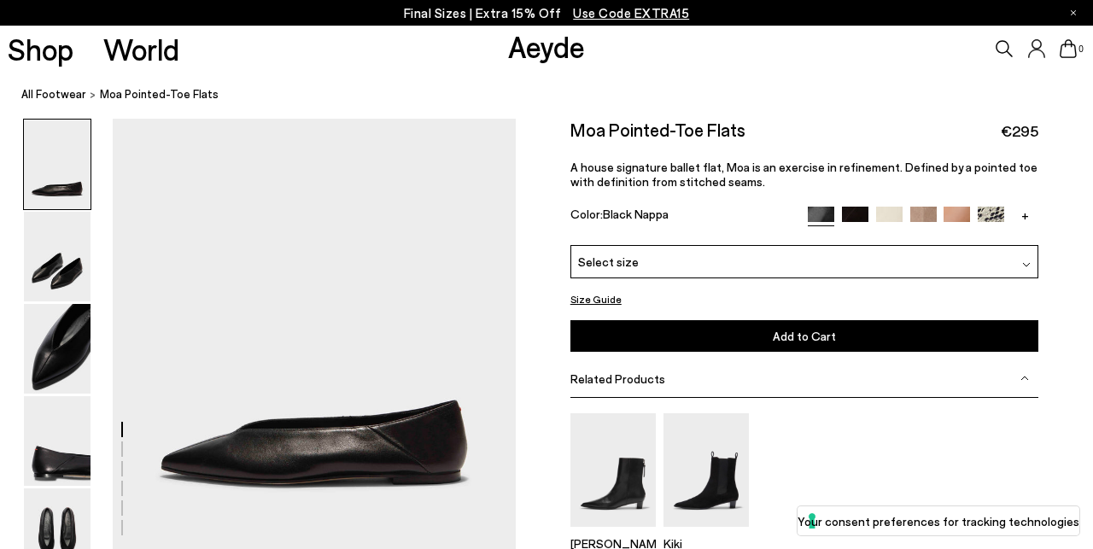
click at [855, 216] on img at bounding box center [855, 220] width 26 height 26
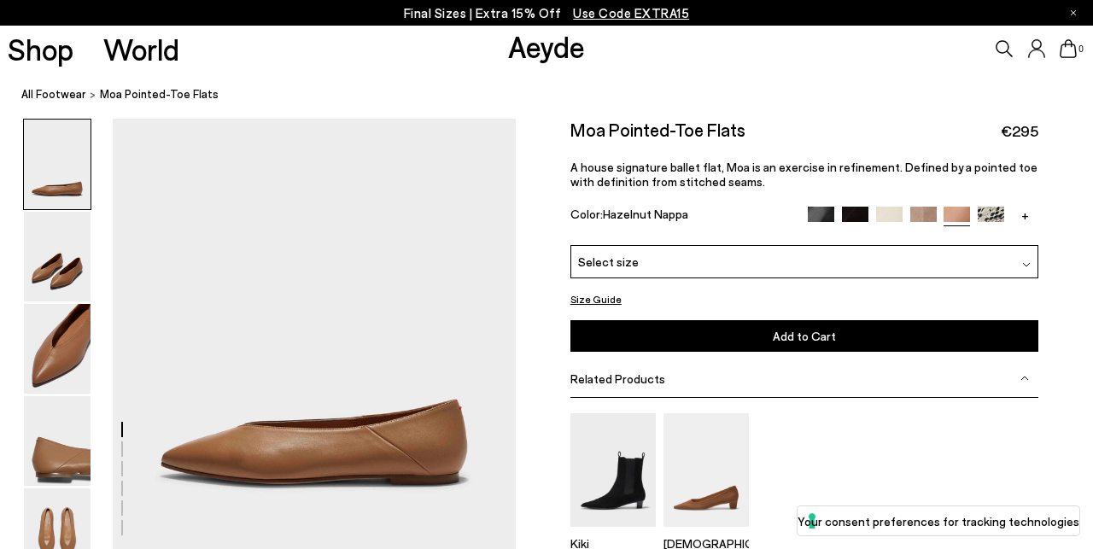
scroll to position [237, 3]
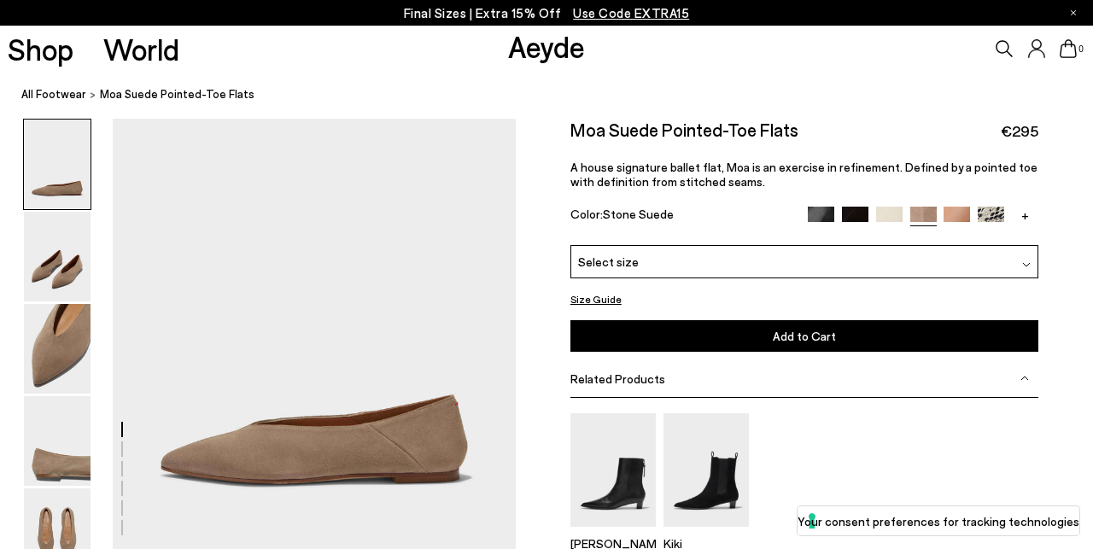
scroll to position [536, 0]
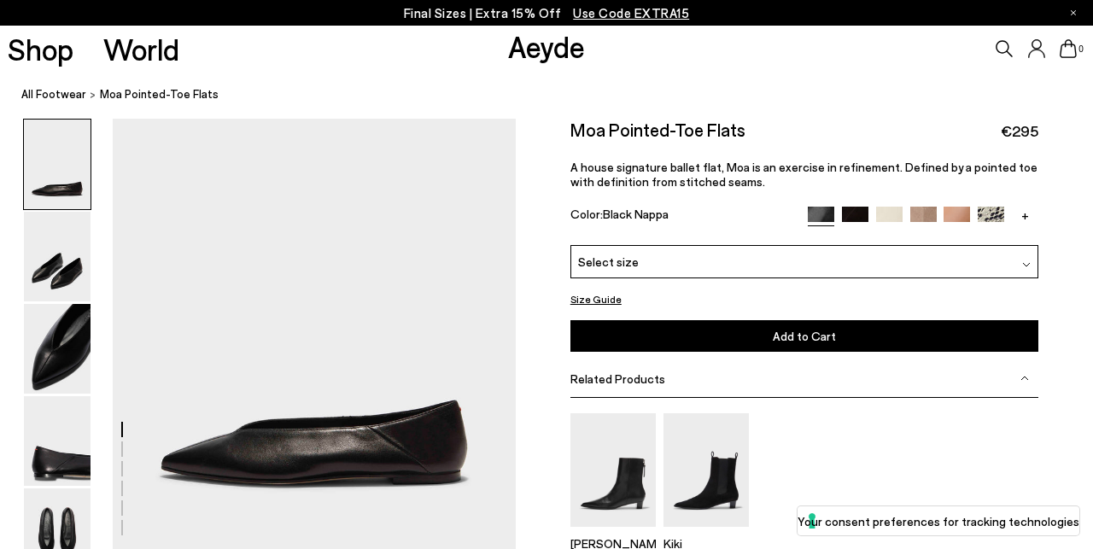
scroll to position [943, 0]
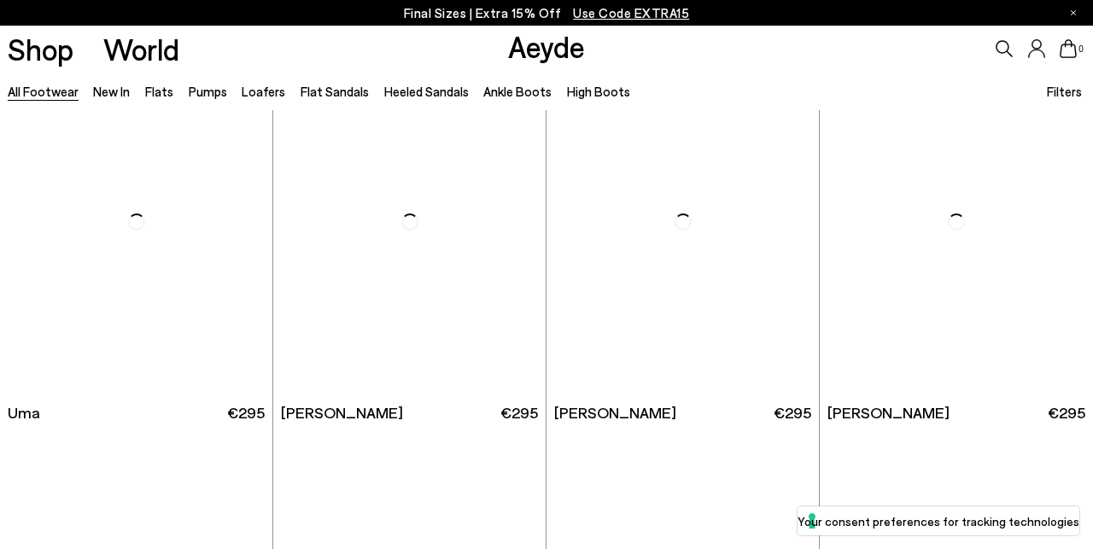
scroll to position [7302, 0]
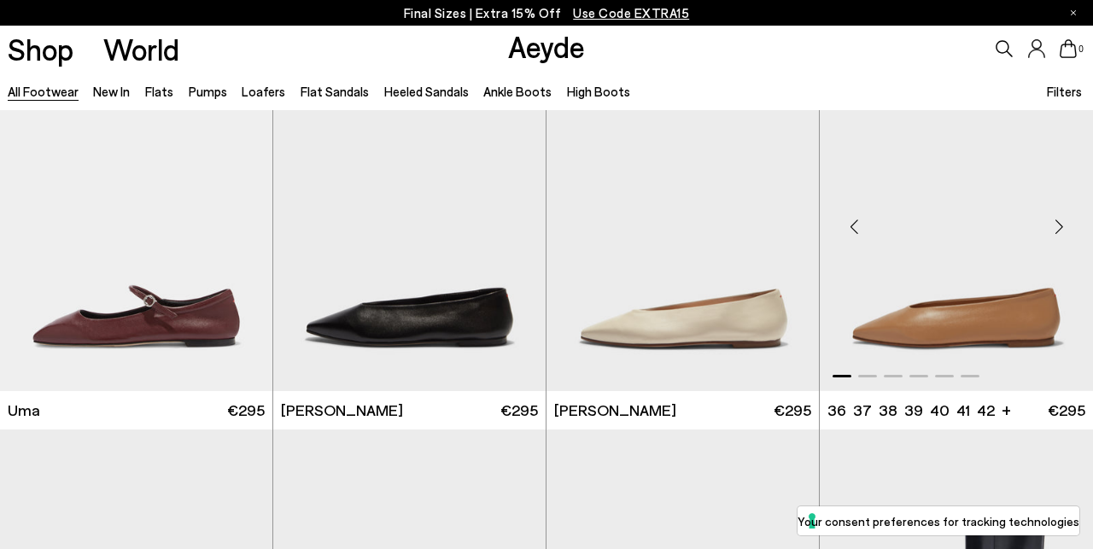
click at [924, 333] on img "1 / 6" at bounding box center [956, 220] width 273 height 342
click at [952, 329] on img "1 / 6" at bounding box center [956, 220] width 273 height 342
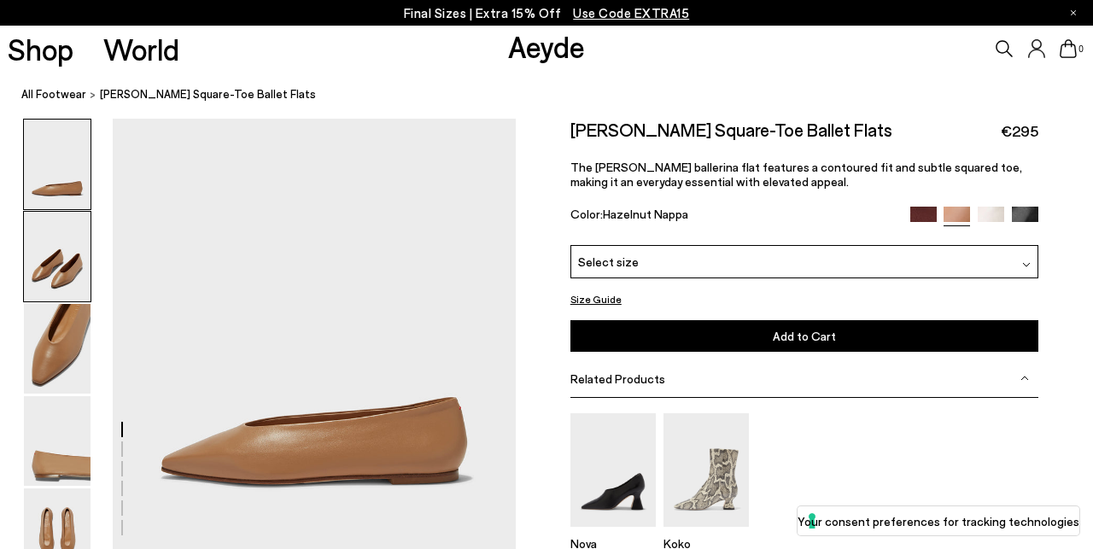
click at [68, 263] on img at bounding box center [57, 257] width 67 height 90
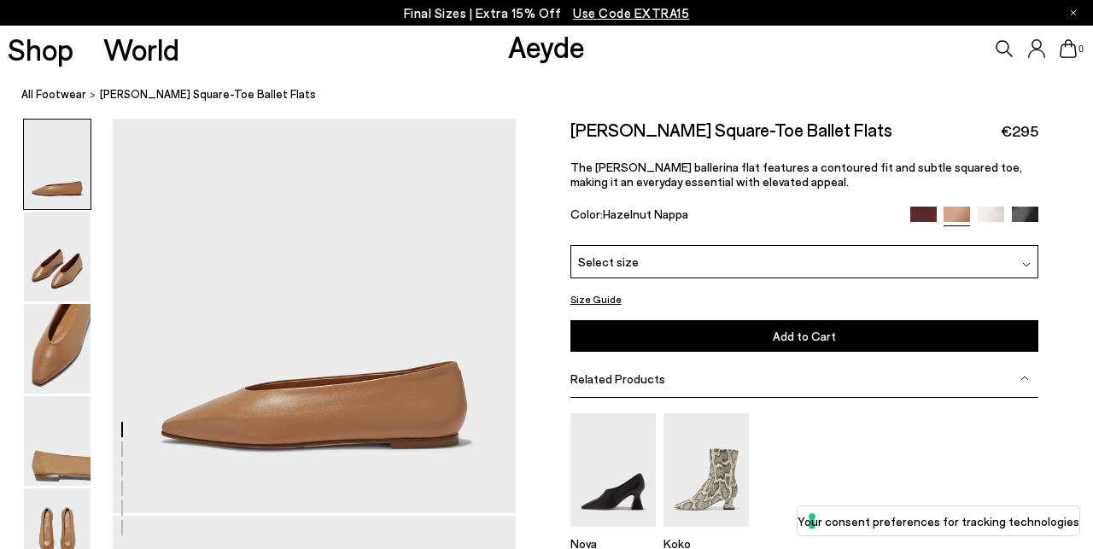
scroll to position [5, 1]
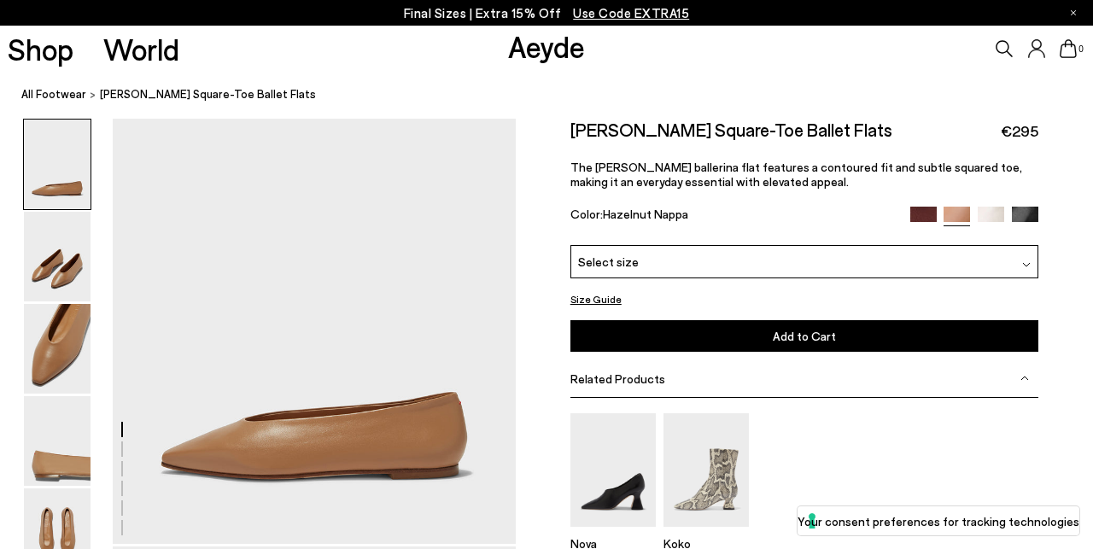
click at [918, 217] on img at bounding box center [923, 220] width 26 height 26
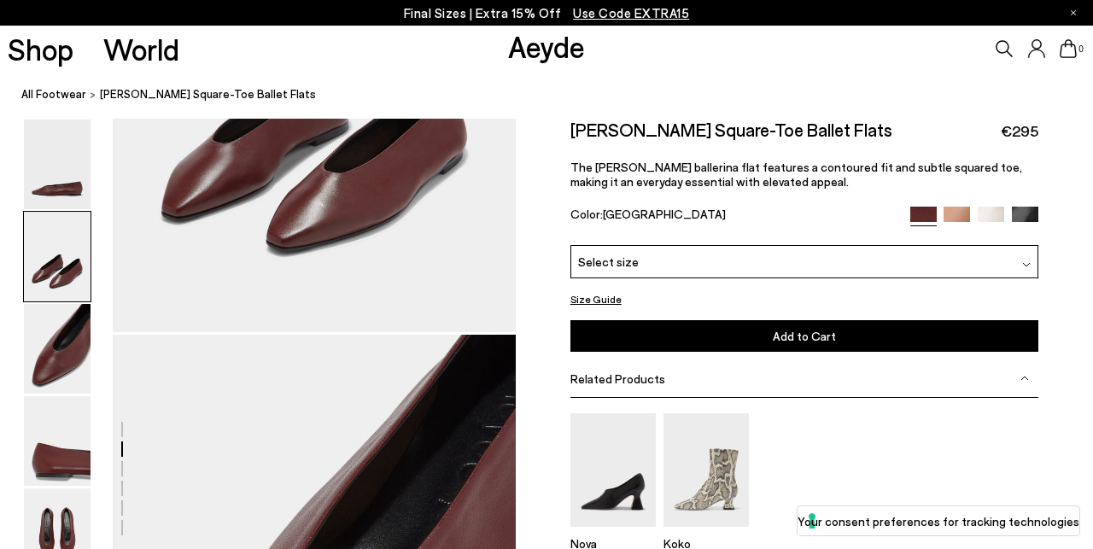
scroll to position [693, 2]
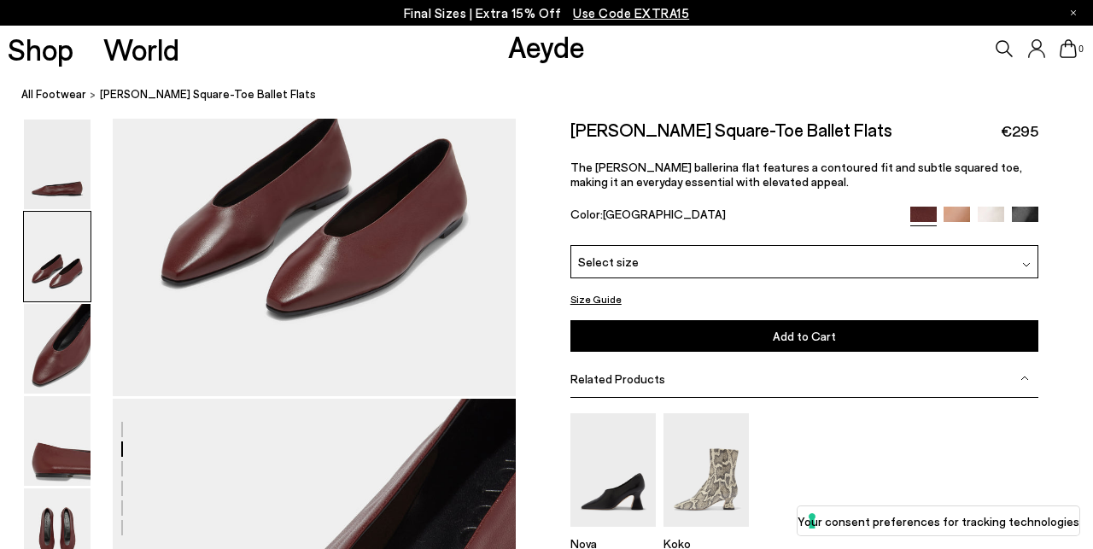
click at [994, 218] on img at bounding box center [991, 220] width 26 height 26
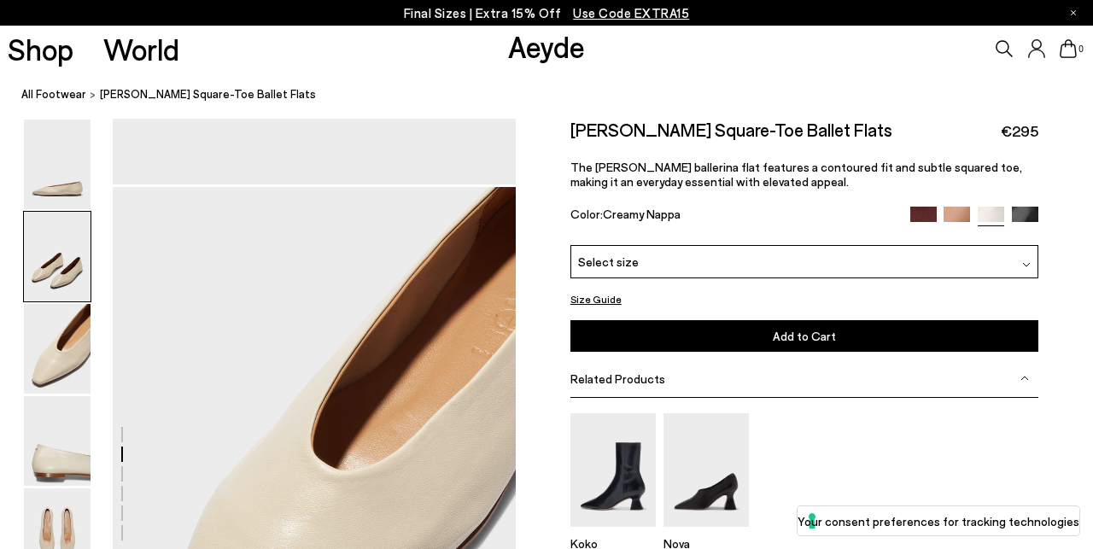
scroll to position [923, 3]
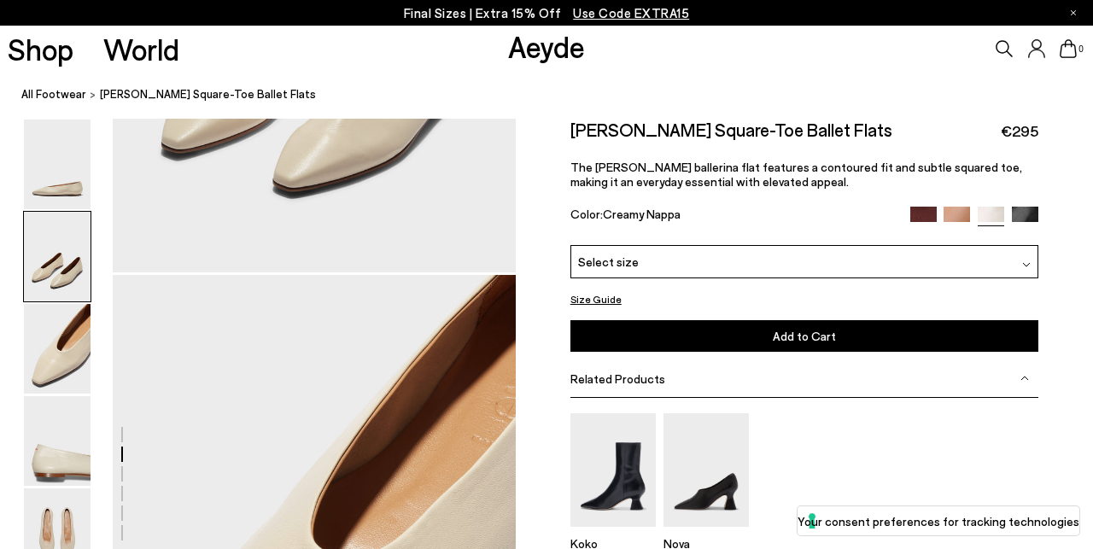
click at [1022, 217] on img at bounding box center [1025, 220] width 26 height 26
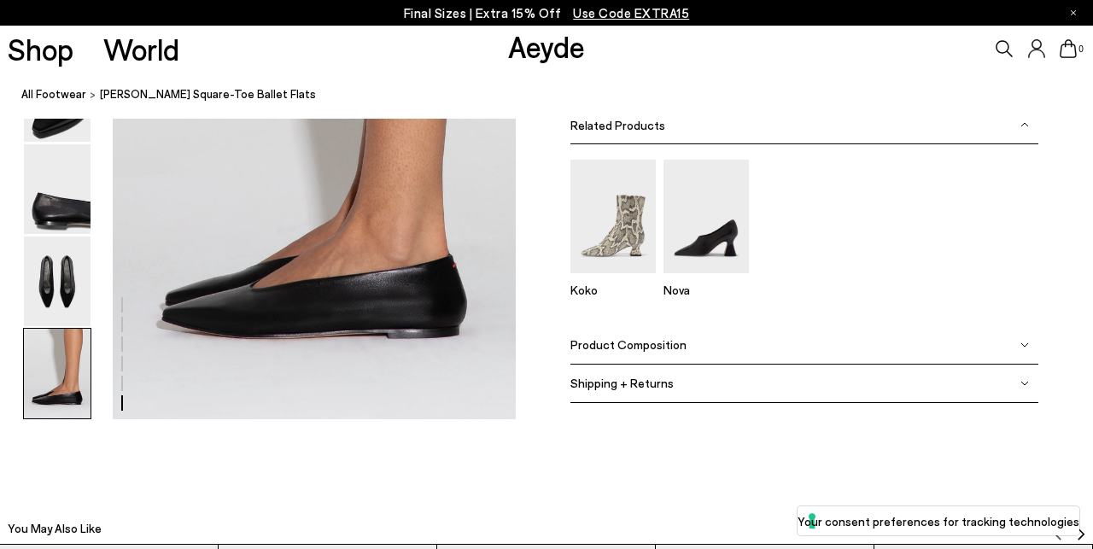
scroll to position [2835, 1]
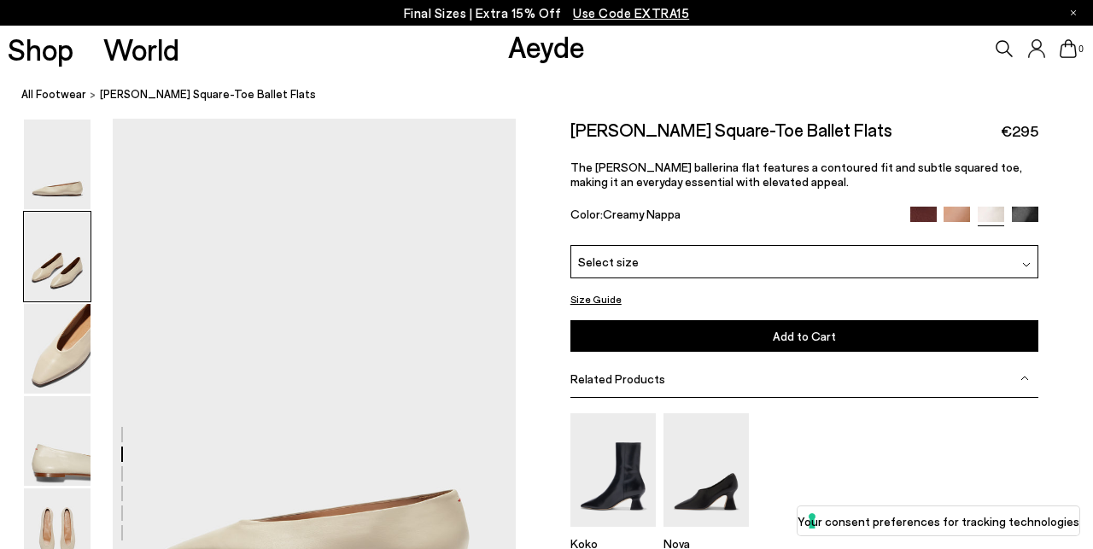
scroll to position [923, 3]
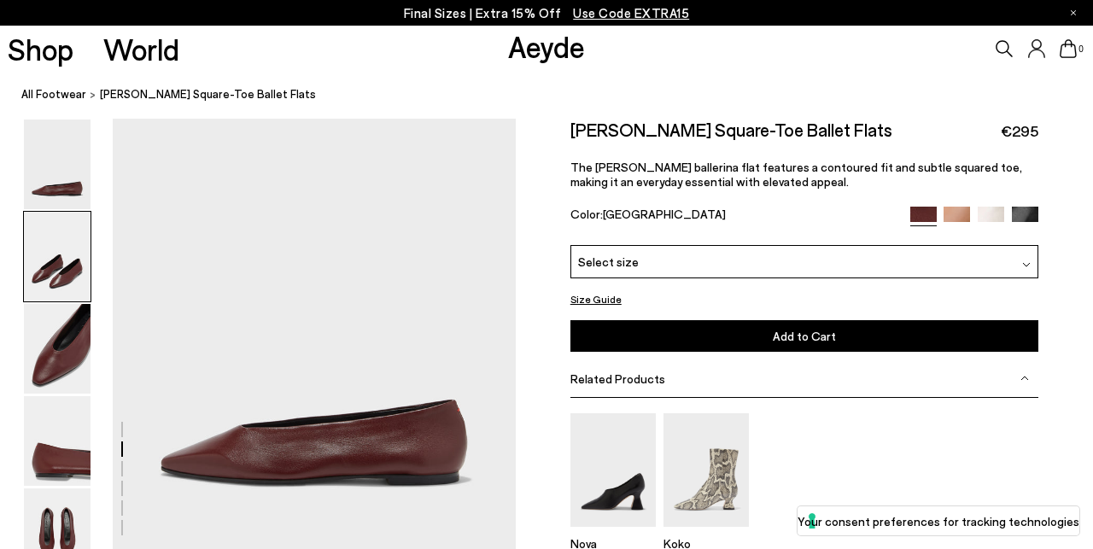
scroll to position [693, 2]
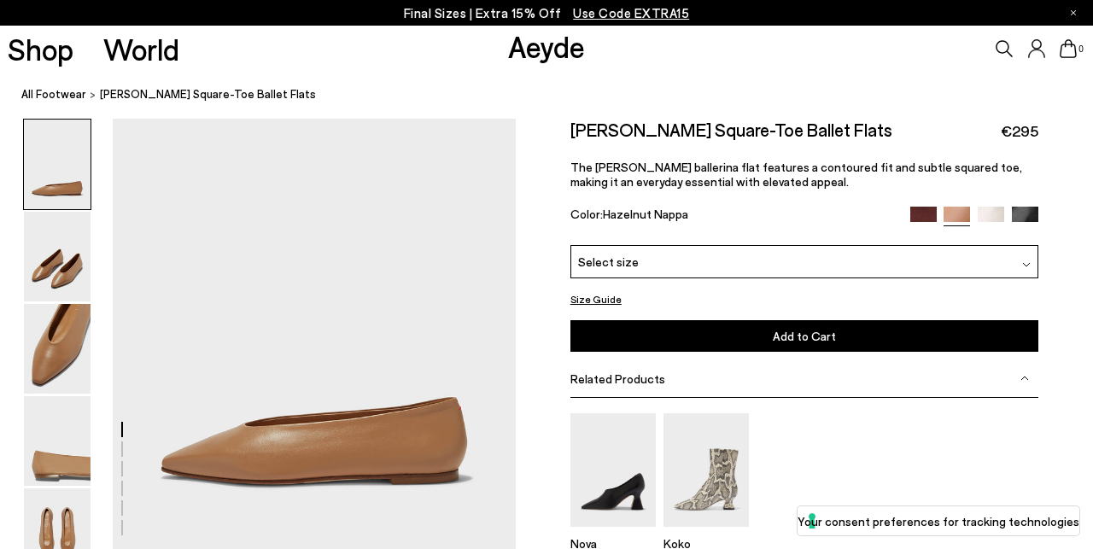
scroll to position [5, 1]
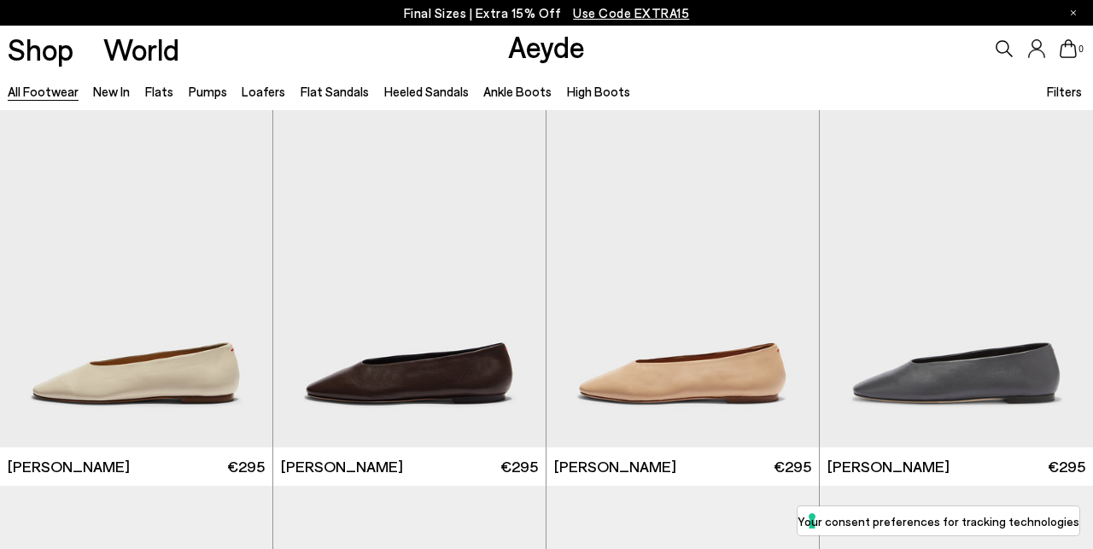
scroll to position [7247, 0]
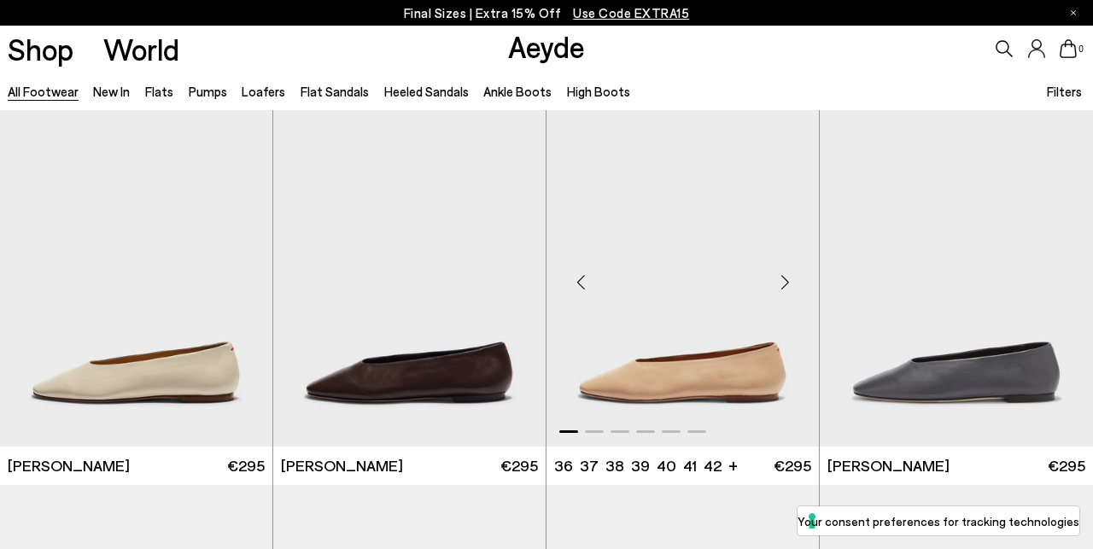
click at [705, 375] on img "1 / 6" at bounding box center [683, 275] width 272 height 342
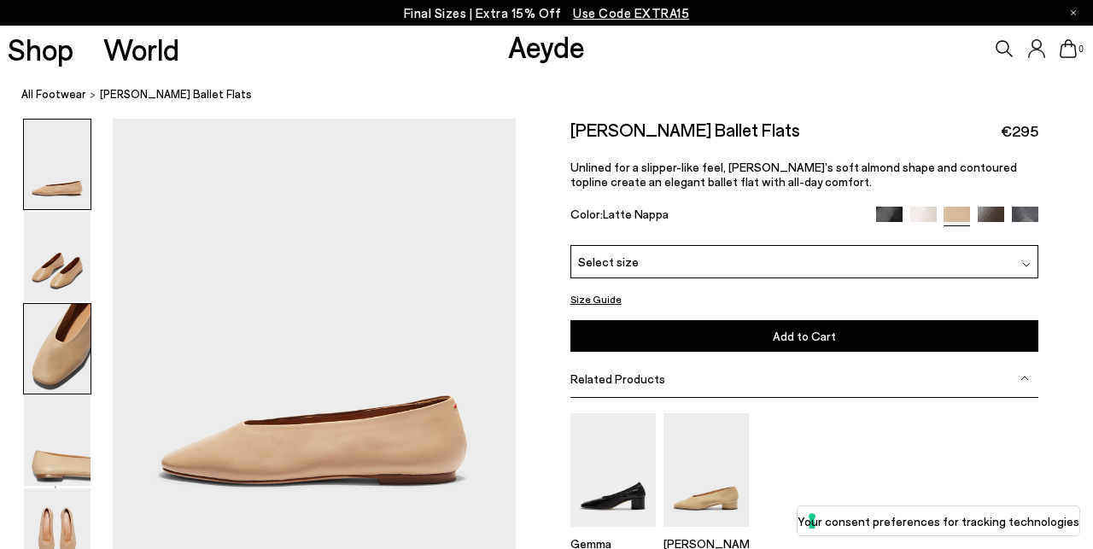
click at [73, 335] on img at bounding box center [57, 349] width 67 height 90
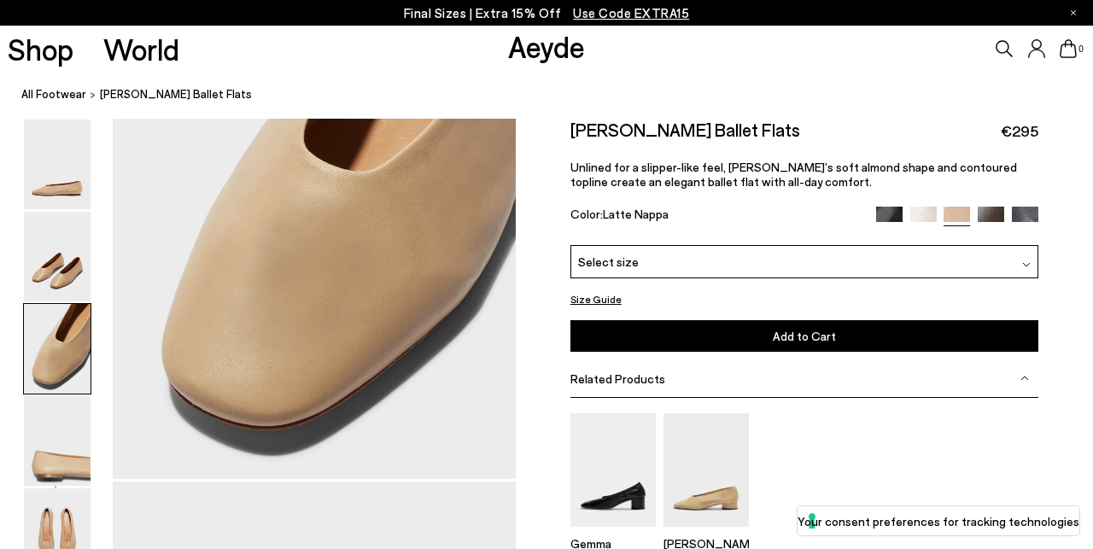
scroll to position [1113, 0]
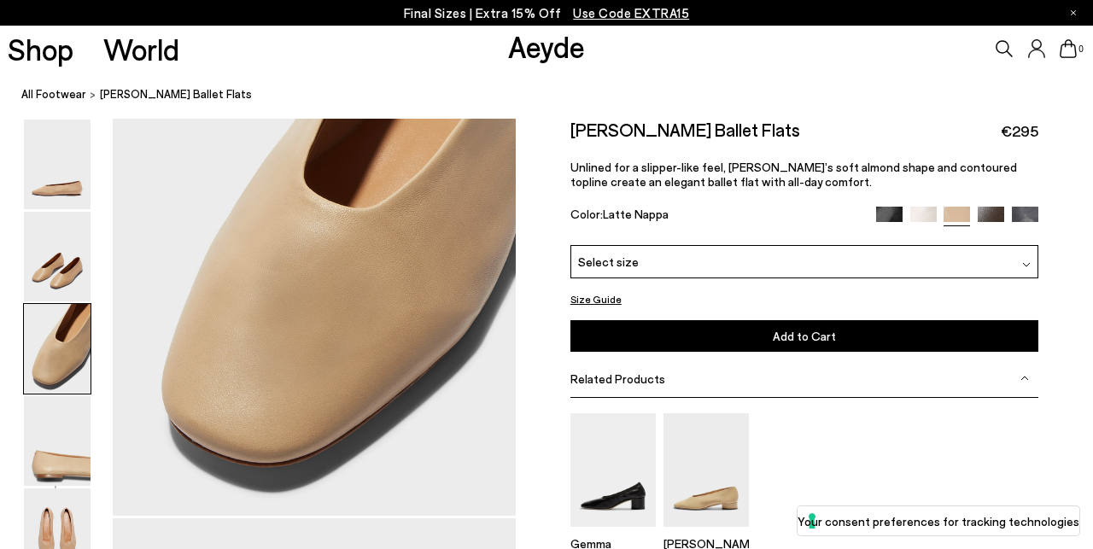
click at [892, 211] on img at bounding box center [889, 220] width 26 height 26
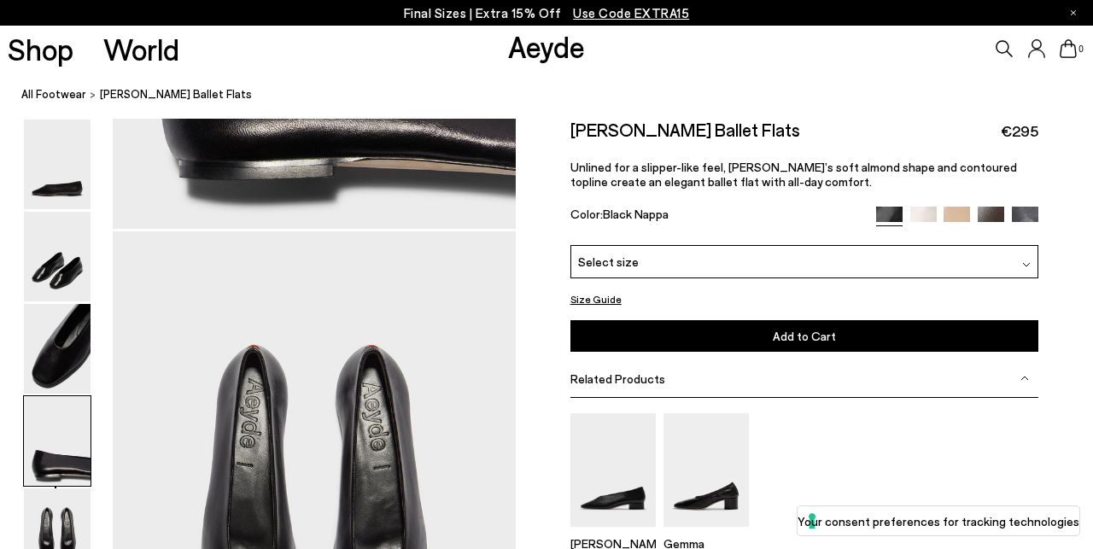
scroll to position [1946, 0]
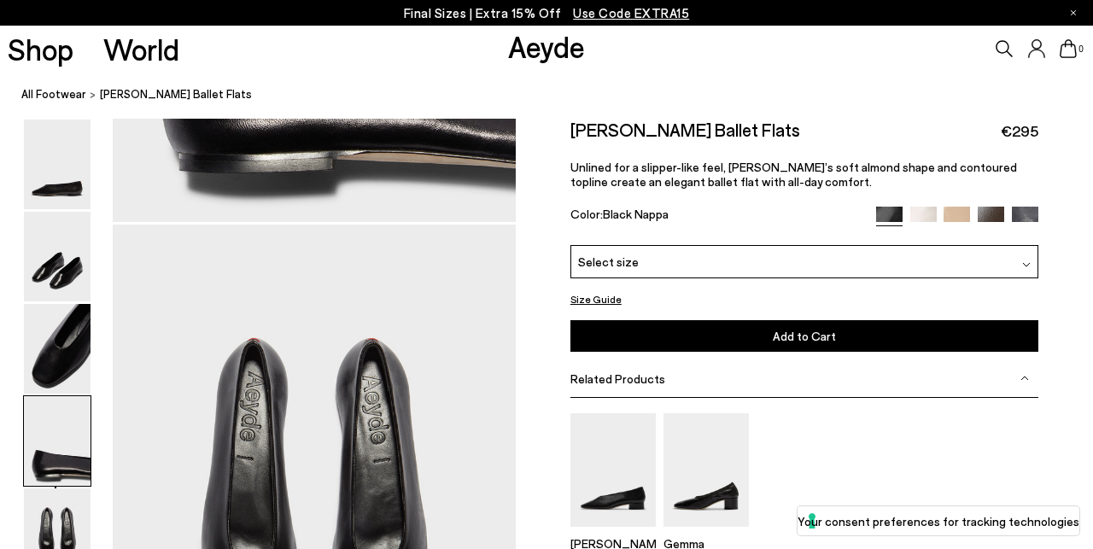
click at [1025, 219] on img at bounding box center [1025, 220] width 26 height 26
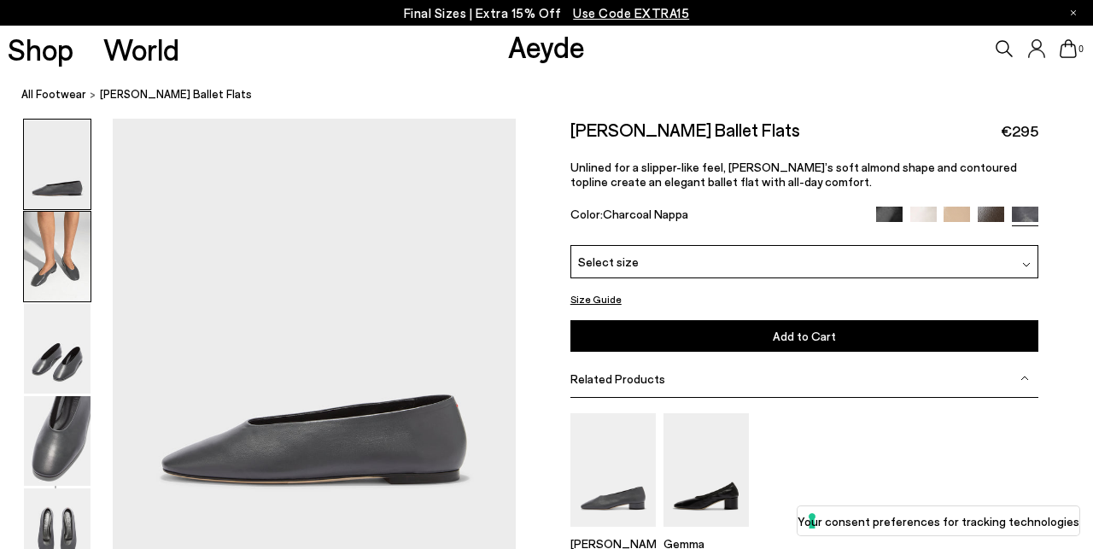
click at [41, 241] on img at bounding box center [57, 257] width 67 height 90
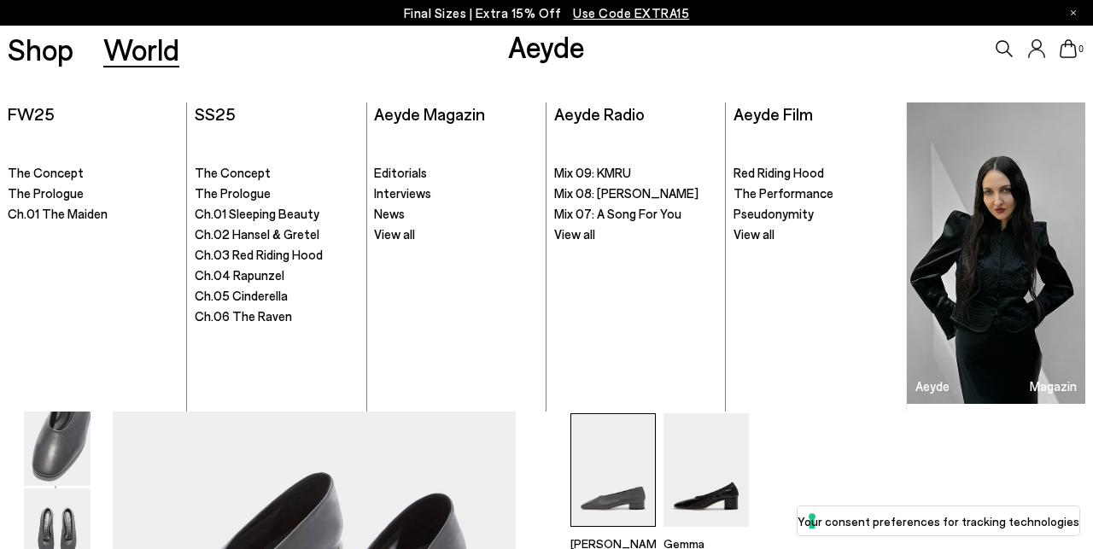
scroll to position [865, 1]
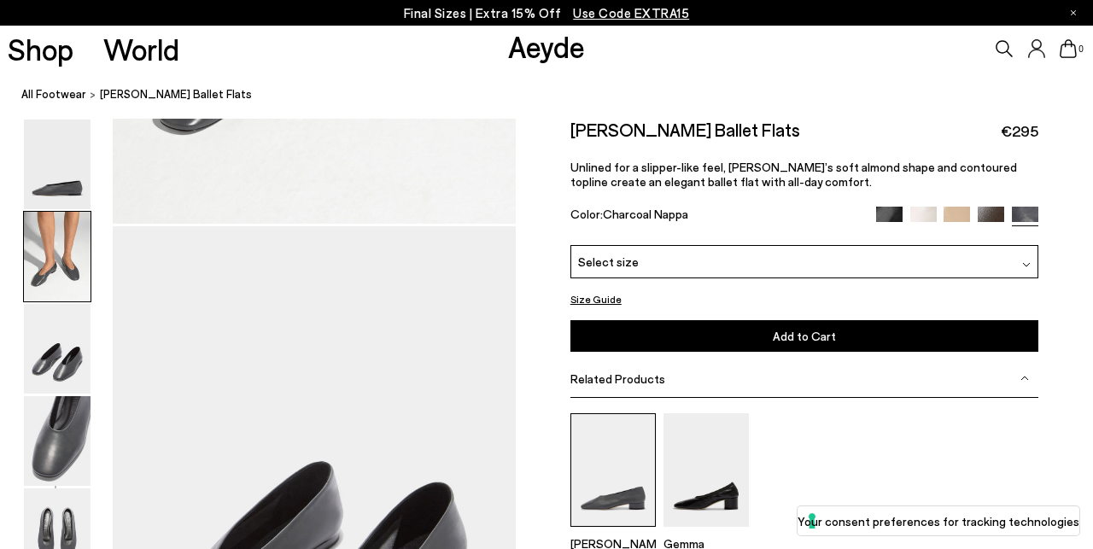
click at [614, 489] on img at bounding box center [612, 470] width 85 height 114
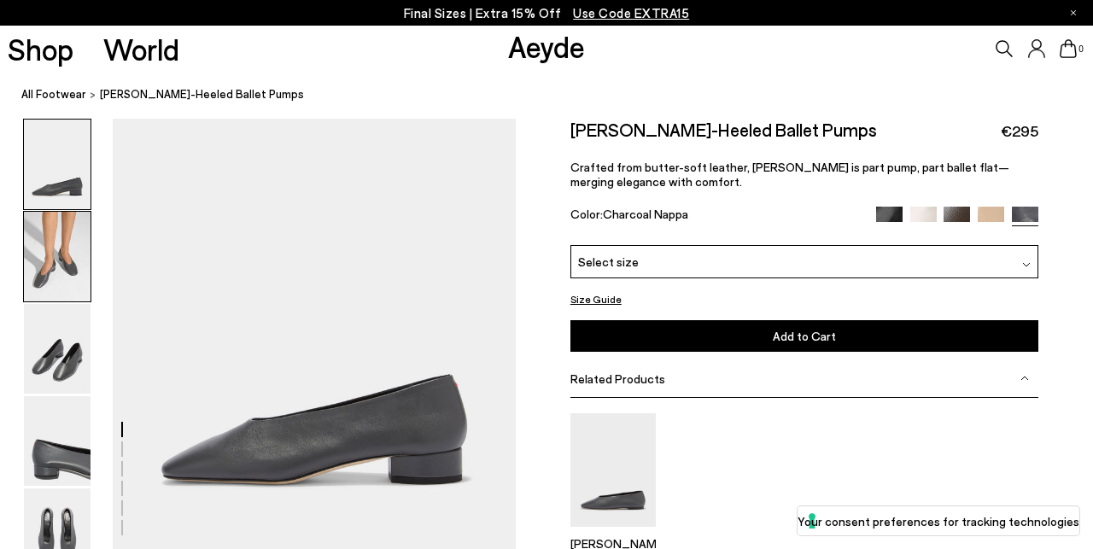
click at [59, 259] on img at bounding box center [57, 257] width 67 height 90
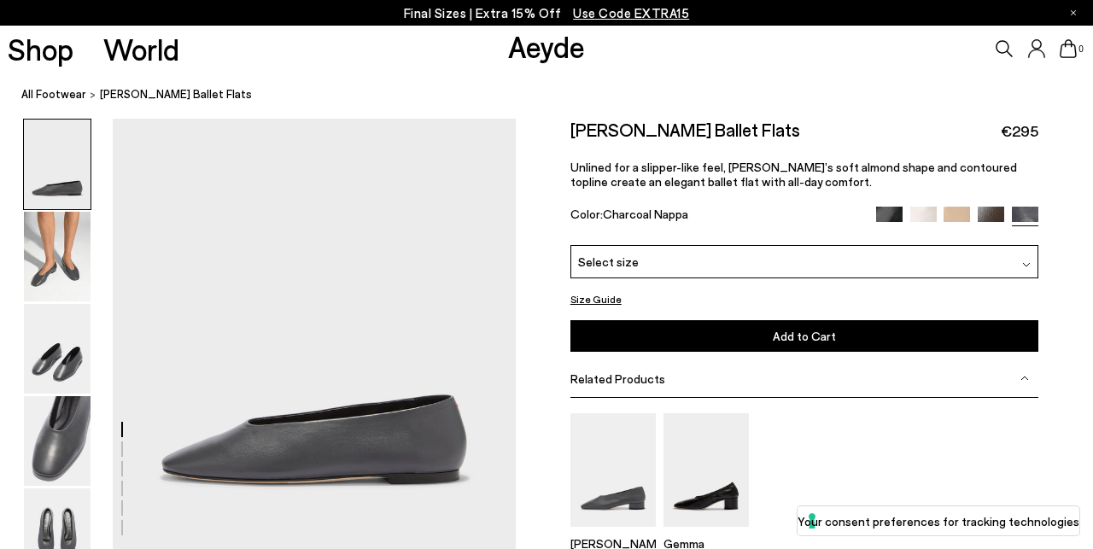
scroll to position [865, 1]
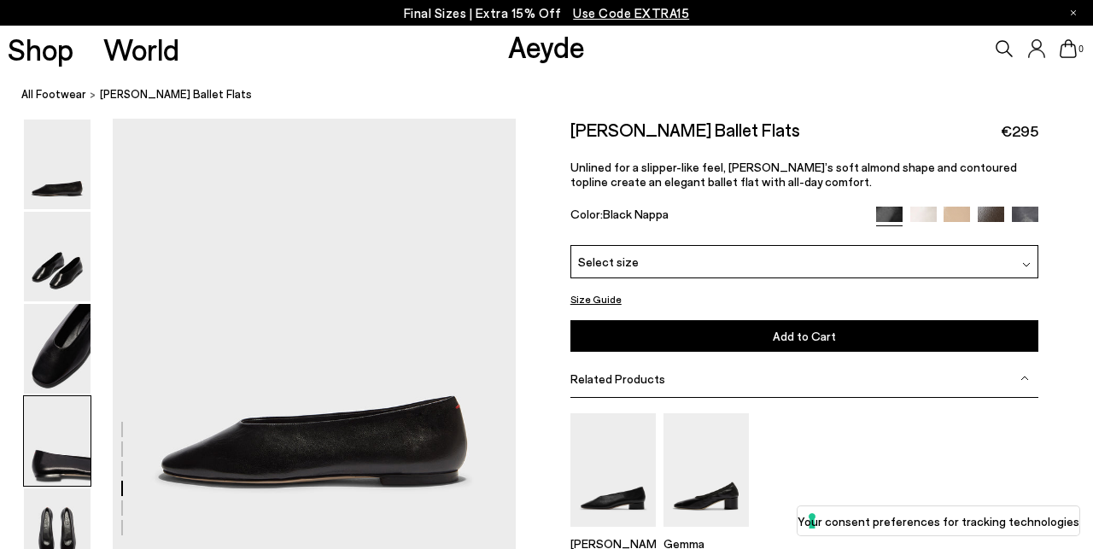
scroll to position [1946, 0]
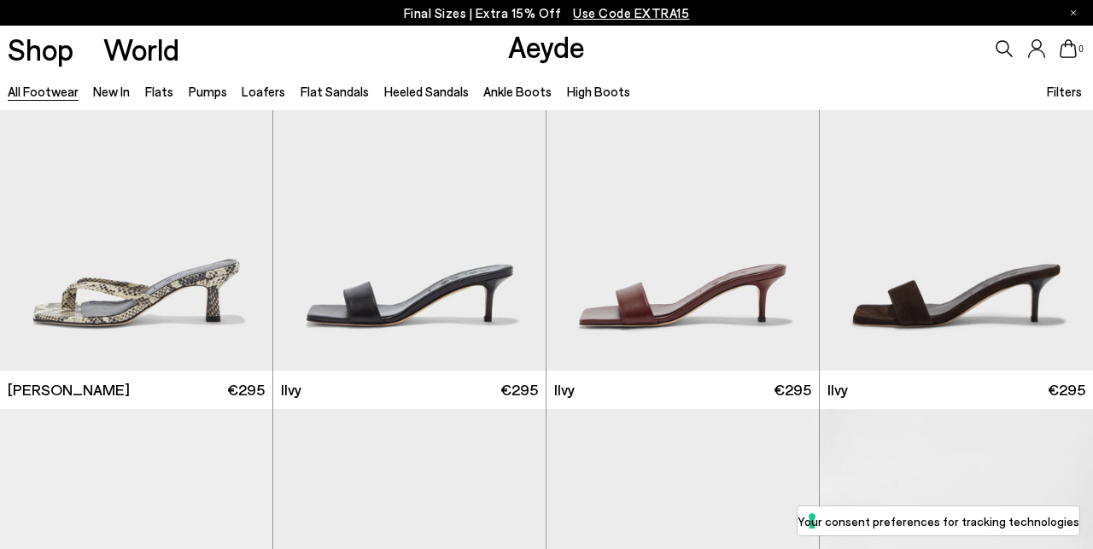
scroll to position [7323, 0]
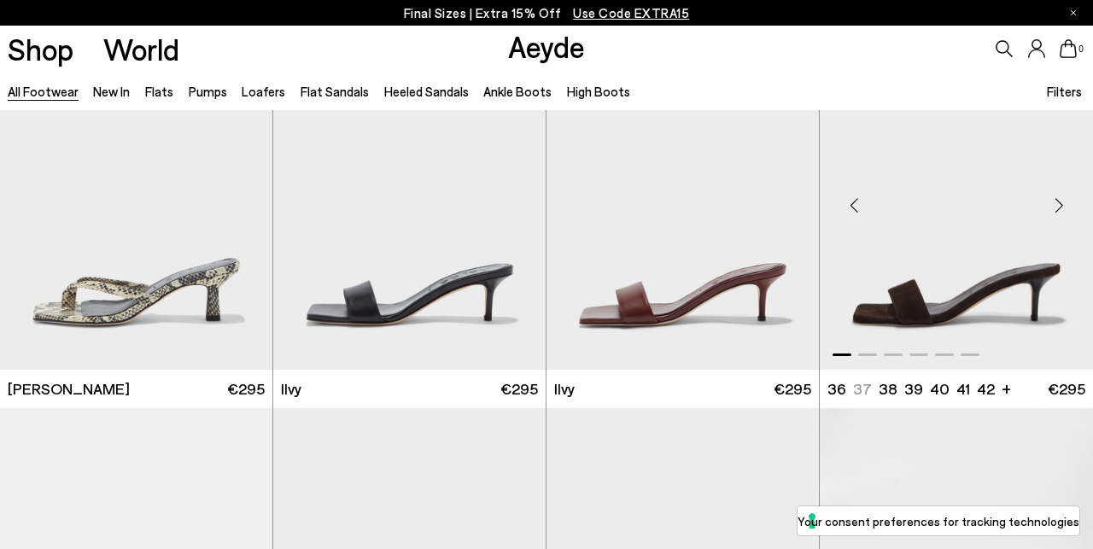
click at [941, 265] on img "1 / 6" at bounding box center [956, 198] width 273 height 342
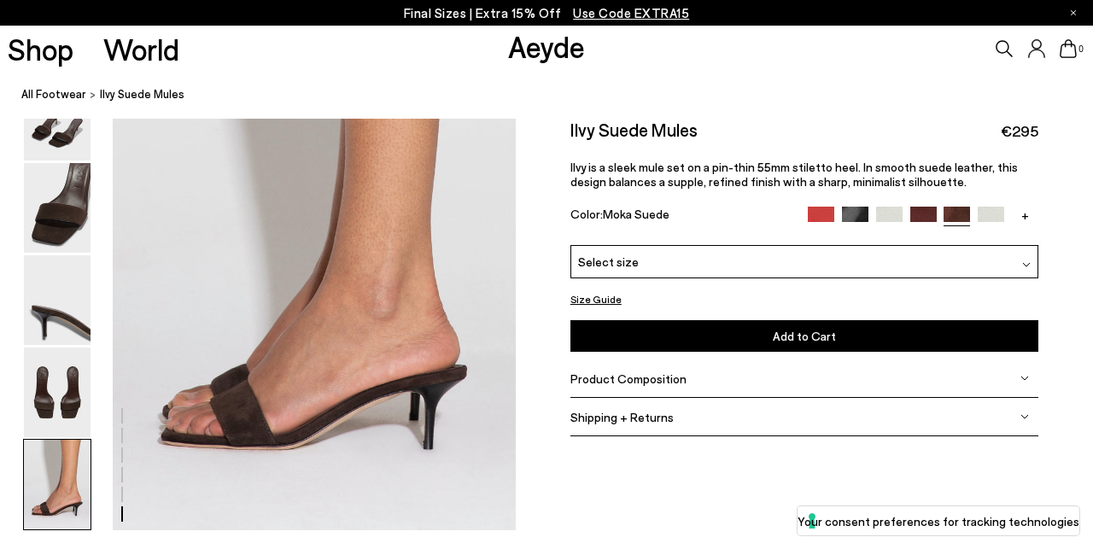
scroll to position [2721, 3]
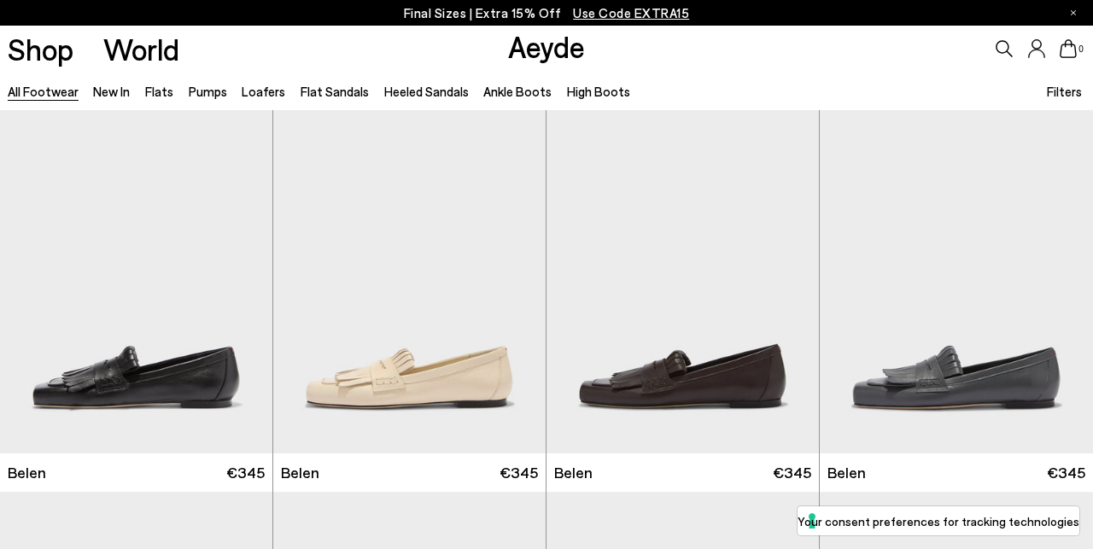
scroll to position [6935, 0]
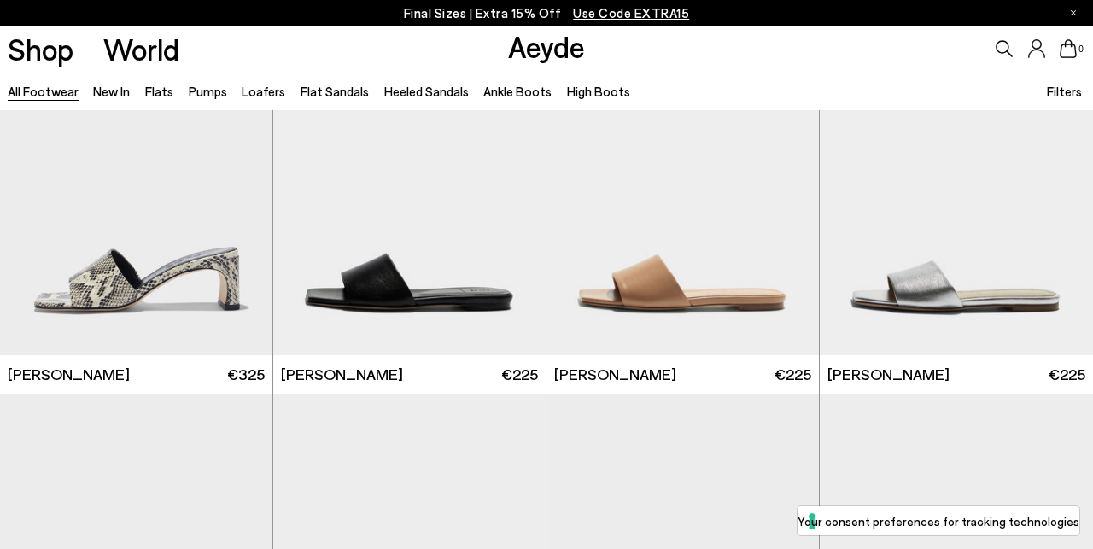
scroll to position [8864, 0]
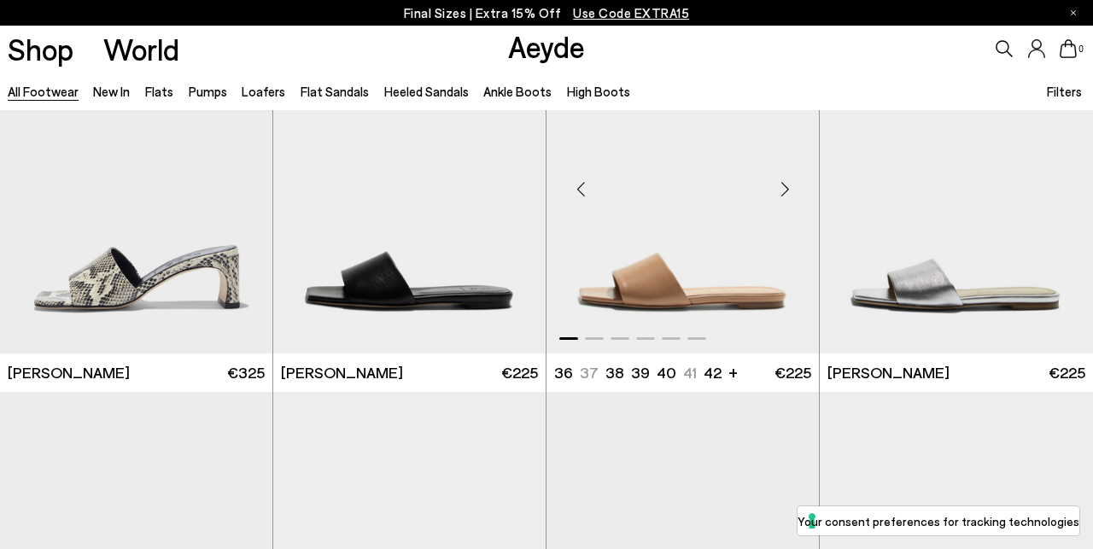
click at [728, 287] on img "1 / 6" at bounding box center [683, 182] width 272 height 342
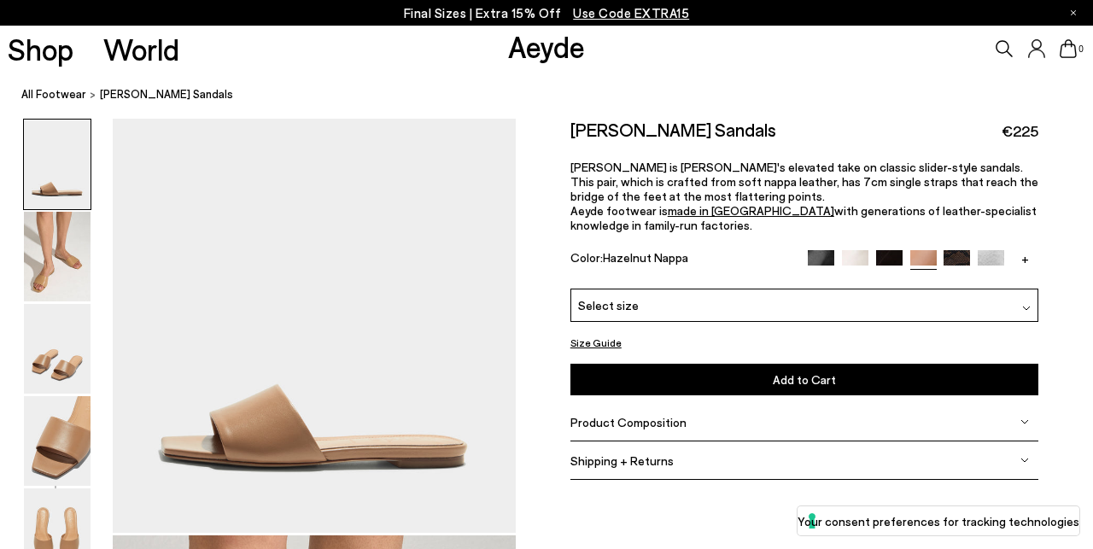
scroll to position [15, 0]
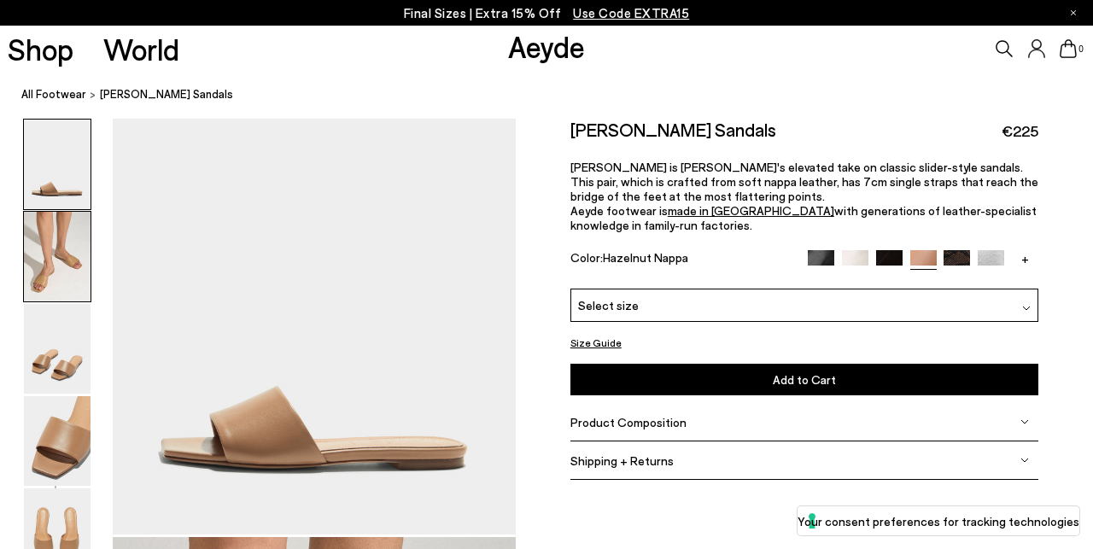
click at [55, 251] on img at bounding box center [57, 257] width 67 height 90
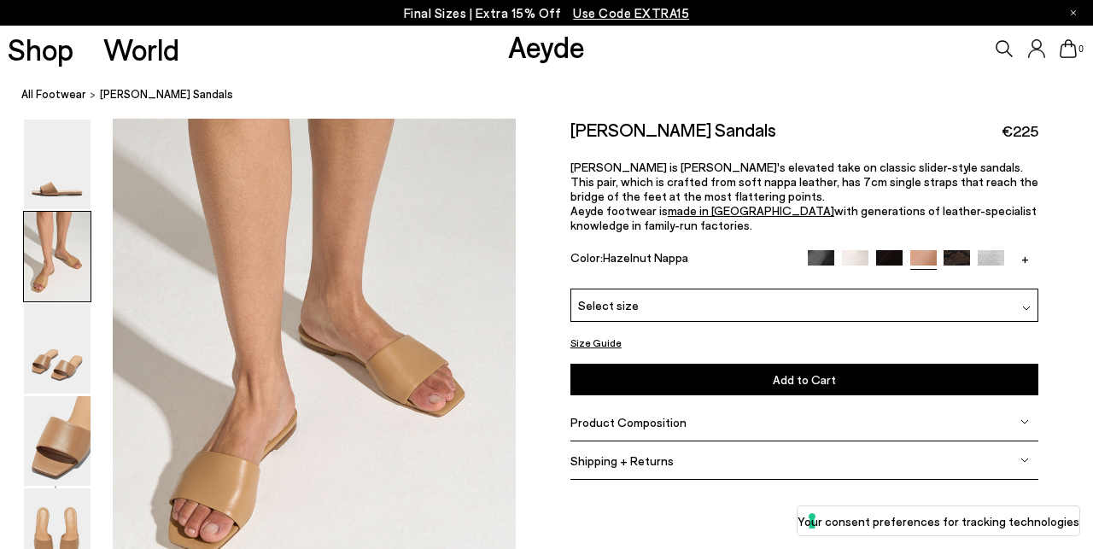
scroll to position [495, 0]
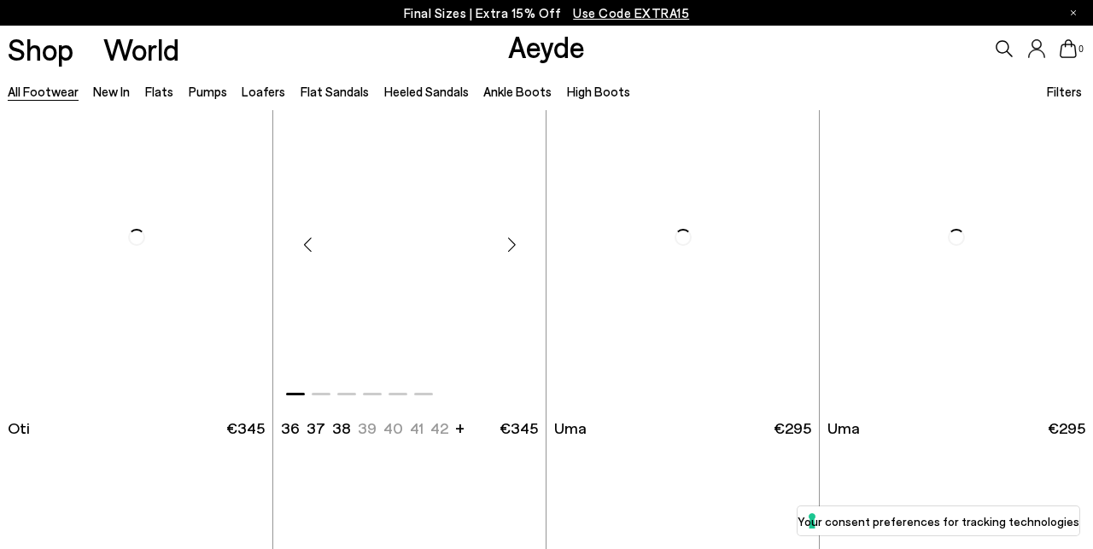
scroll to position [6902, 0]
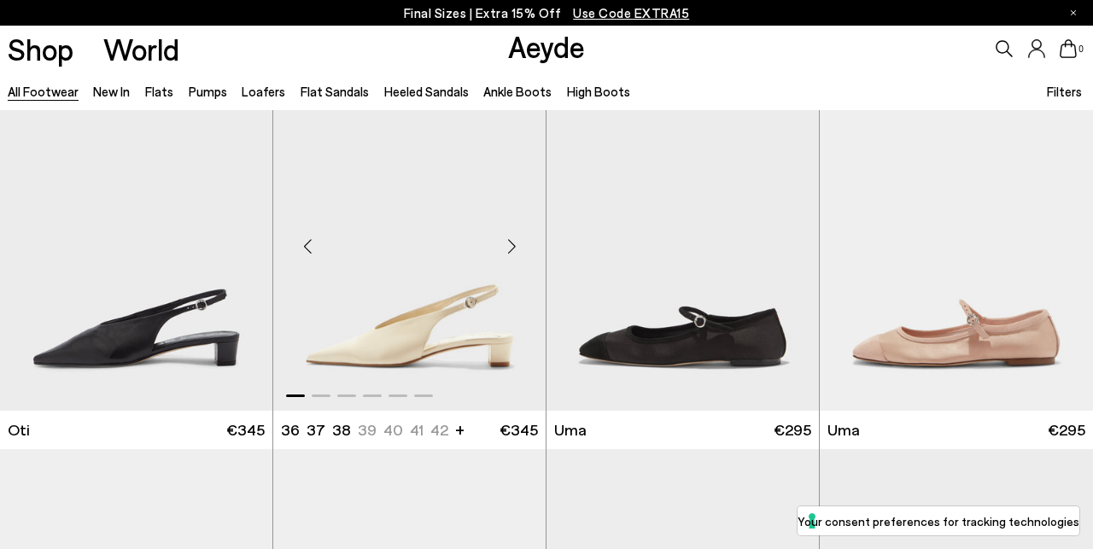
click at [407, 306] on img "1 / 6" at bounding box center [409, 239] width 272 height 342
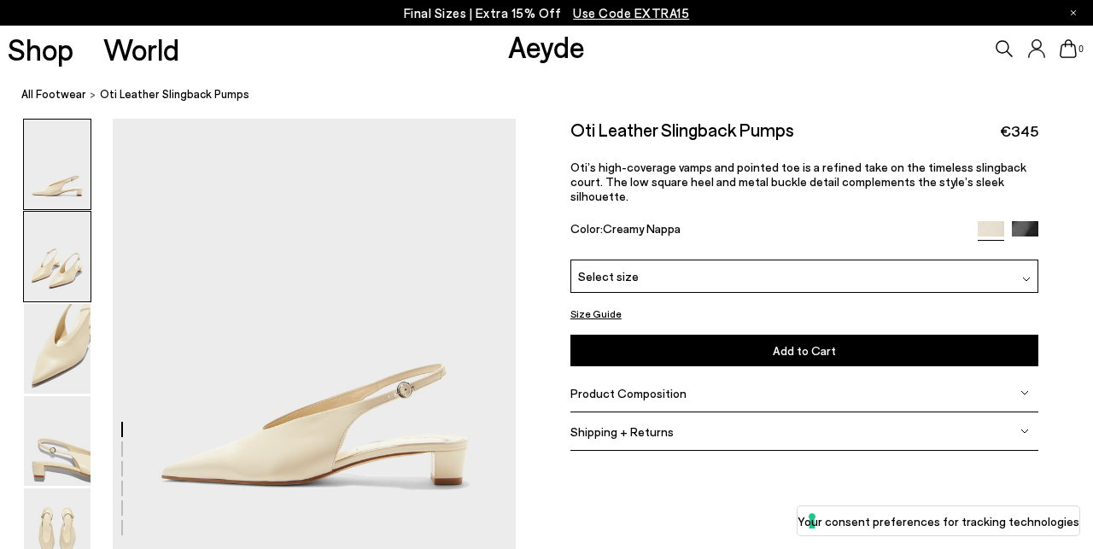
click at [61, 281] on img at bounding box center [57, 257] width 67 height 90
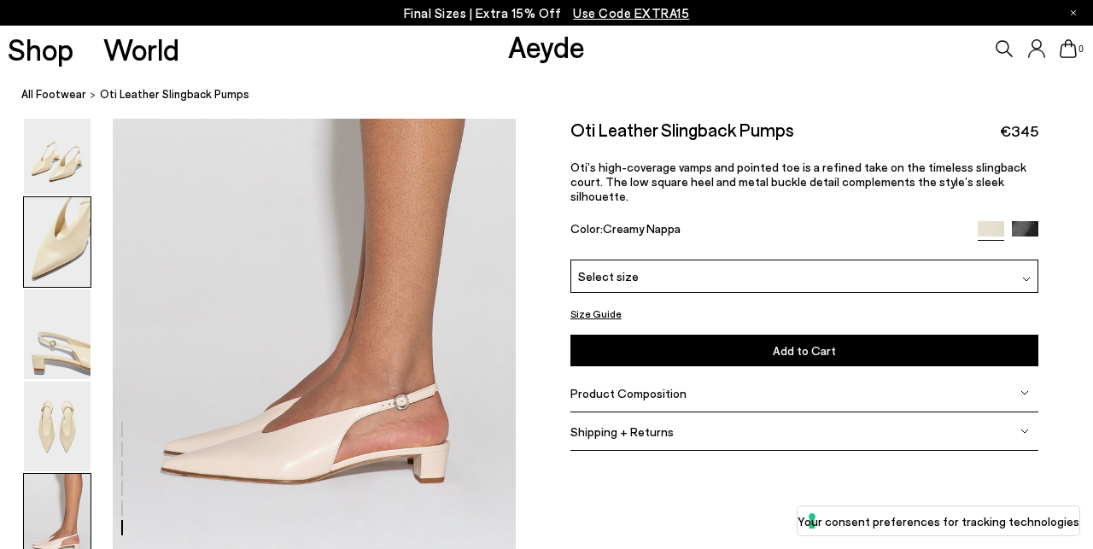
scroll to position [2684, 4]
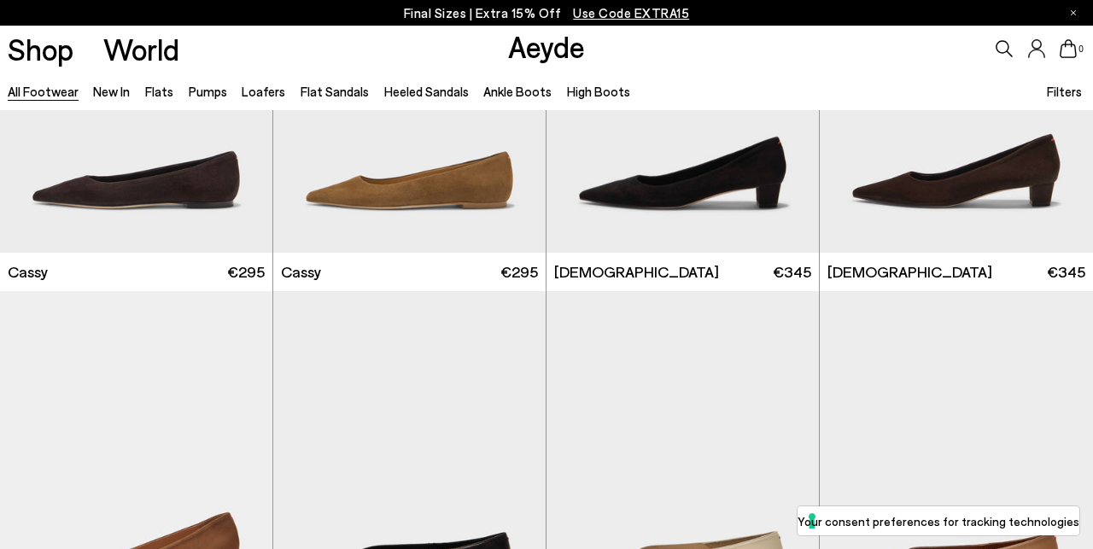
scroll to position [5736, 0]
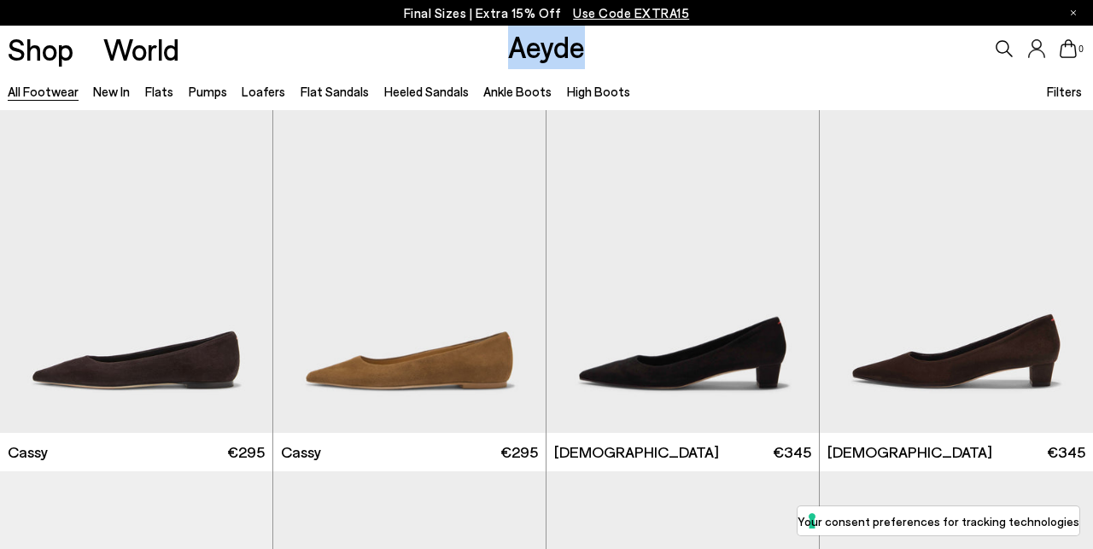
drag, startPoint x: 610, startPoint y: 46, endPoint x: 507, endPoint y: 46, distance: 102.5
click at [507, 46] on div "Shop World Aeyde 0" at bounding box center [546, 49] width 1093 height 46
copy link "Aeyde"
